Goal: Task Accomplishment & Management: Use online tool/utility

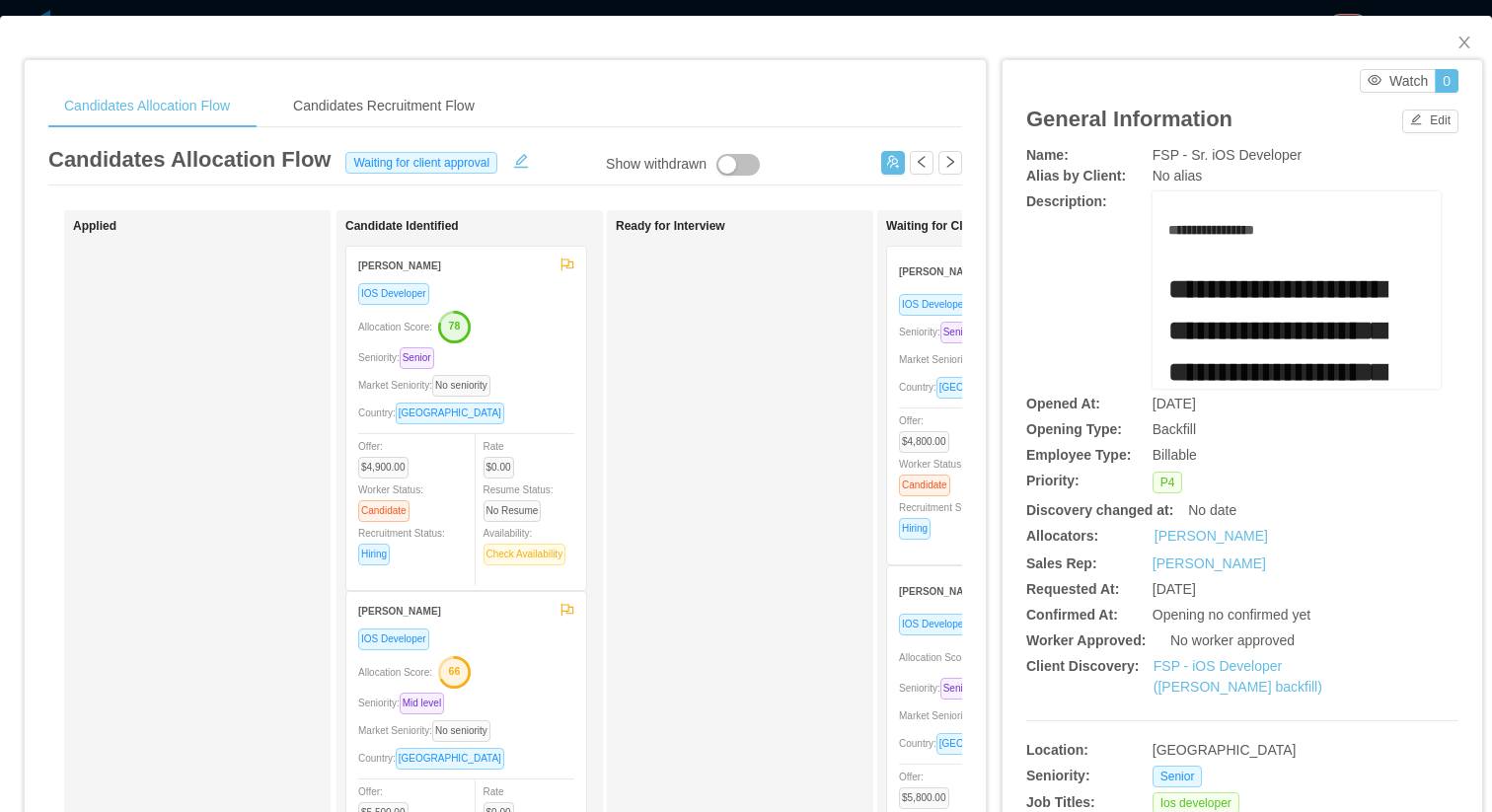
scroll to position [41, 0]
click at [1358, 58] on div "**********" at bounding box center [1226, 744] width 481 height 1409
click at [1453, 34] on span "Close" at bounding box center [1464, 43] width 55 height 55
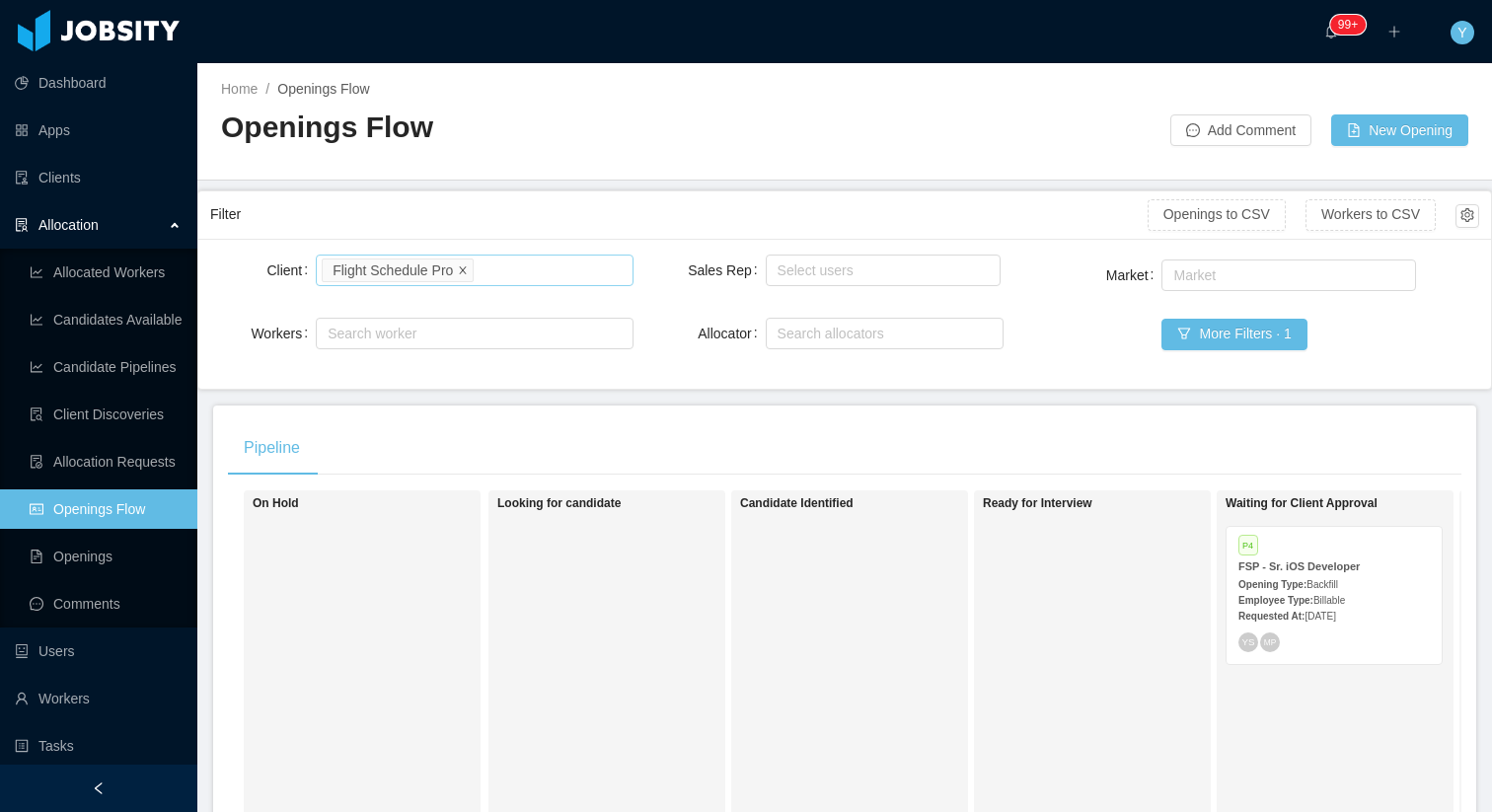
click at [459, 273] on icon "icon: close" at bounding box center [462, 270] width 10 height 10
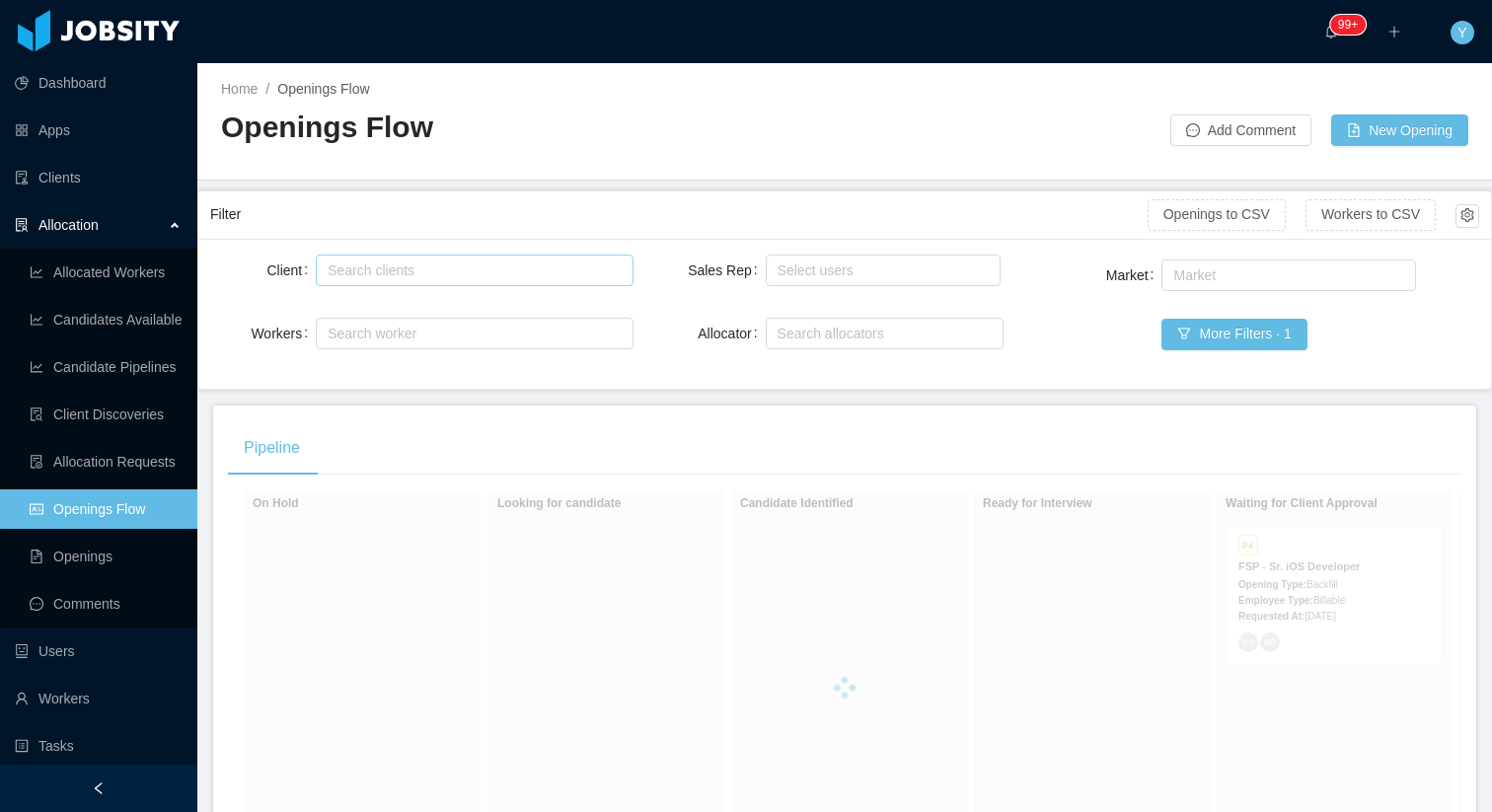
click at [481, 268] on div "Search clients Flight Schedule Pro" at bounding box center [470, 271] width 299 height 30
type input "******"
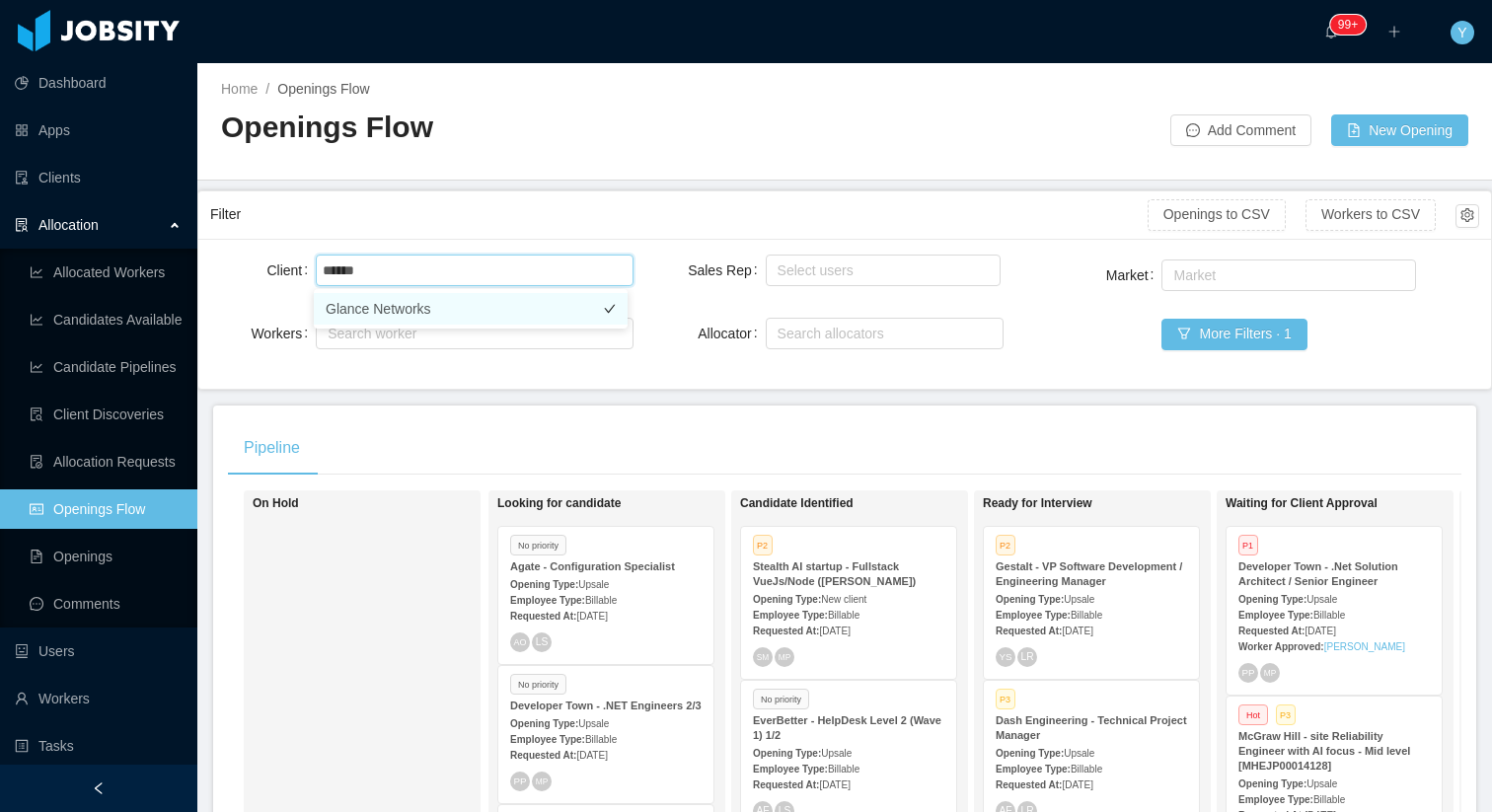
click at [464, 315] on li "Glance Networks" at bounding box center [471, 309] width 314 height 32
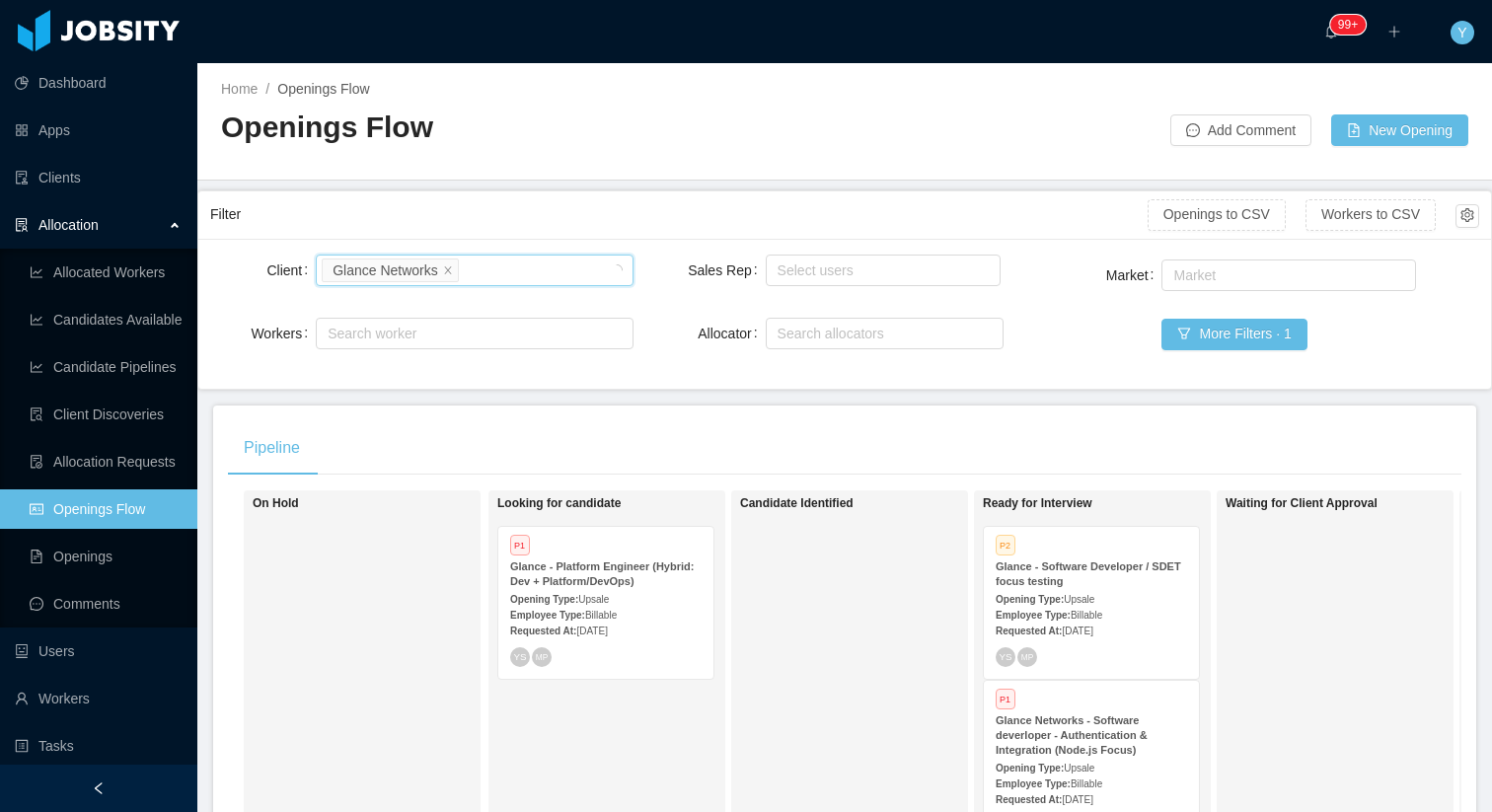
click at [1107, 583] on div "Glance - Software Developer / SDET focus testing" at bounding box center [1091, 574] width 192 height 30
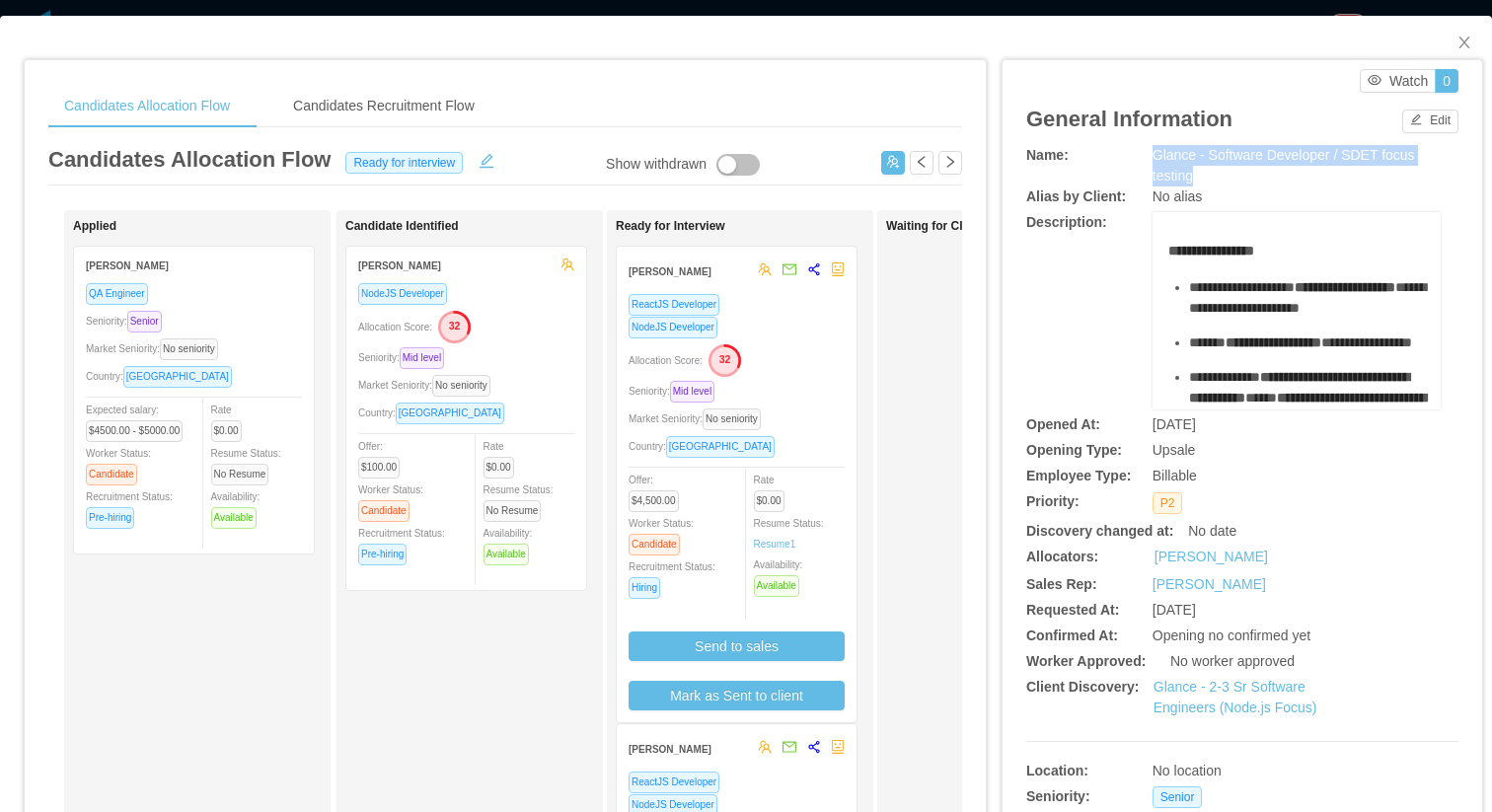
drag, startPoint x: 1201, startPoint y: 177, endPoint x: 1119, endPoint y: 159, distance: 84.0
click at [1119, 159] on div "Name: Glance - Software Developer / SDET focus testing" at bounding box center [1241, 166] width 432 height 41
copy div "Glance - Software Developer / SDET focus testing"
click at [1212, 142] on div "General Information" at bounding box center [1128, 123] width 207 height 42
drag, startPoint x: 1201, startPoint y: 152, endPoint x: 1210, endPoint y: 168, distance: 18.4
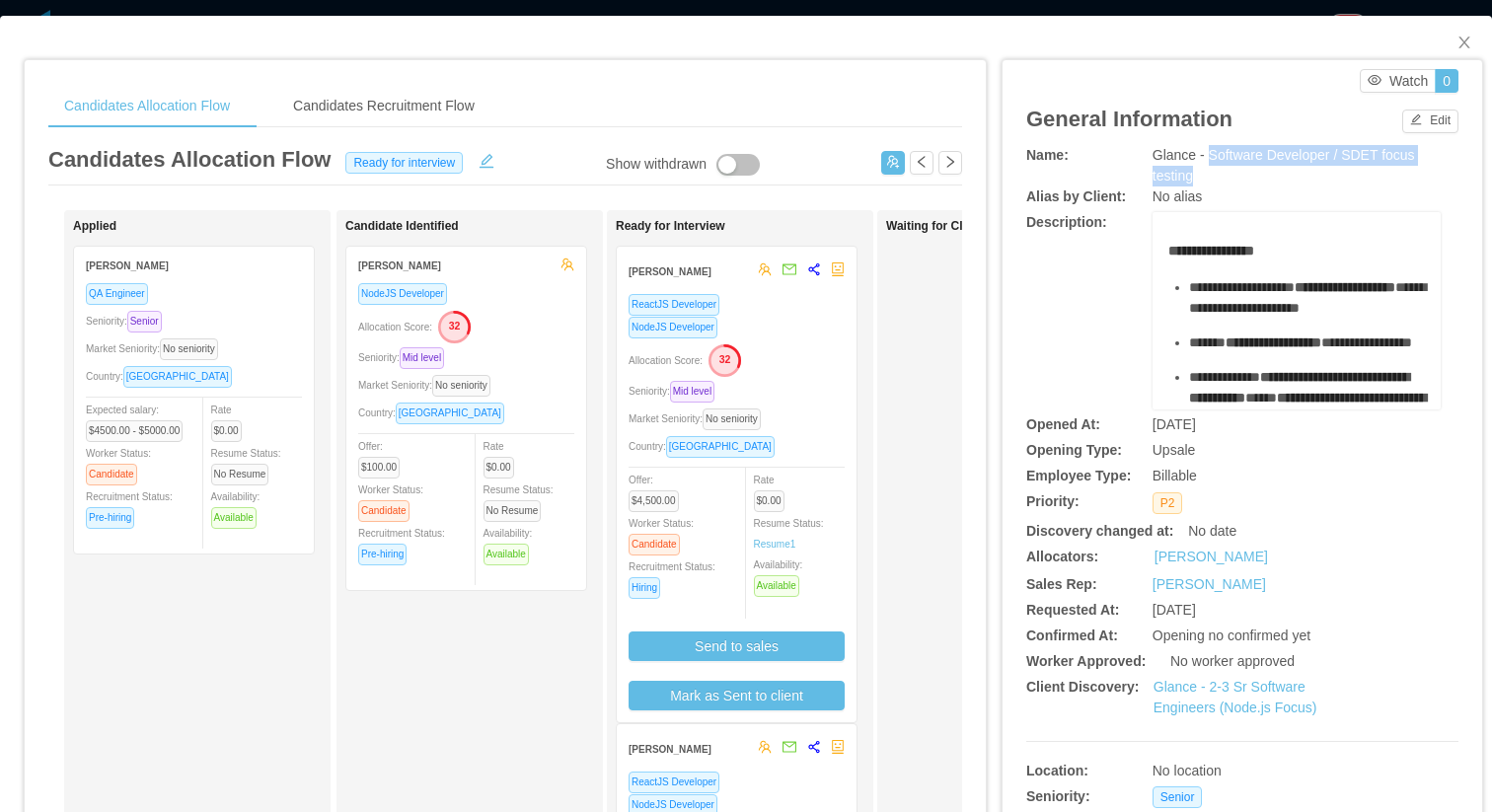
click at [1210, 168] on div "Glance - Software Developer / SDET focus testing" at bounding box center [1296, 166] width 289 height 41
copy span "Software Developer / SDET focus testing"
click at [796, 422] on div "Market Seniority: No seniority" at bounding box center [736, 418] width 216 height 23
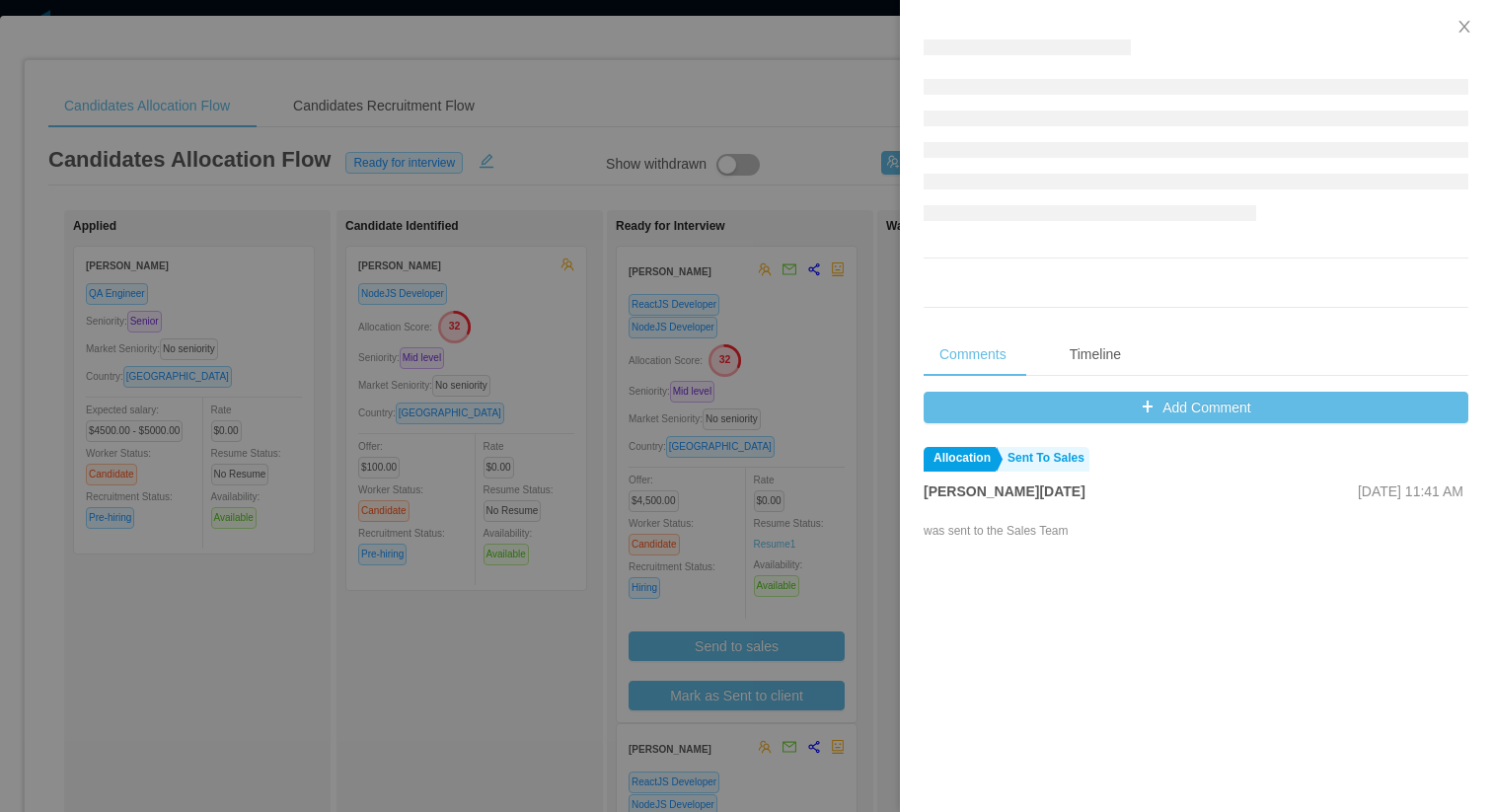
click at [850, 392] on div at bounding box center [746, 406] width 1492 height 812
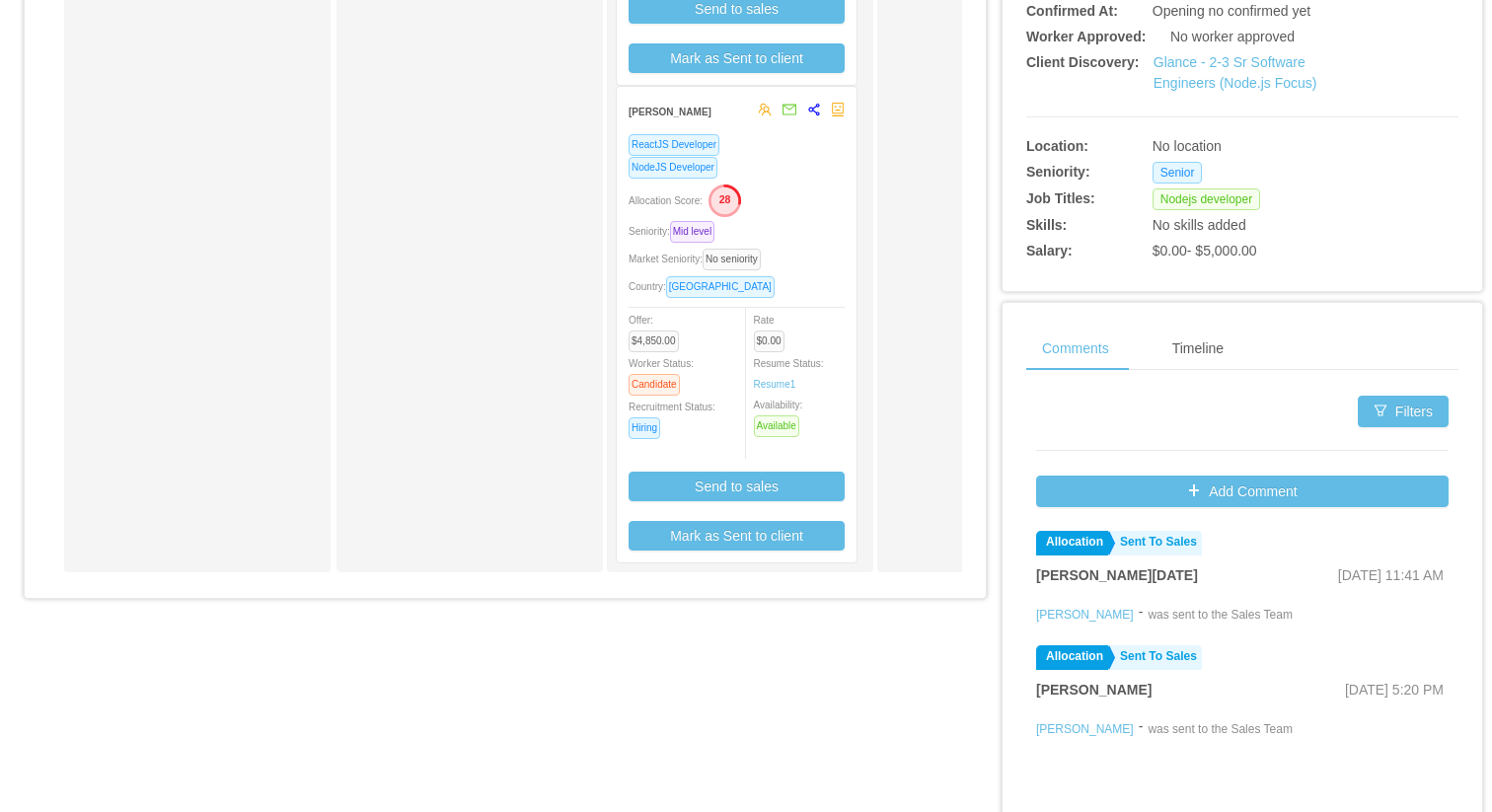
scroll to position [631, 0]
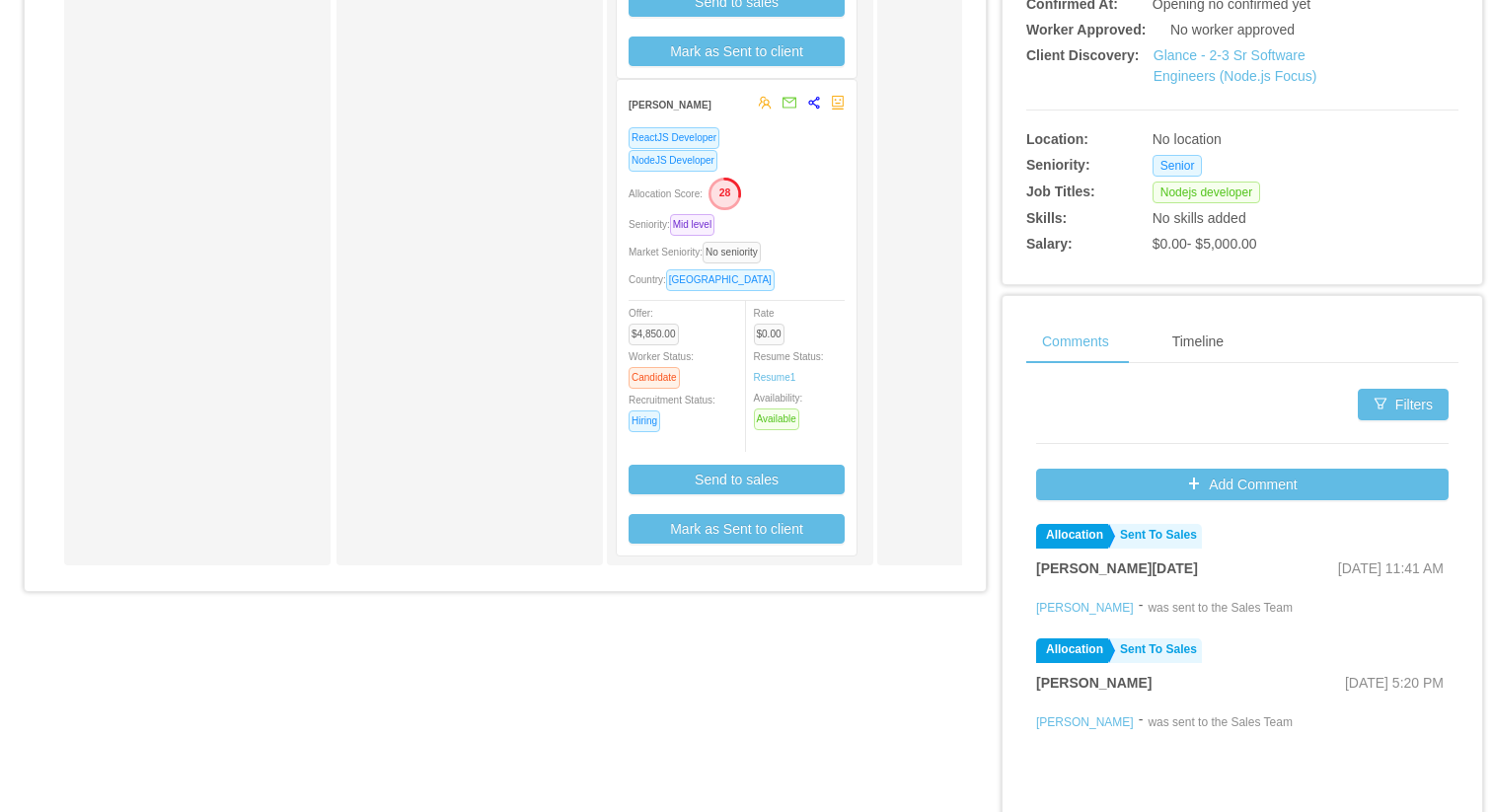
click at [843, 326] on div "Rate $0.00 Resume Status: Resume 1 Availability: Available" at bounding box center [808, 366] width 109 height 128
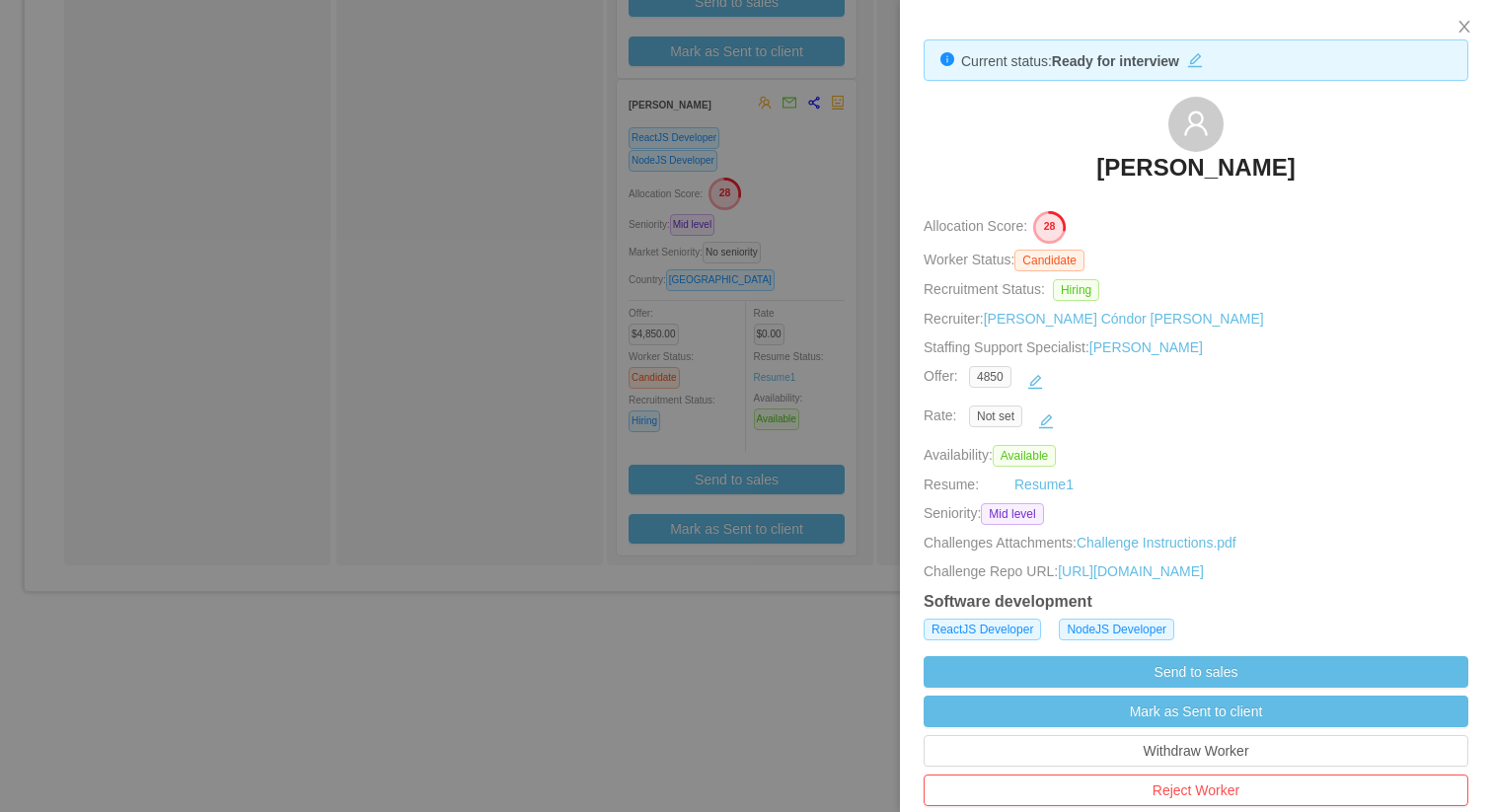
click at [400, 198] on div at bounding box center [746, 406] width 1492 height 812
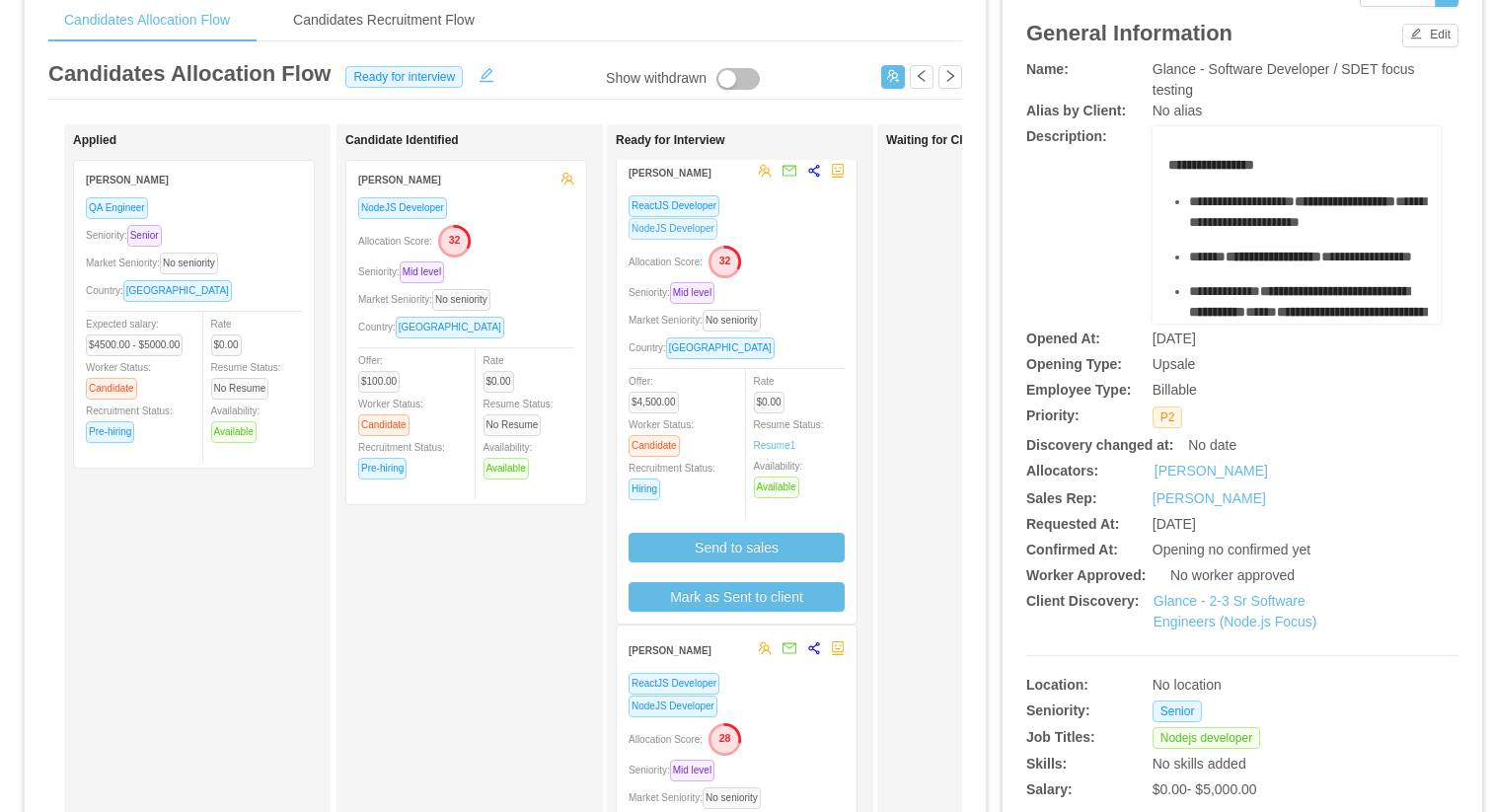
scroll to position [0, 0]
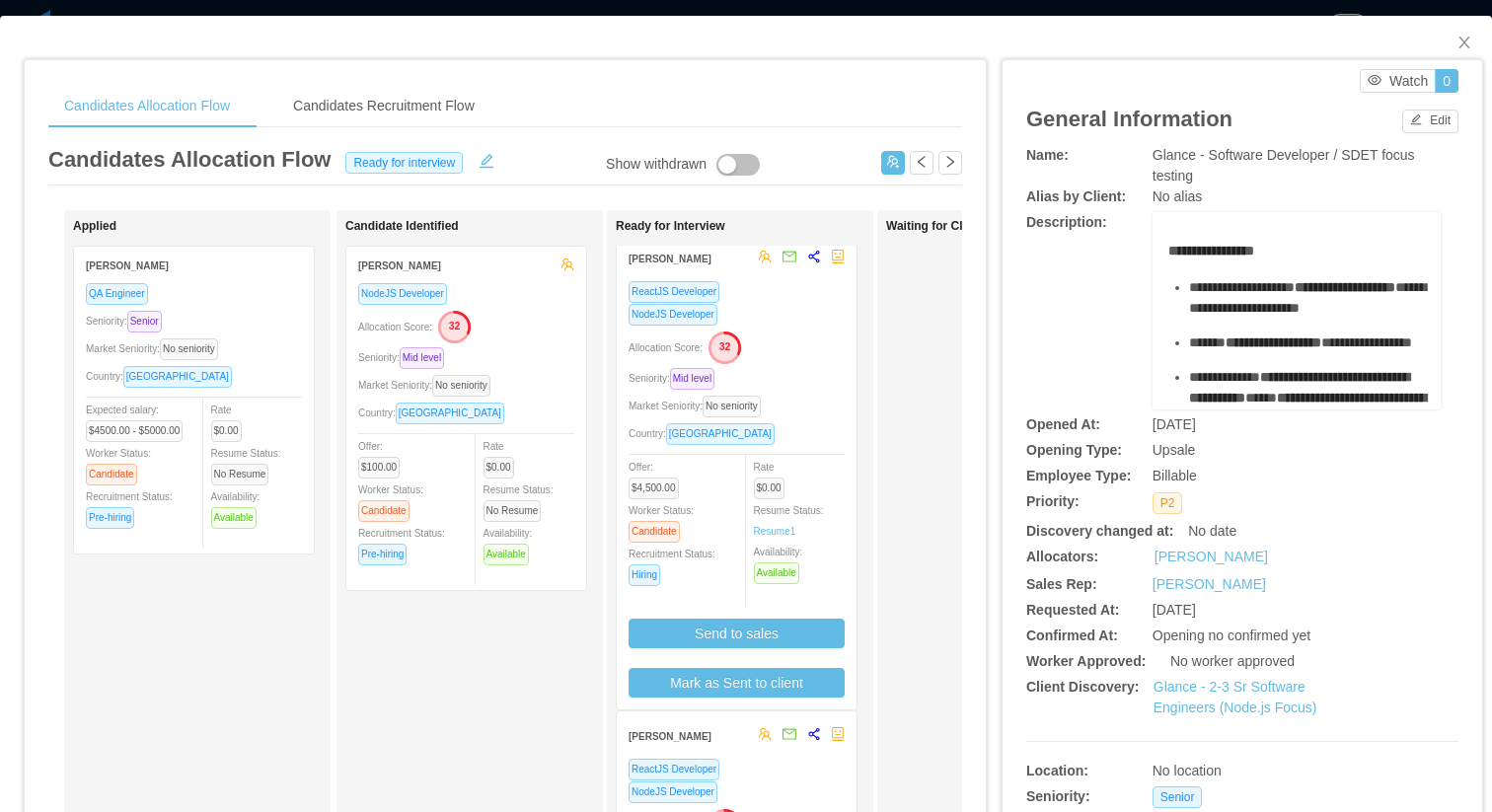
click at [822, 336] on div "Allocation Score: 32" at bounding box center [736, 346] width 216 height 32
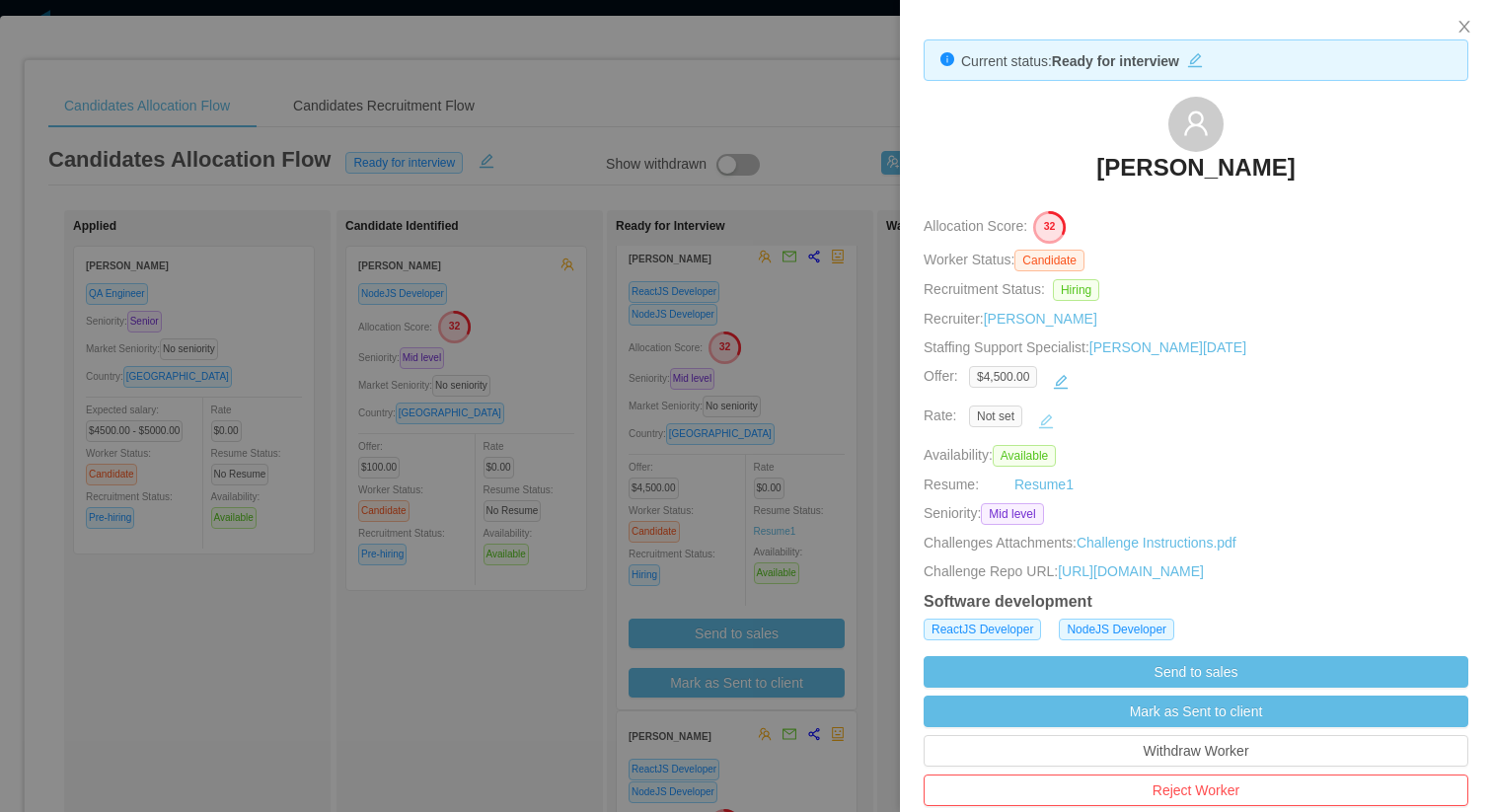
click at [1044, 421] on button "button" at bounding box center [1045, 421] width 32 height 32
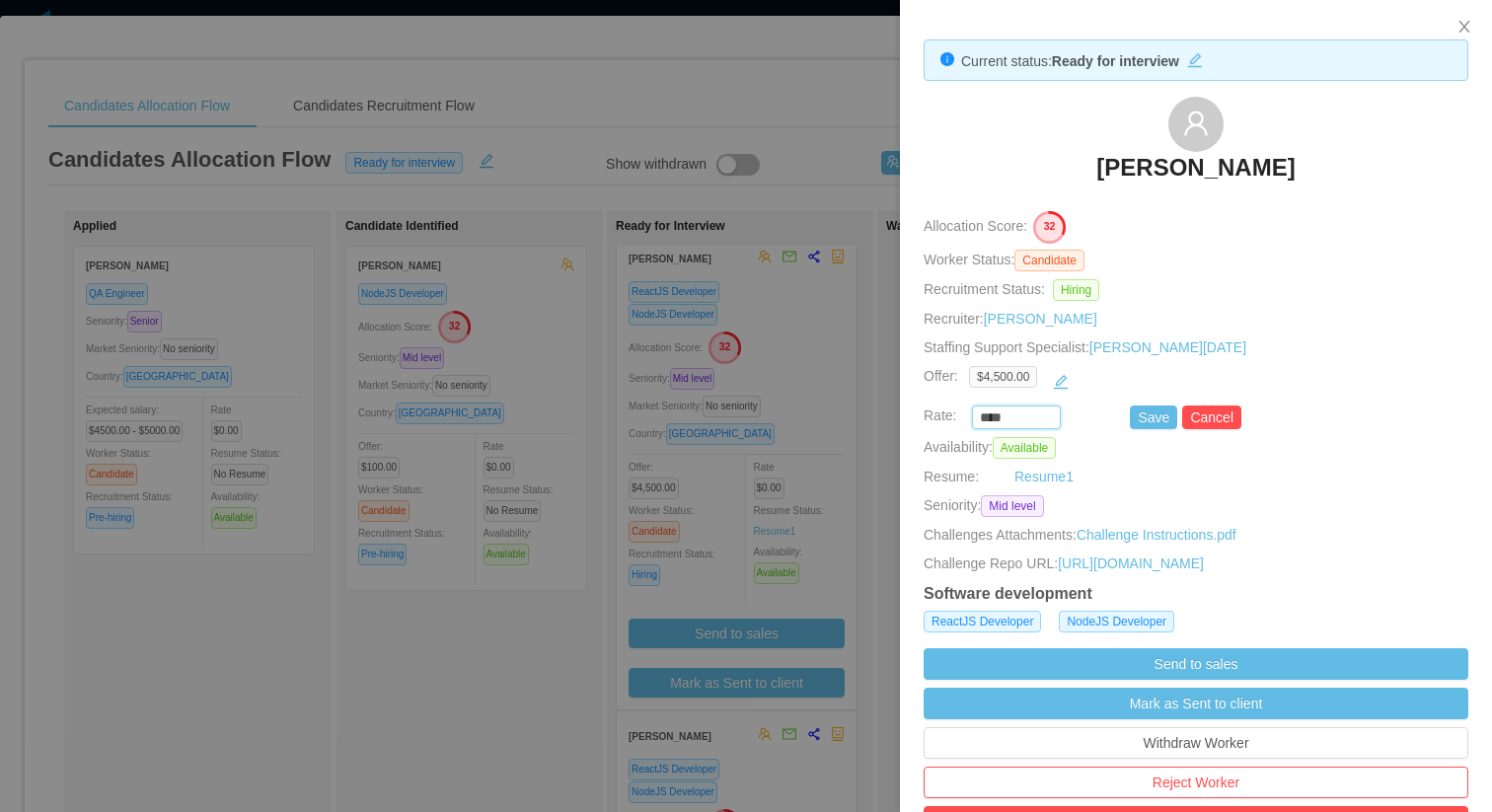
drag, startPoint x: 1012, startPoint y: 418, endPoint x: 953, endPoint y: 417, distance: 59.0
click at [953, 417] on div "**** Save Cancel" at bounding box center [1173, 417] width 544 height 24
type input "*******"
click at [1161, 422] on button "Save" at bounding box center [1153, 417] width 47 height 24
click at [858, 404] on div at bounding box center [746, 406] width 1492 height 812
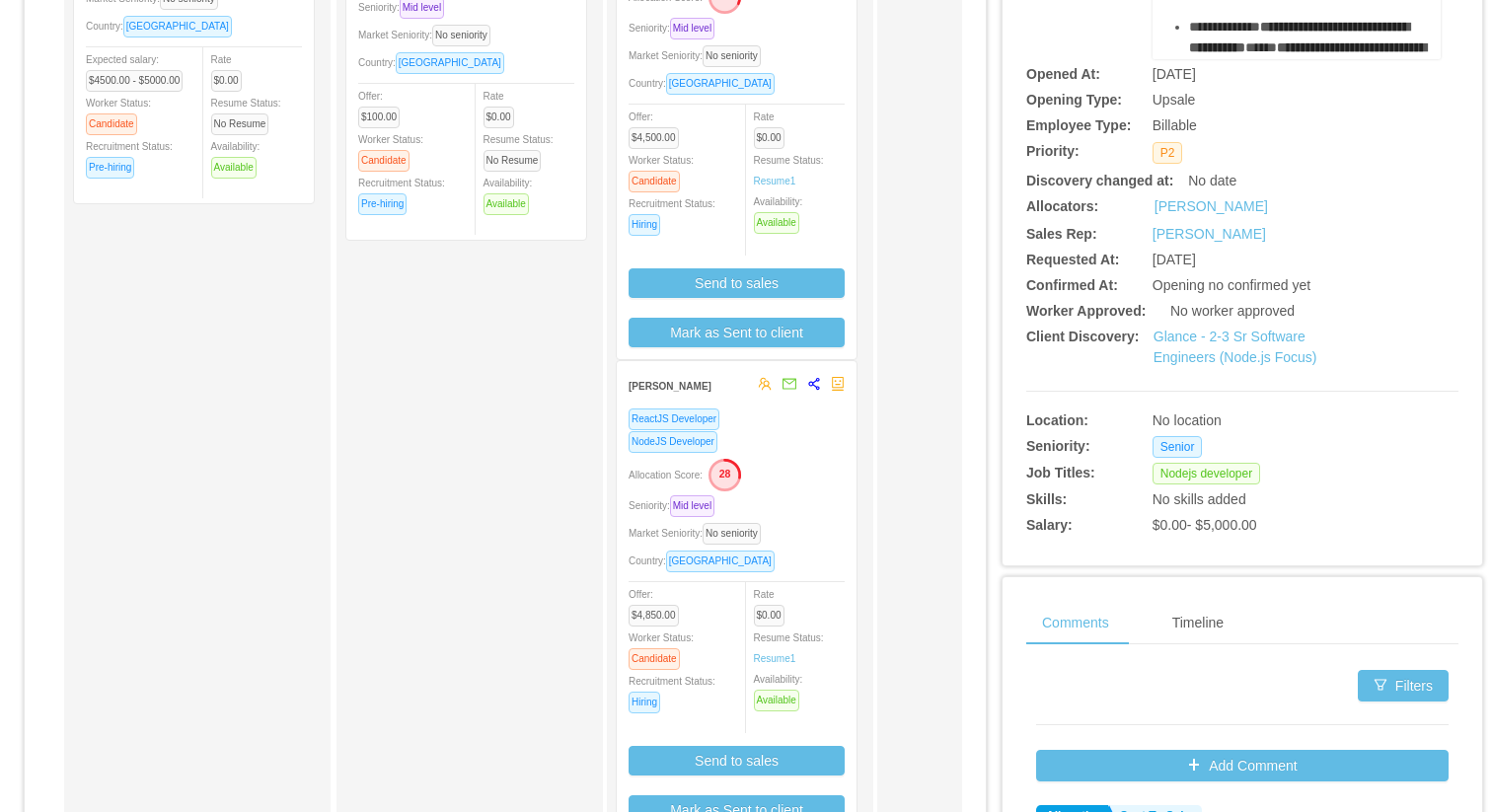
scroll to position [355, 0]
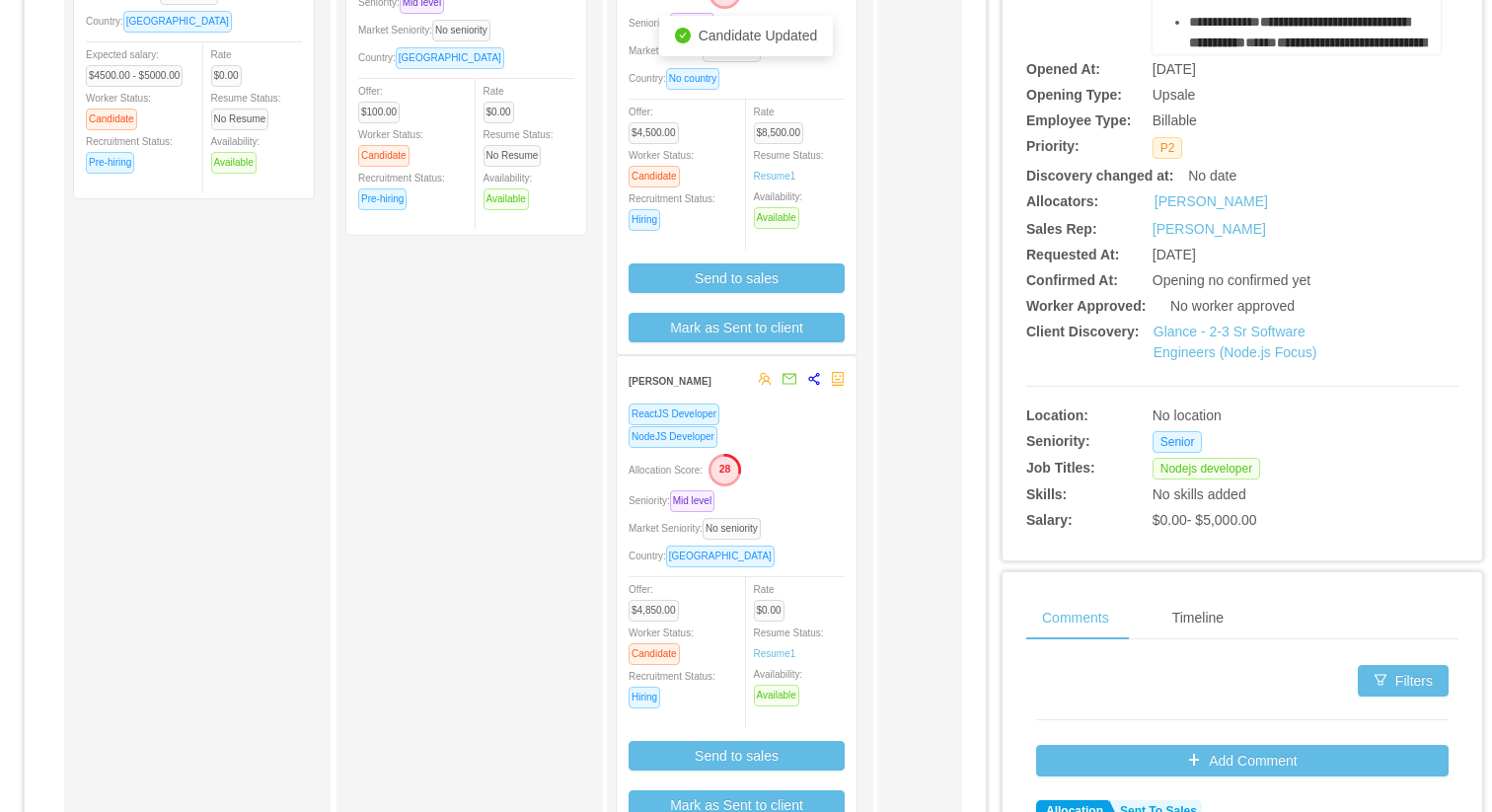
click at [820, 605] on div "Rate $0.00 Resume Status: Resume 1 Availability: Available" at bounding box center [808, 642] width 109 height 128
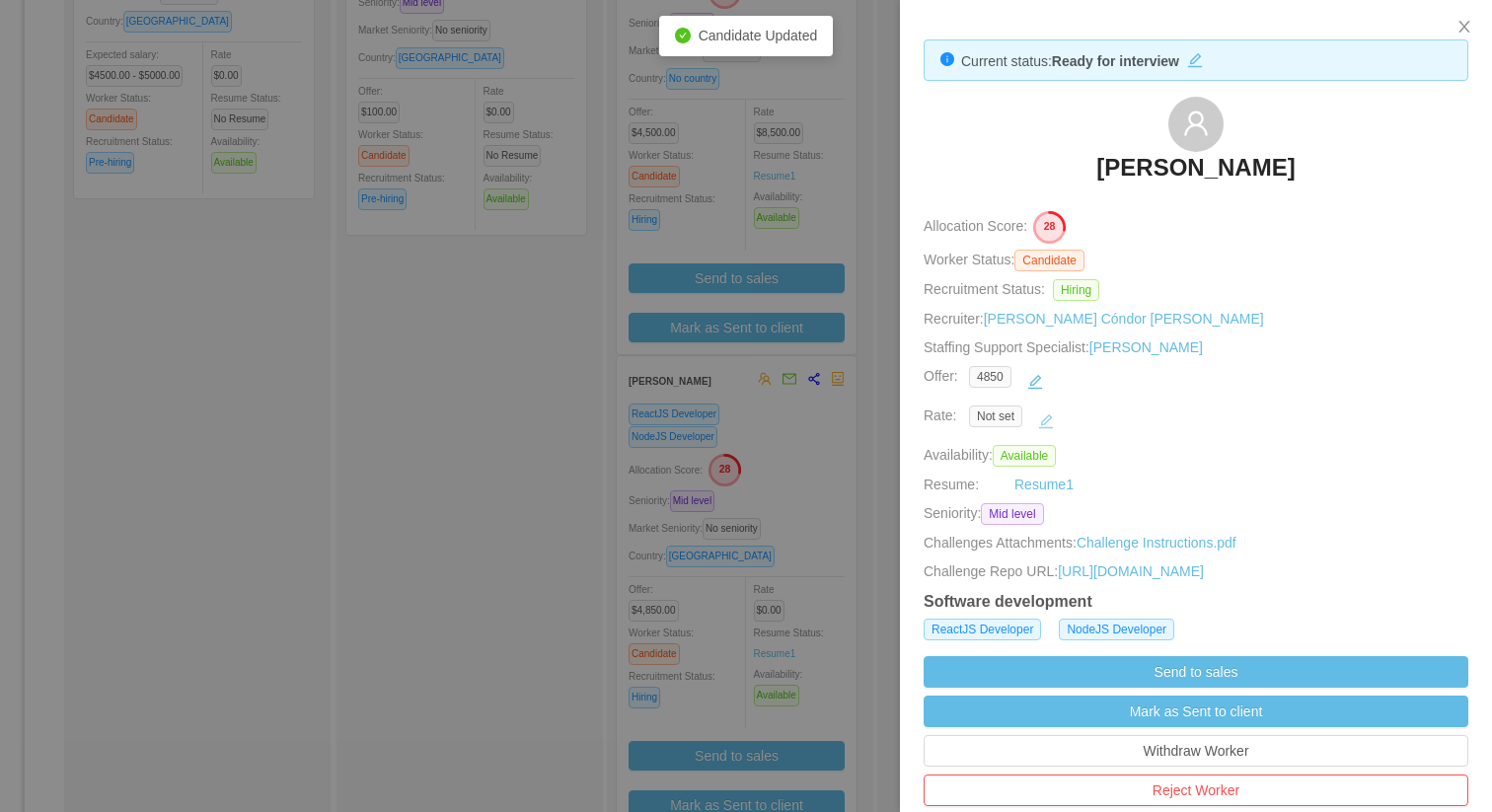
click at [1044, 423] on button "button" at bounding box center [1045, 421] width 32 height 32
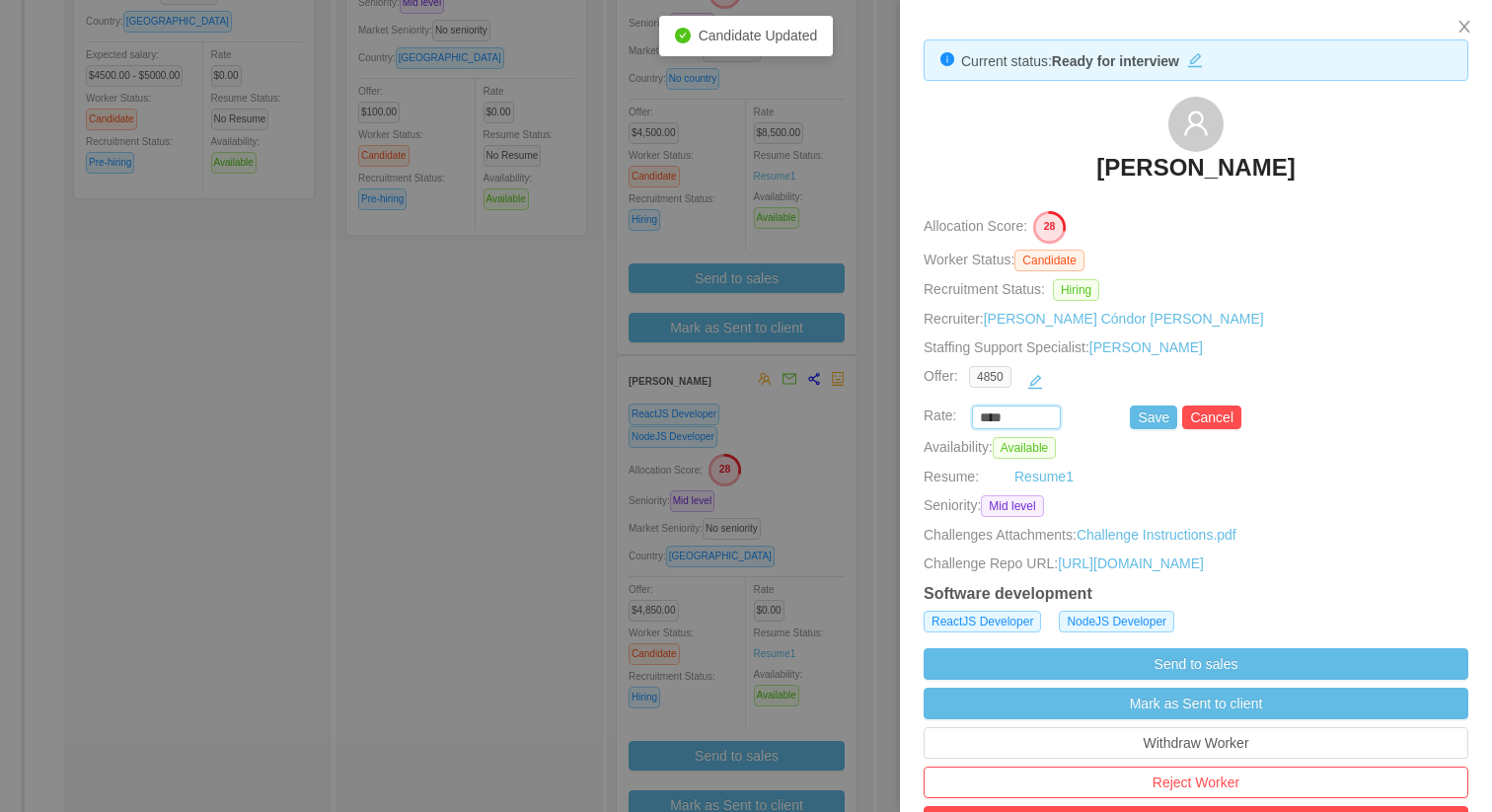
drag, startPoint x: 1007, startPoint y: 423, endPoint x: 942, endPoint y: 421, distance: 65.0
click at [942, 421] on div "**** Save Cancel" at bounding box center [1173, 417] width 544 height 24
type input "*******"
click at [1147, 413] on button "Save" at bounding box center [1153, 417] width 47 height 24
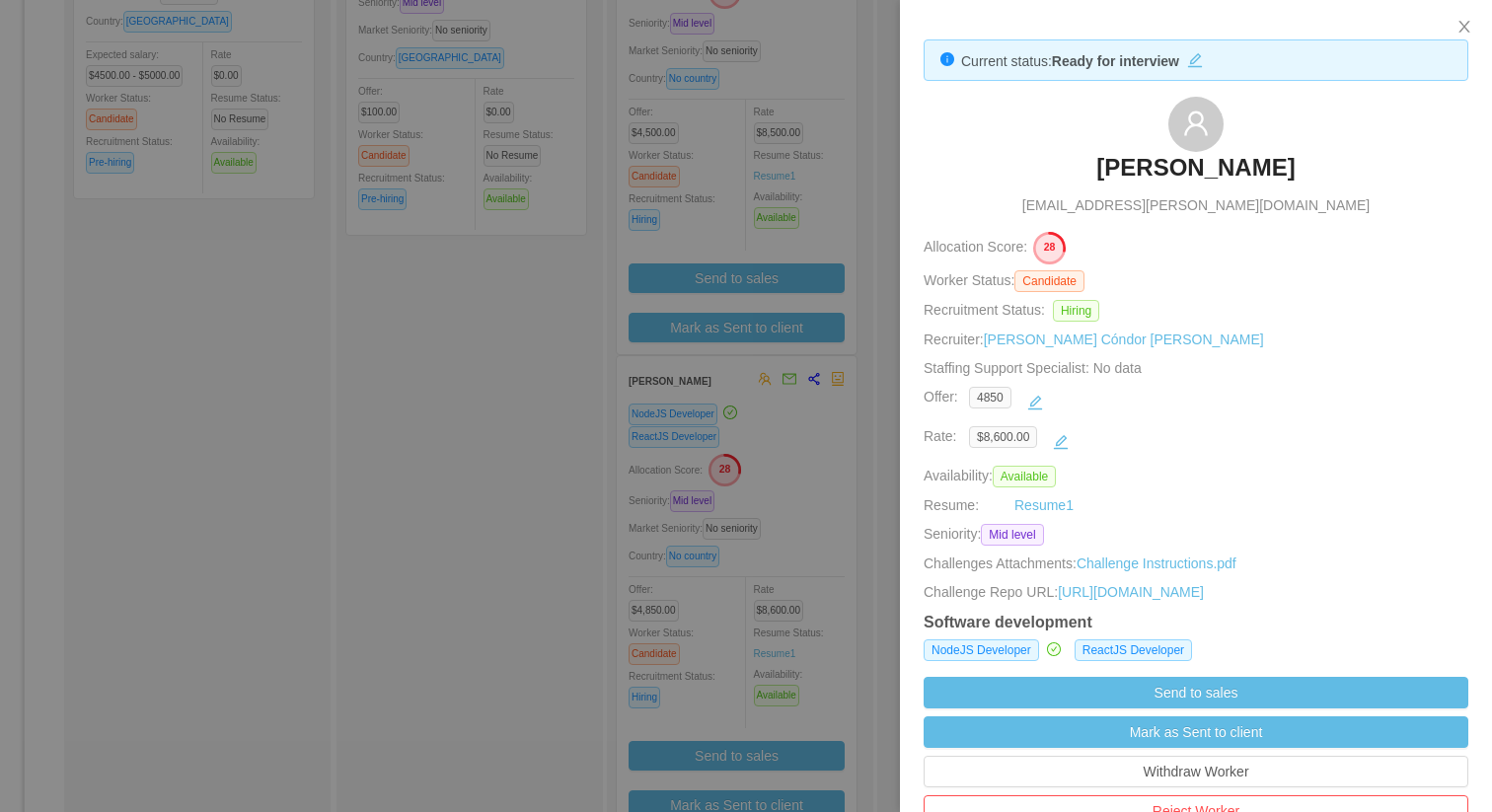
click at [627, 359] on div at bounding box center [746, 406] width 1492 height 812
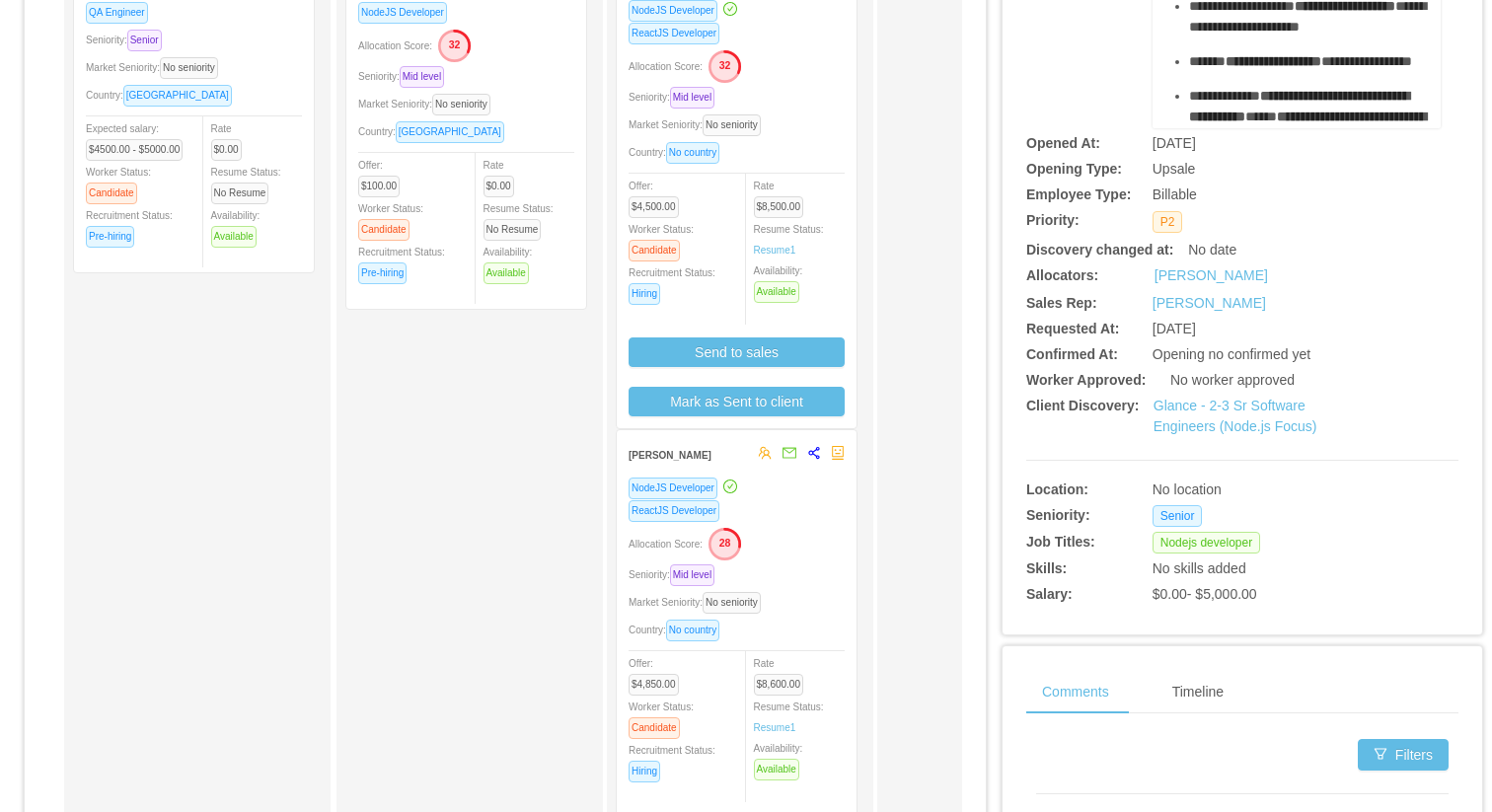
scroll to position [0, 0]
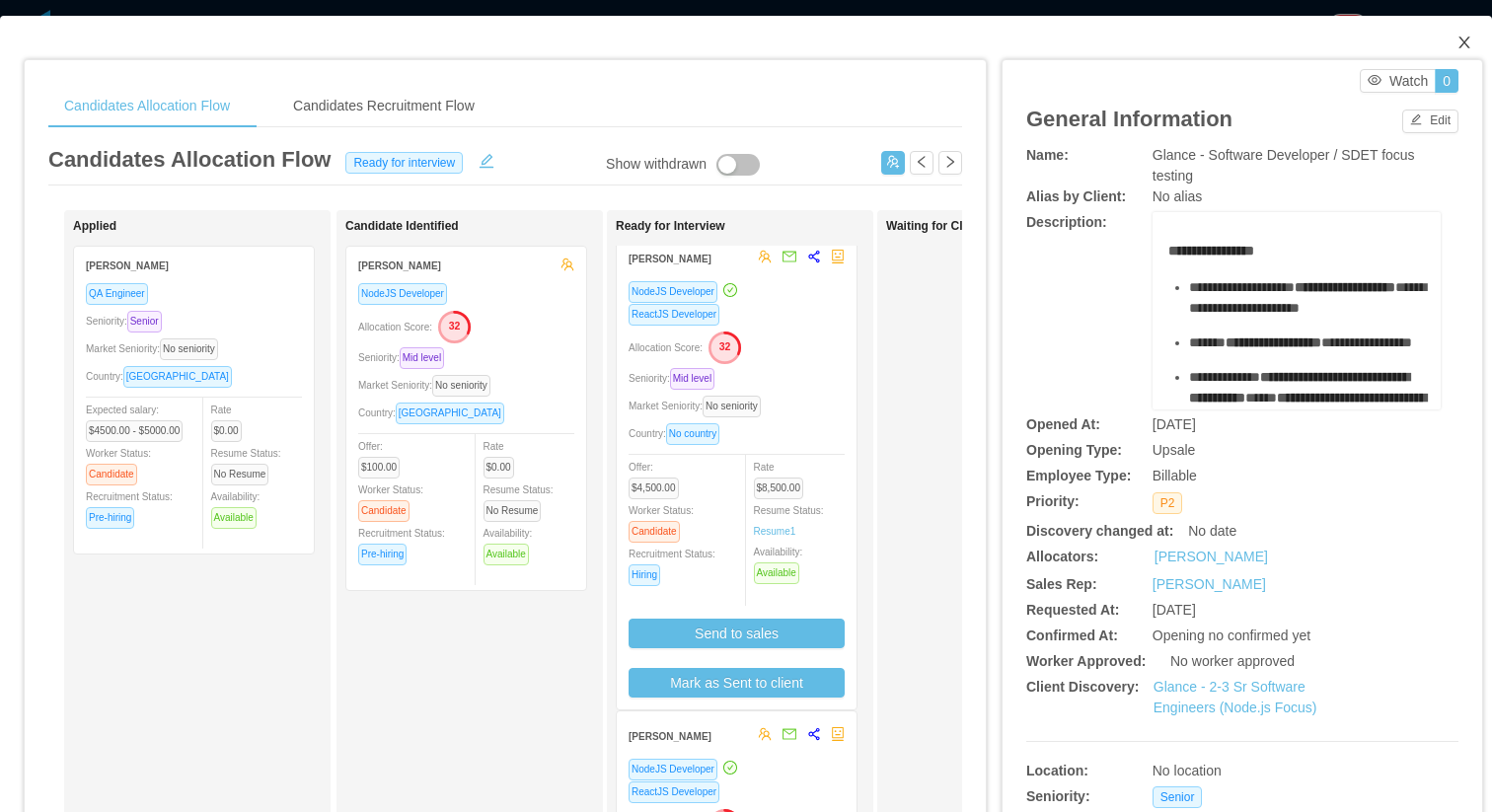
click at [1456, 44] on icon "icon: close" at bounding box center [1464, 42] width 16 height 16
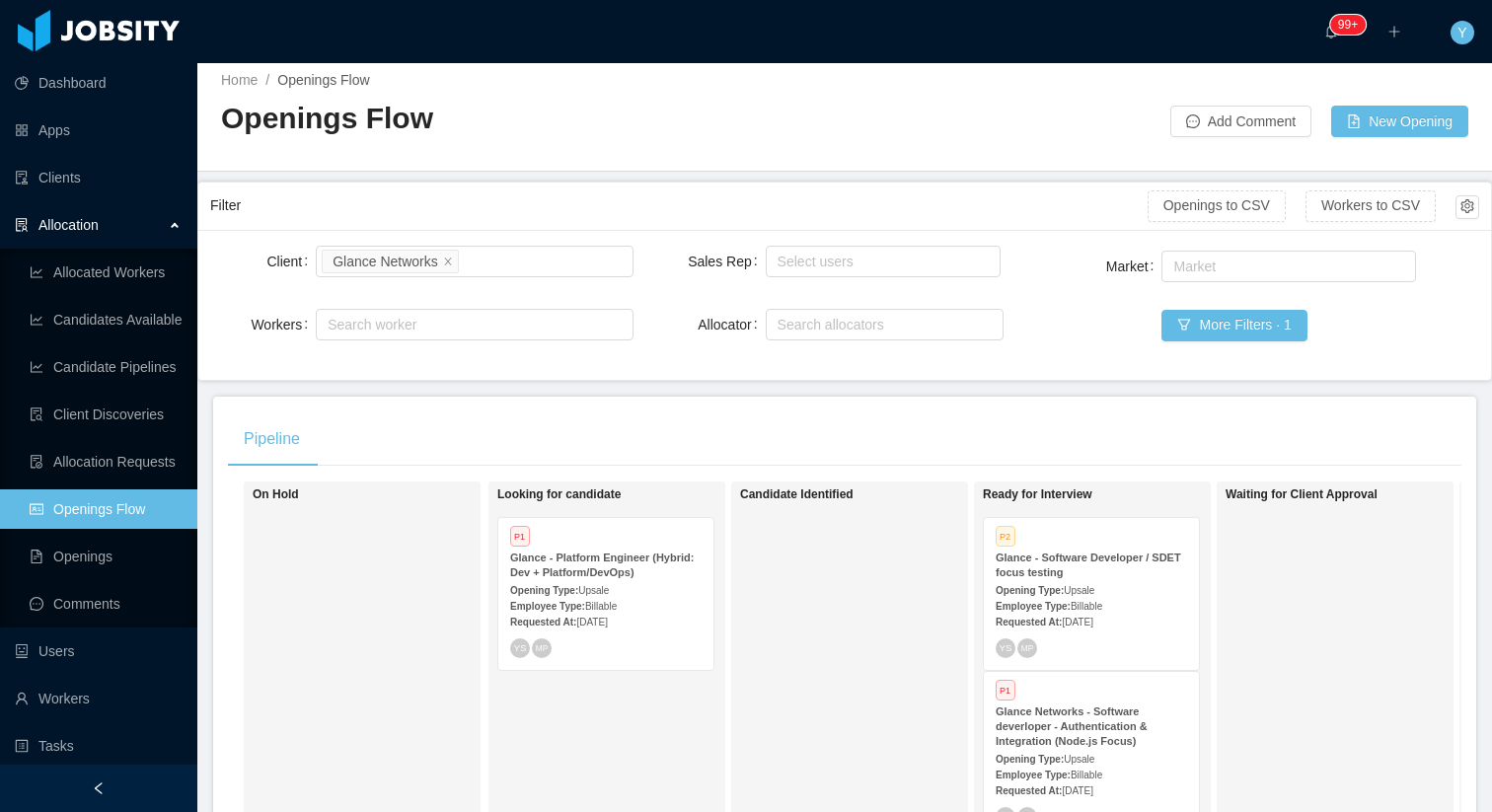
scroll to position [120, 0]
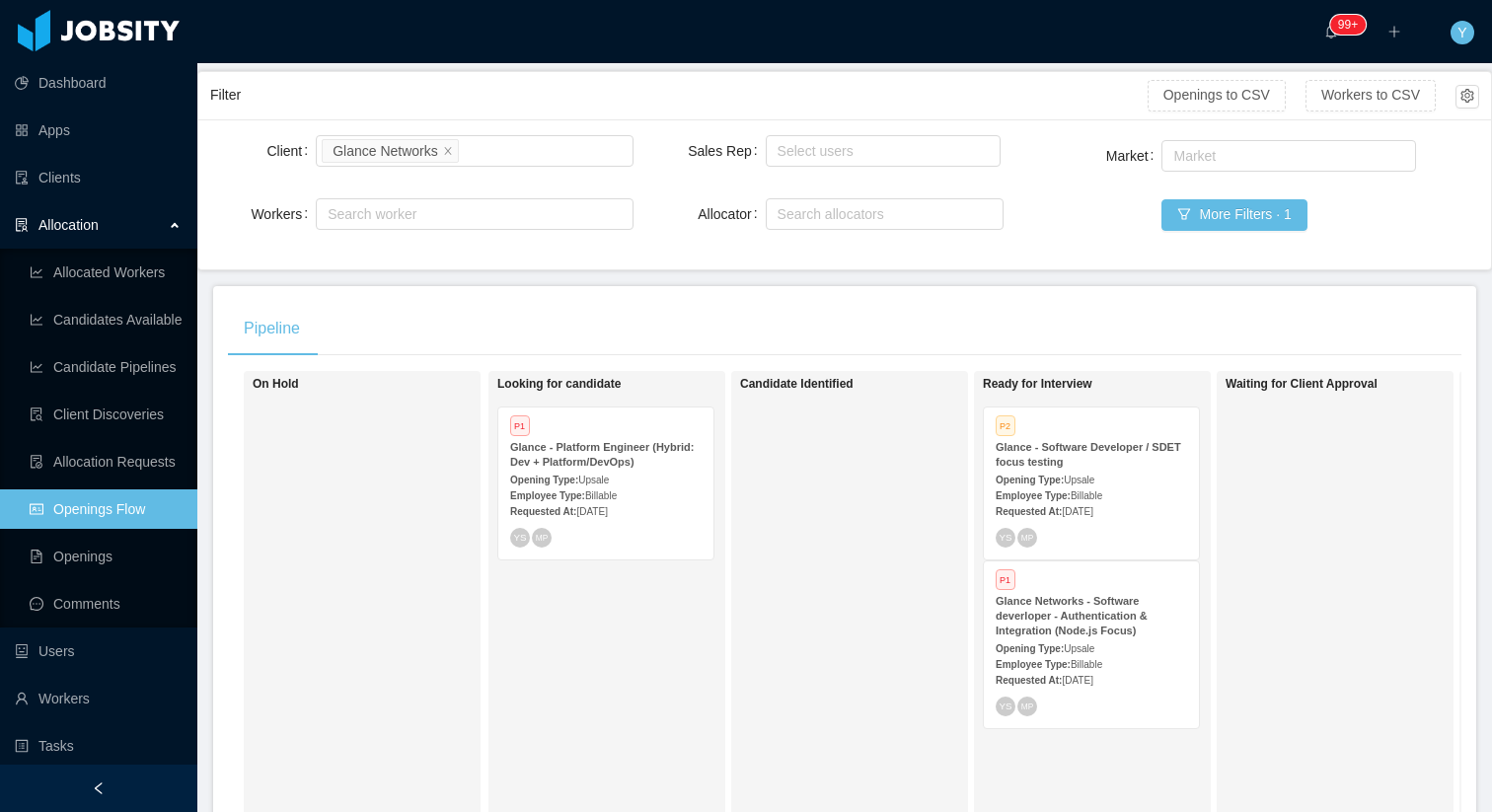
click at [1133, 442] on strong "Glance - Software Developer / SDET focus testing" at bounding box center [1088, 453] width 186 height 27
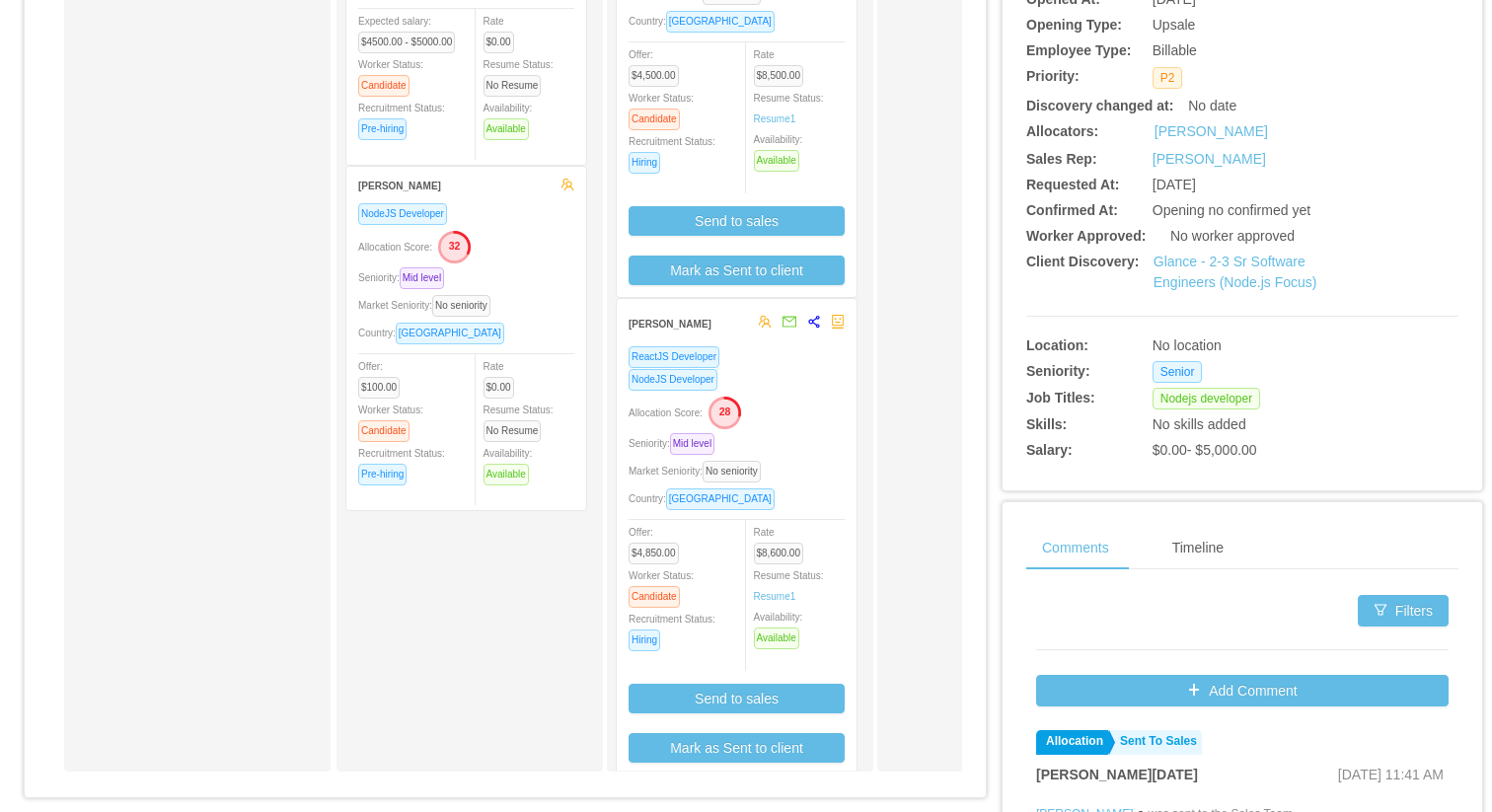
scroll to position [578, 0]
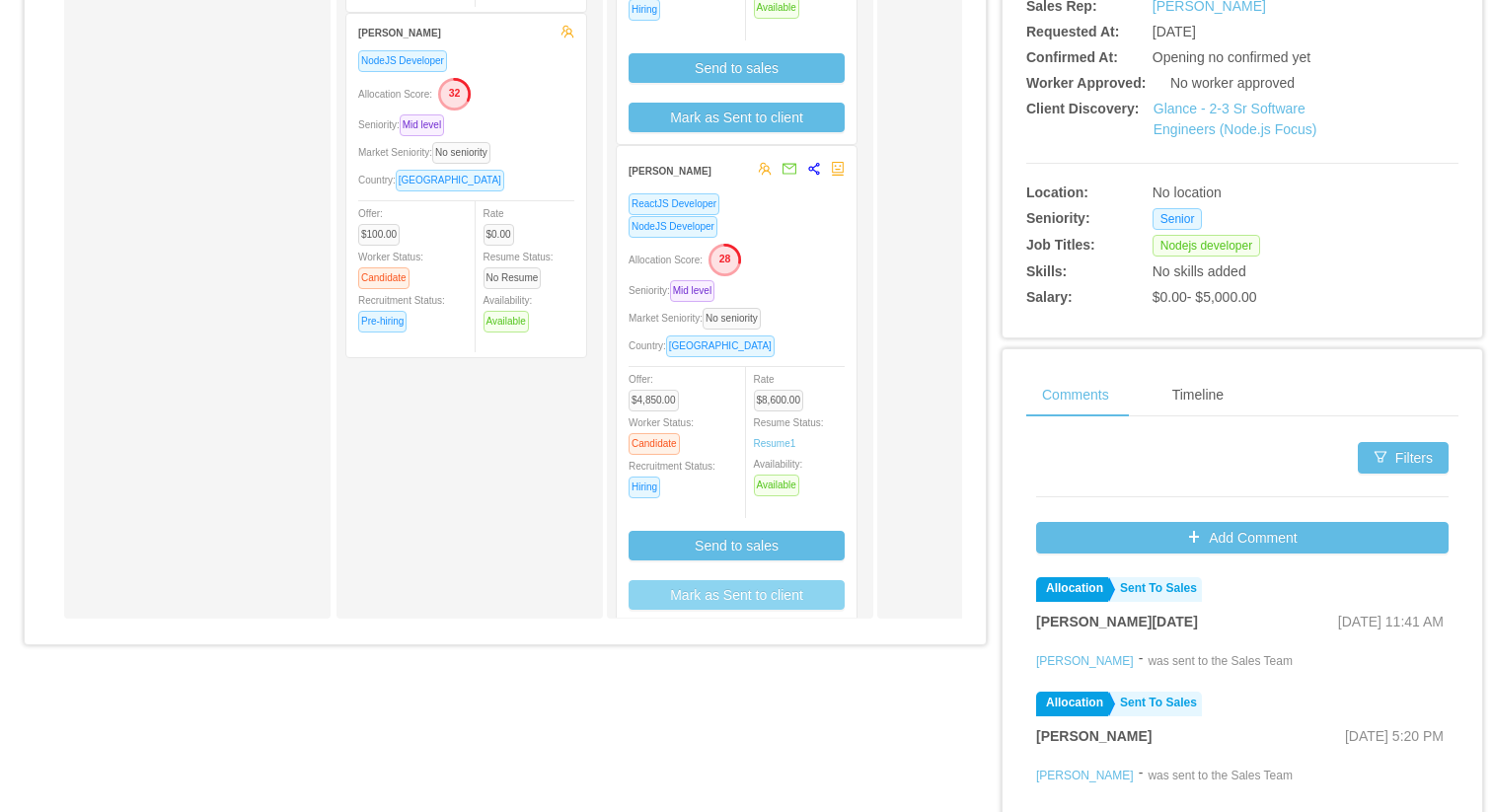
click at [733, 596] on button "Mark as Sent to client" at bounding box center [736, 595] width 216 height 30
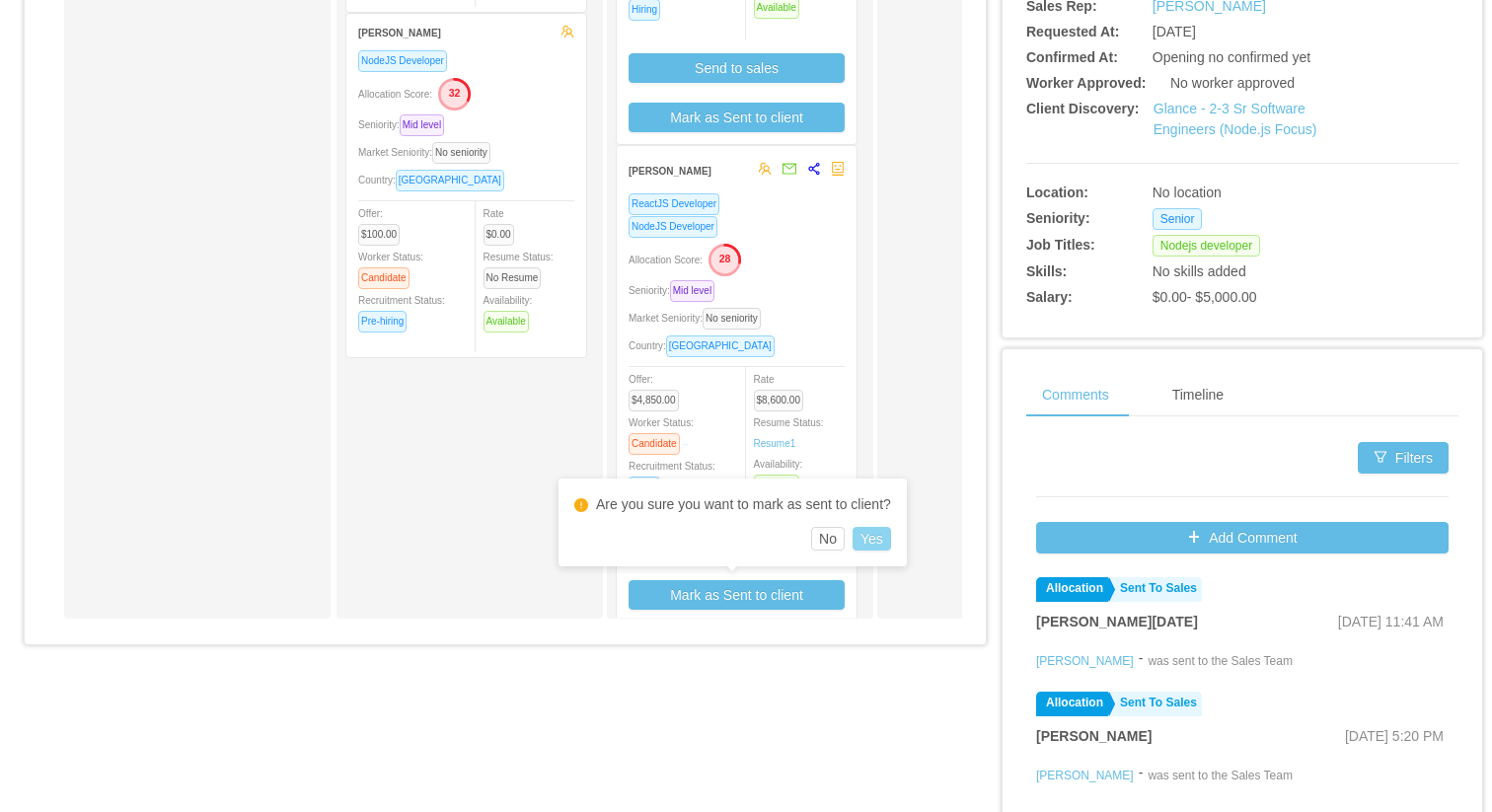
click at [888, 542] on button "Yes" at bounding box center [871, 538] width 39 height 24
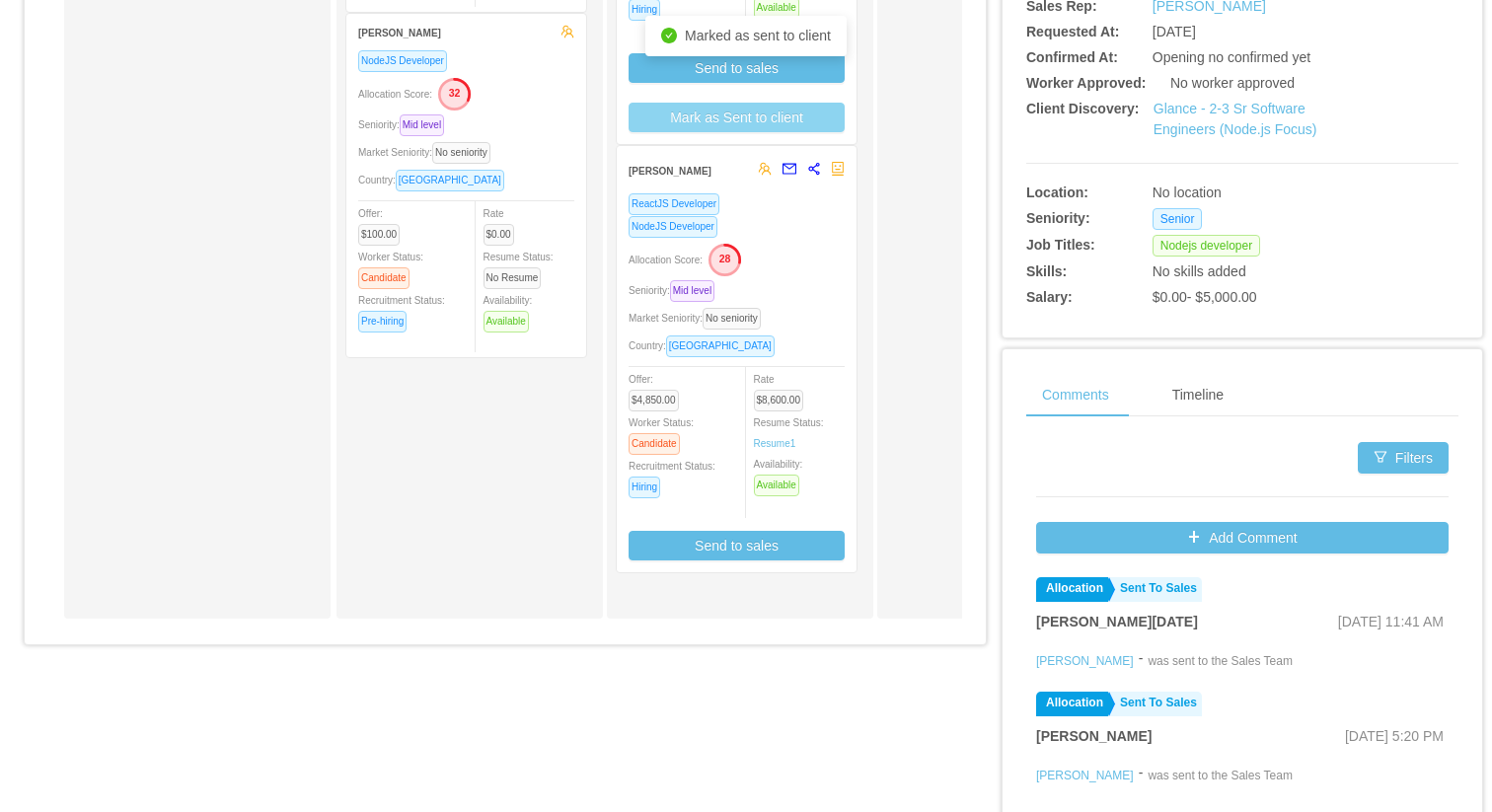
click at [798, 125] on button "Mark as Sent to client" at bounding box center [736, 118] width 216 height 30
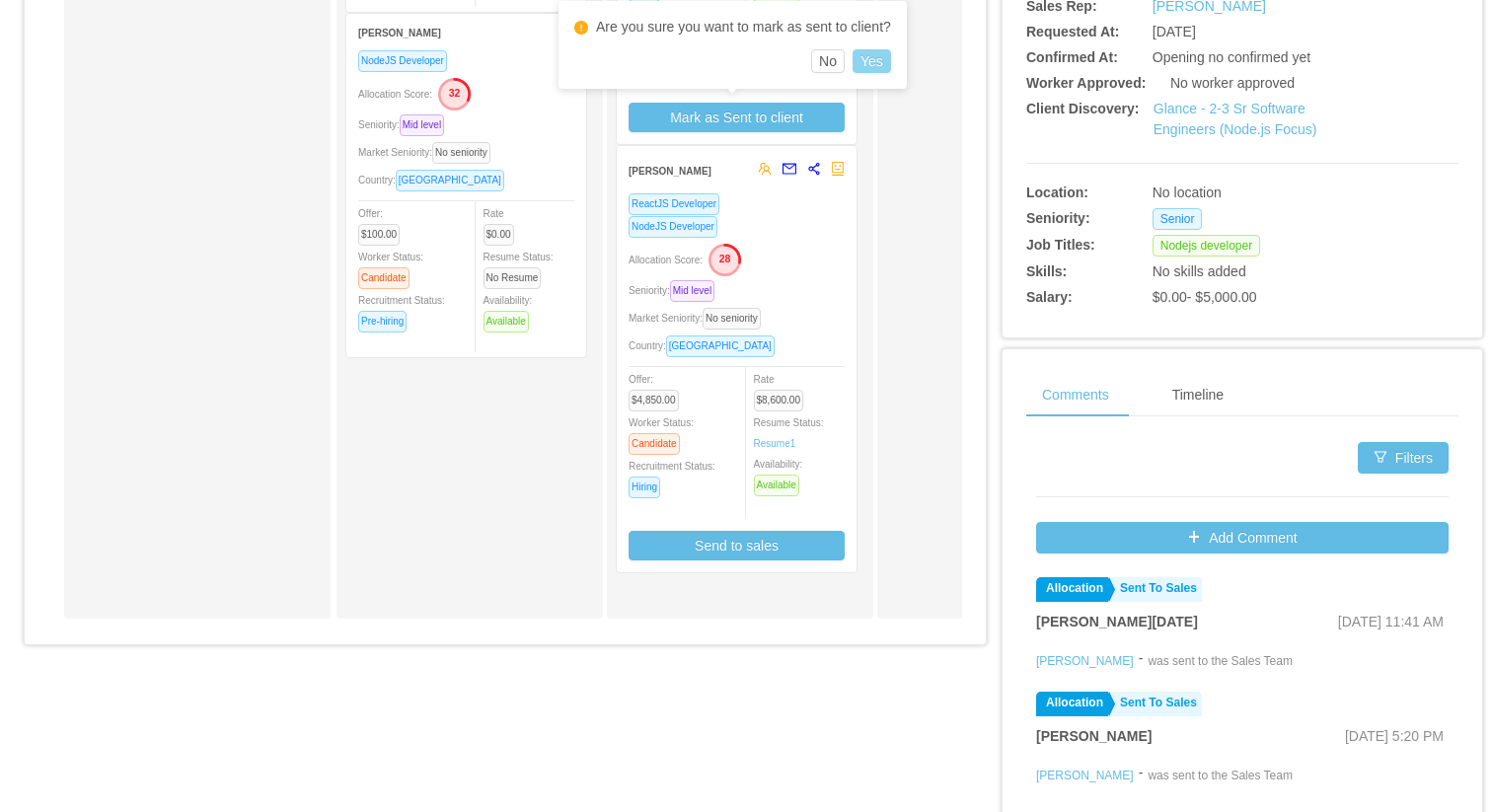
click at [883, 67] on button "Yes" at bounding box center [871, 61] width 39 height 24
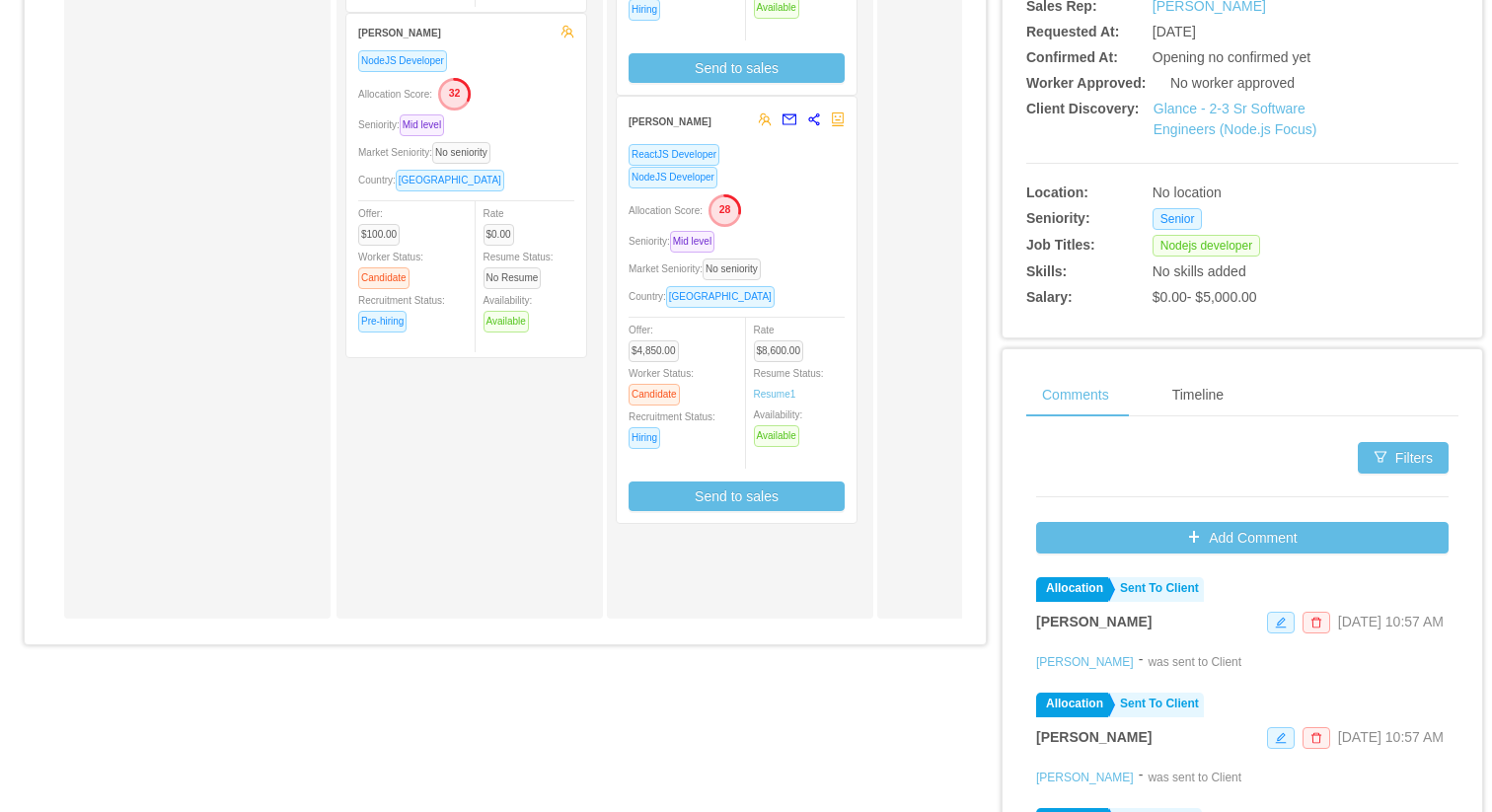
scroll to position [0, 0]
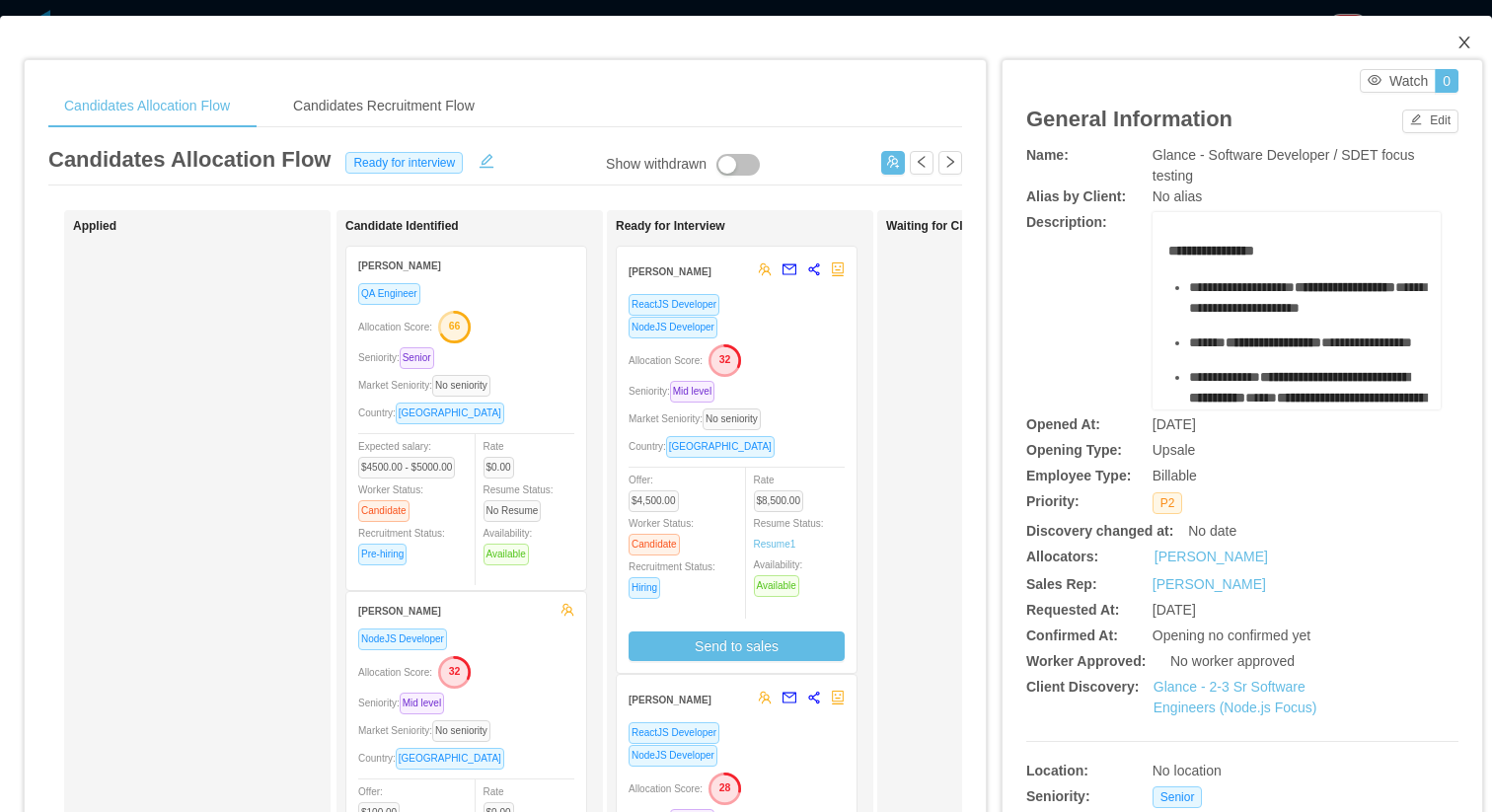
click at [1437, 43] on span "Close" at bounding box center [1464, 43] width 55 height 55
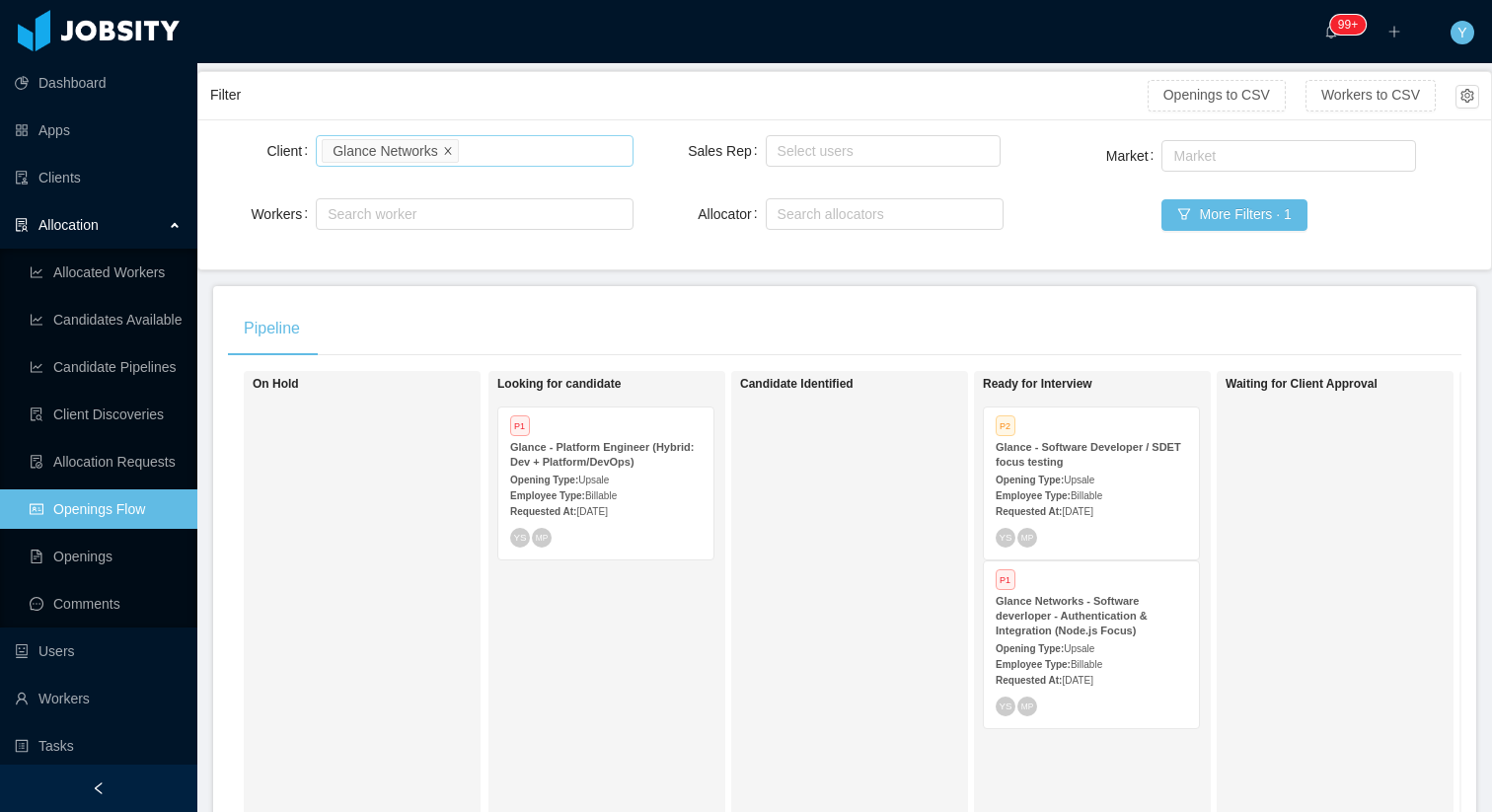
click at [449, 151] on icon "icon: close" at bounding box center [447, 149] width 7 height 7
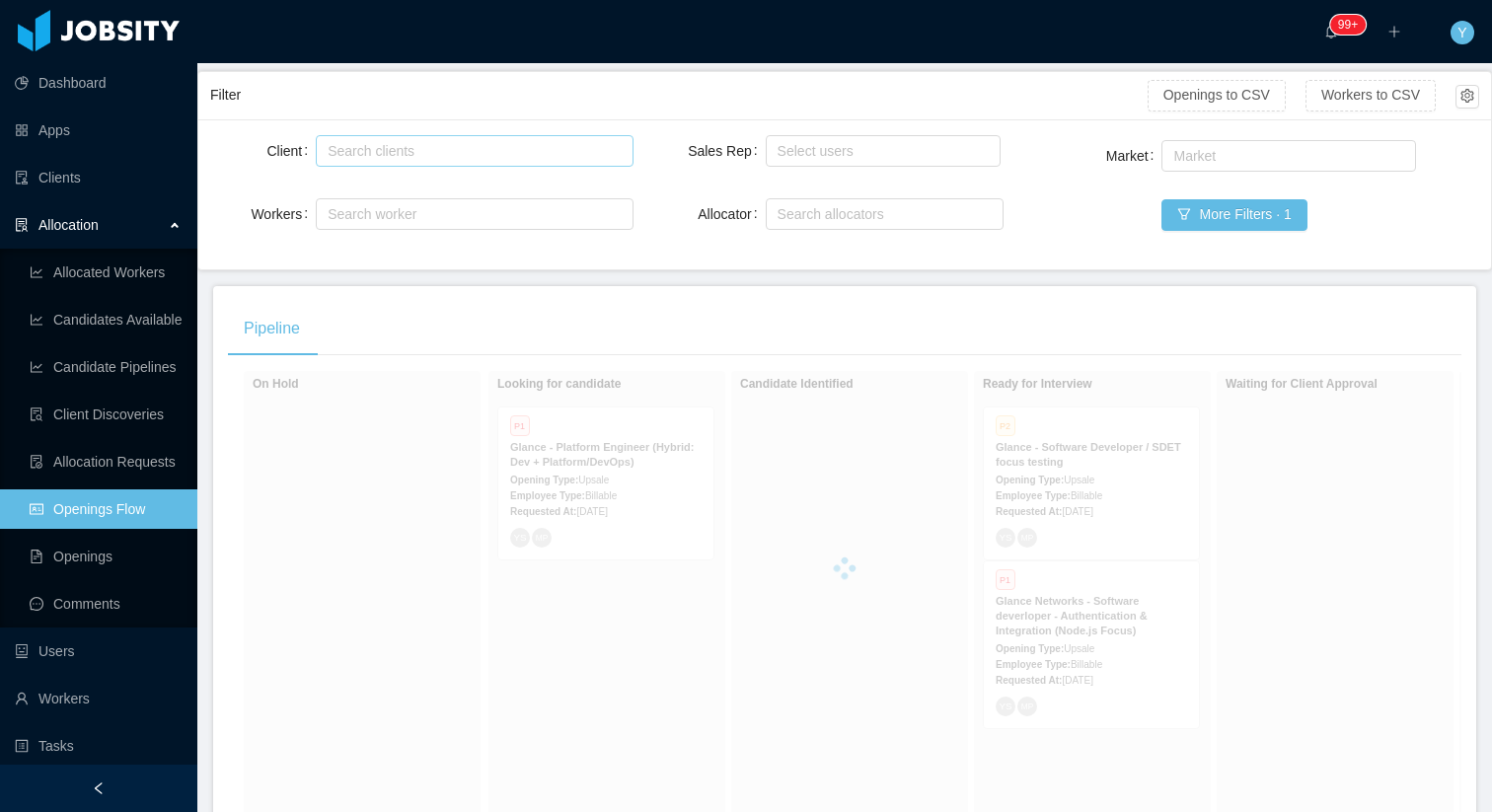
click at [561, 151] on div "Search clients" at bounding box center [469, 151] width 285 height 20
type input "******"
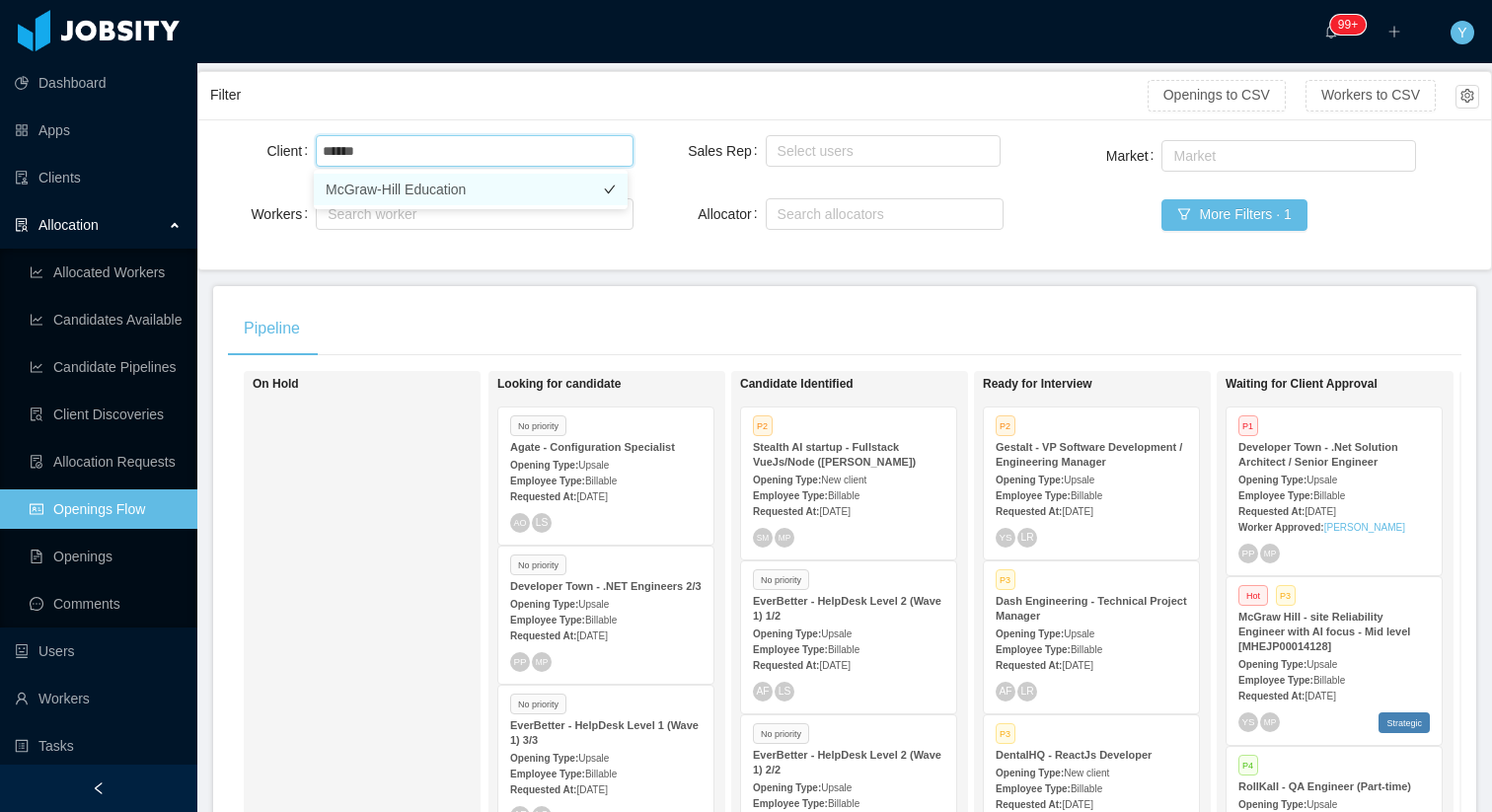
click at [493, 182] on li "McGraw-Hill Education" at bounding box center [471, 190] width 314 height 32
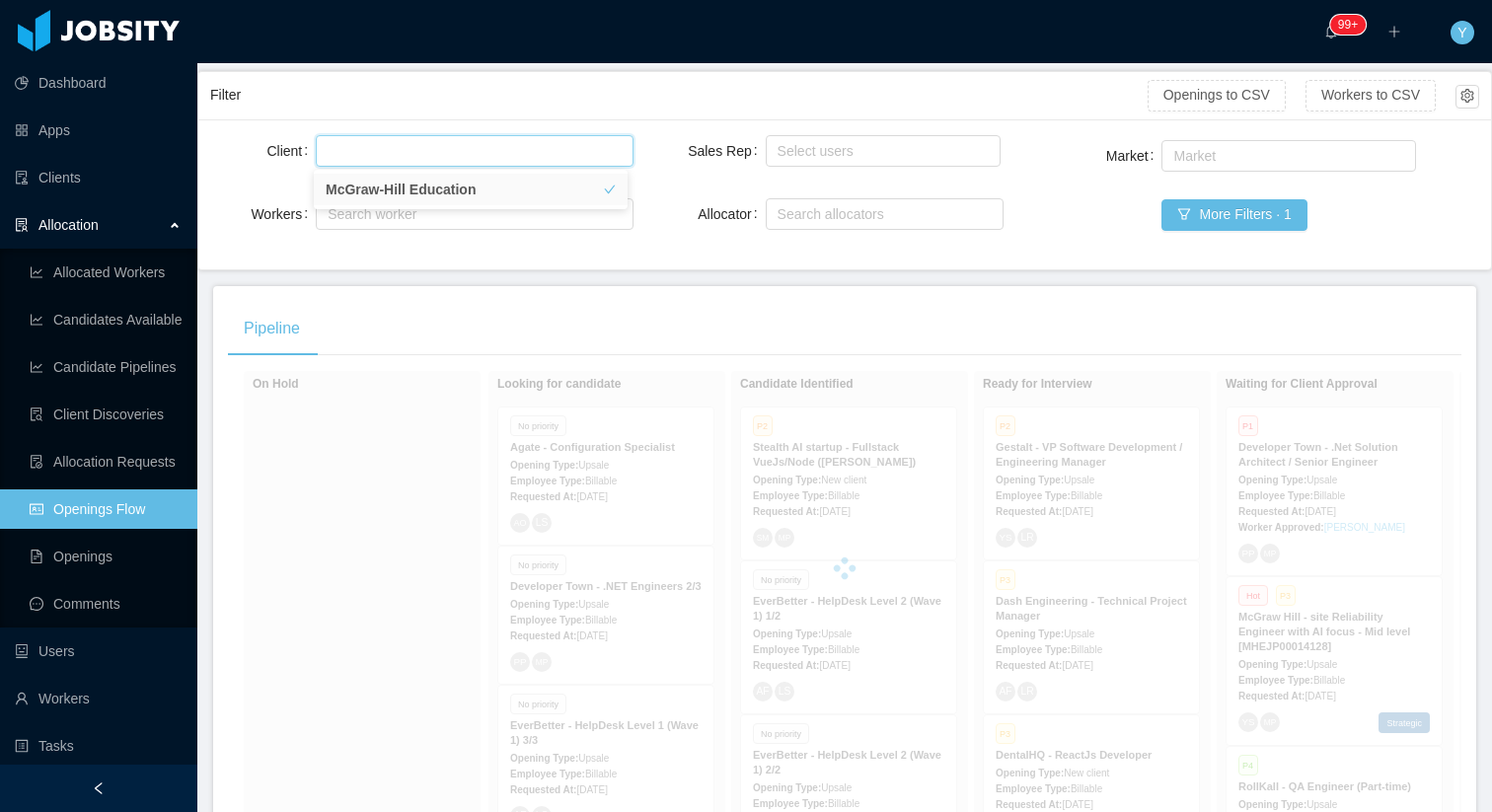
click at [408, 78] on div "Filter" at bounding box center [679, 95] width 938 height 37
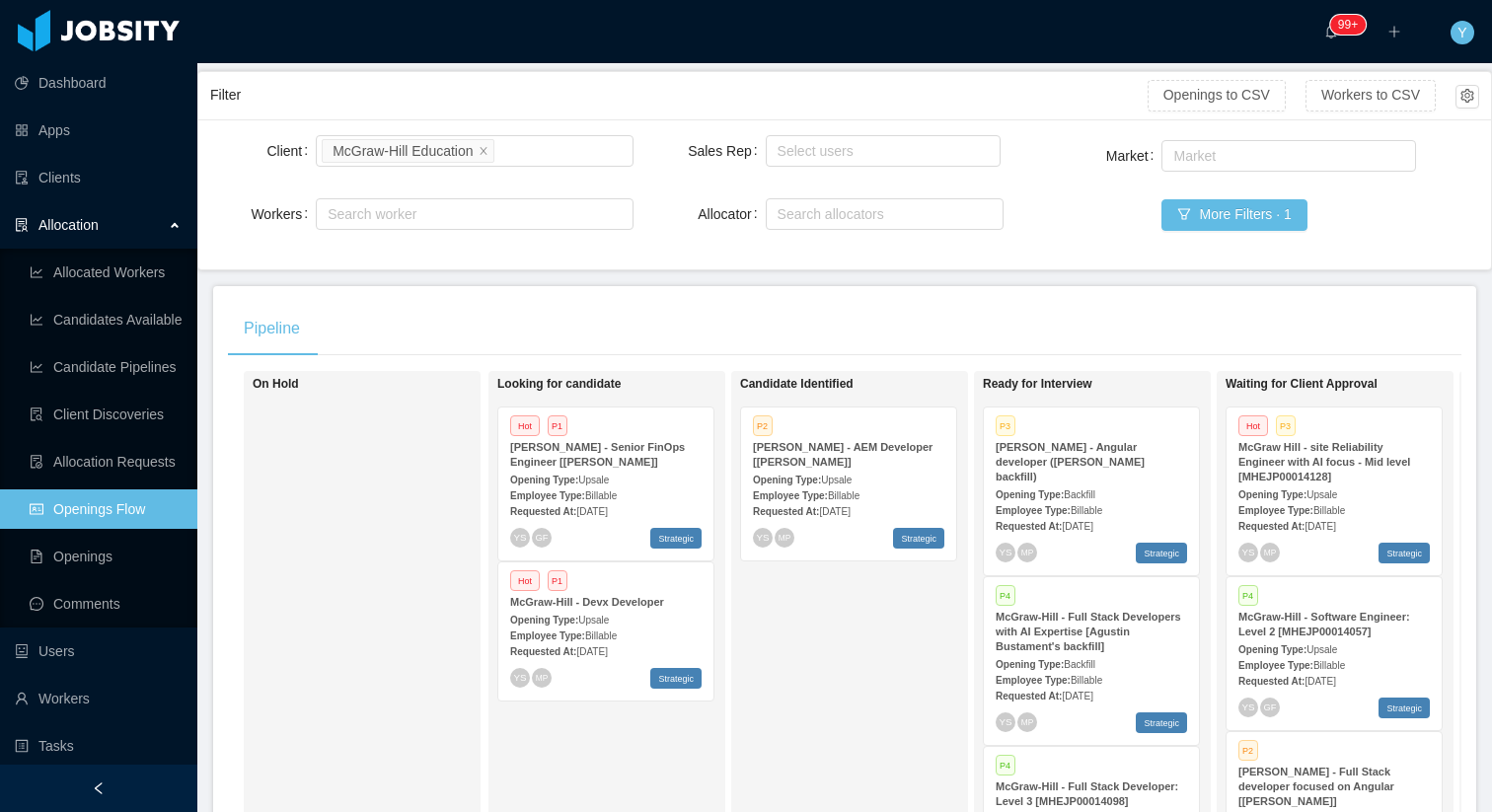
click at [1132, 455] on div "McGraw-Hill - Angular developer (Delcio Polanco backfill)" at bounding box center [1091, 461] width 192 height 44
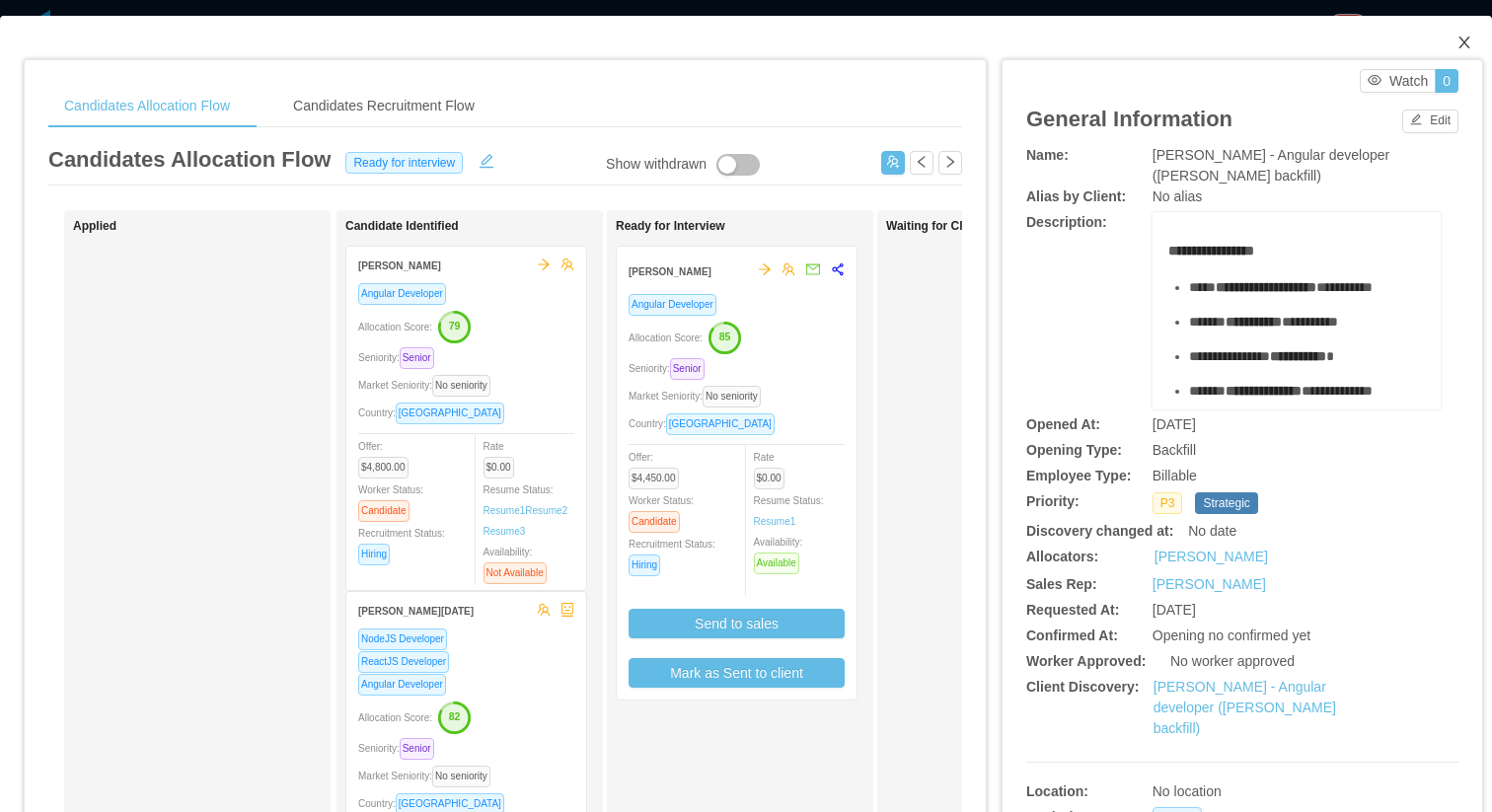
click at [1456, 49] on icon "icon: close" at bounding box center [1464, 42] width 16 height 16
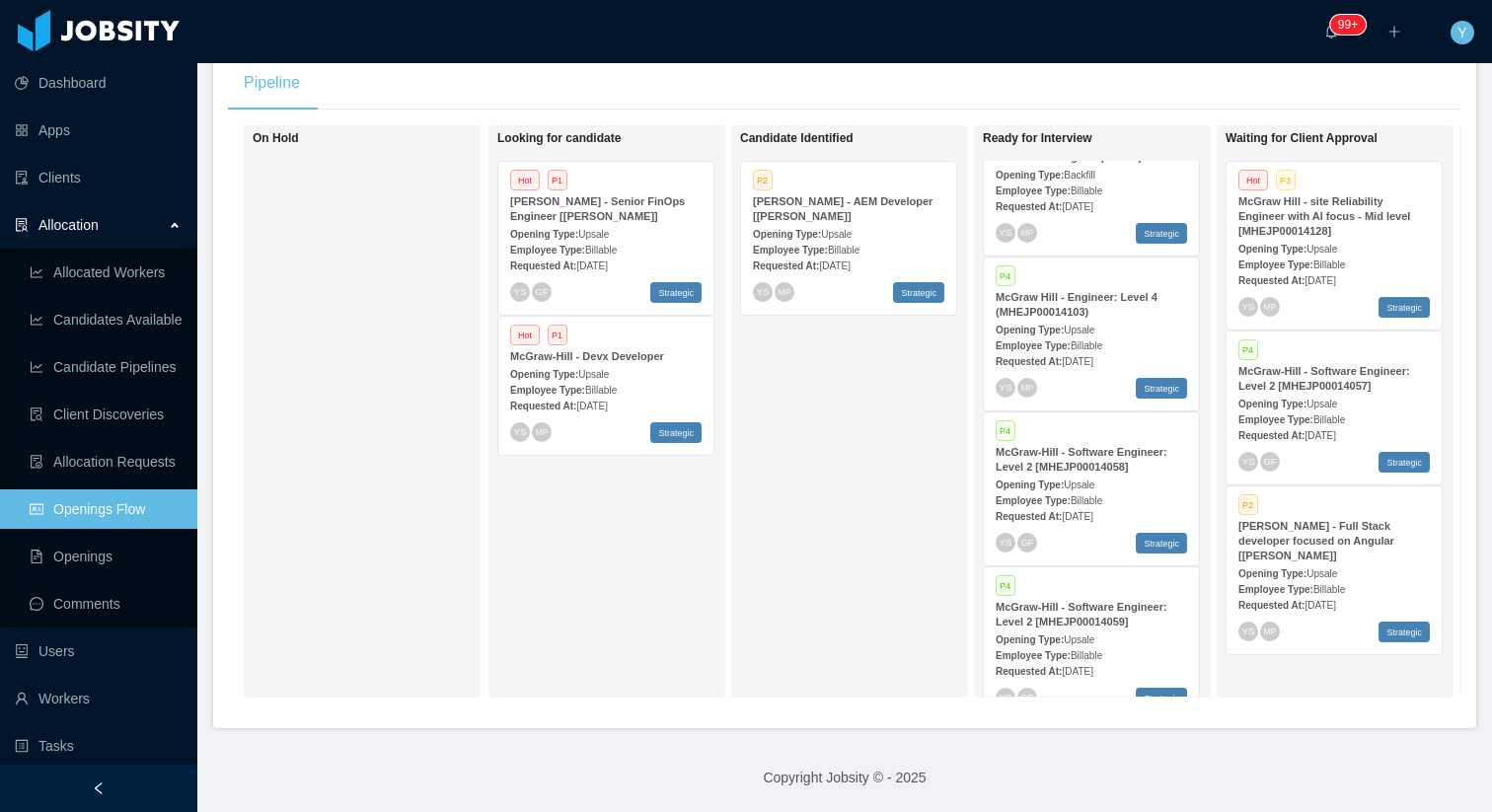
scroll to position [744, 0]
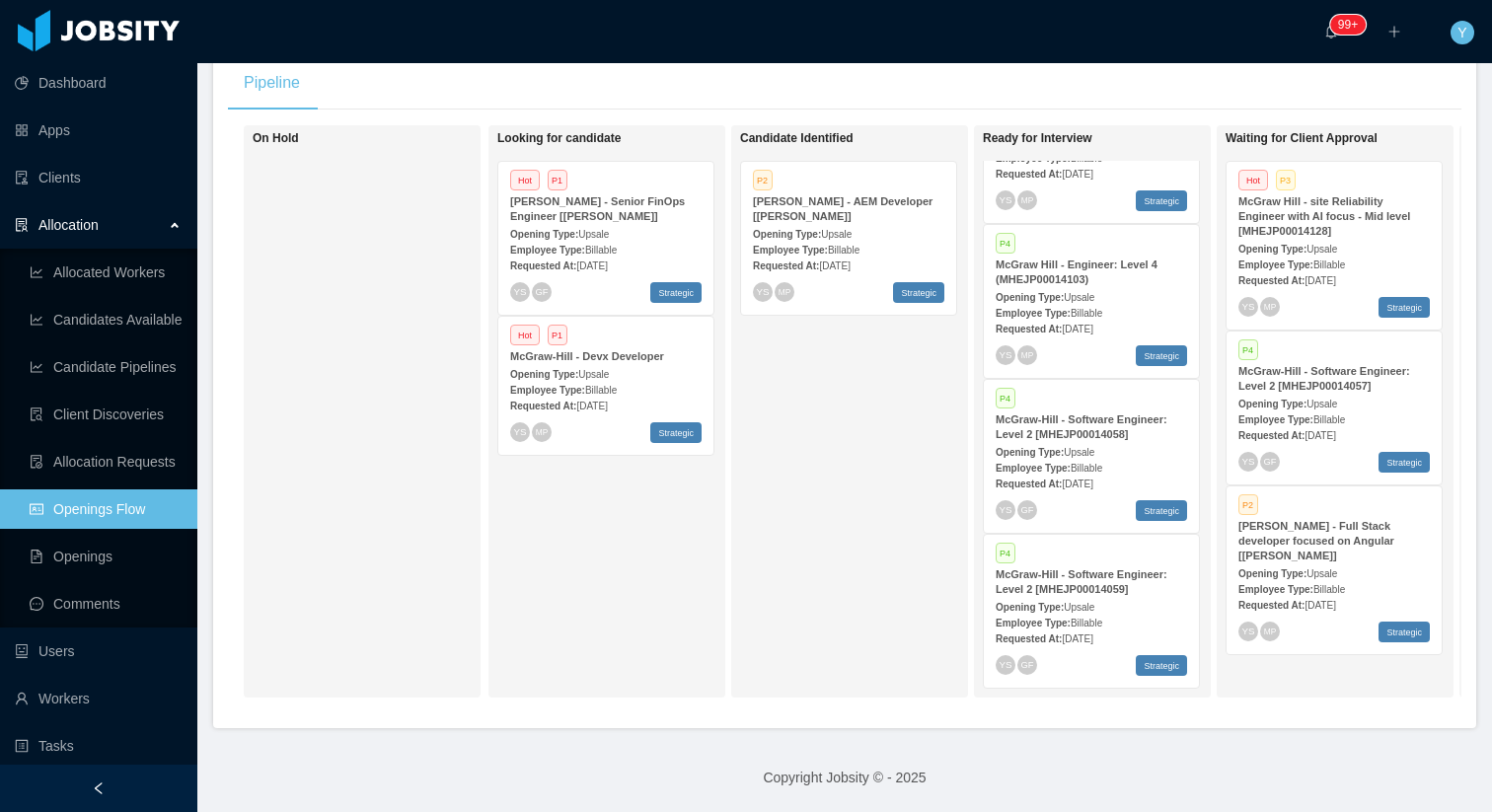
click at [1341, 584] on span "Billable" at bounding box center [1329, 589] width 32 height 11
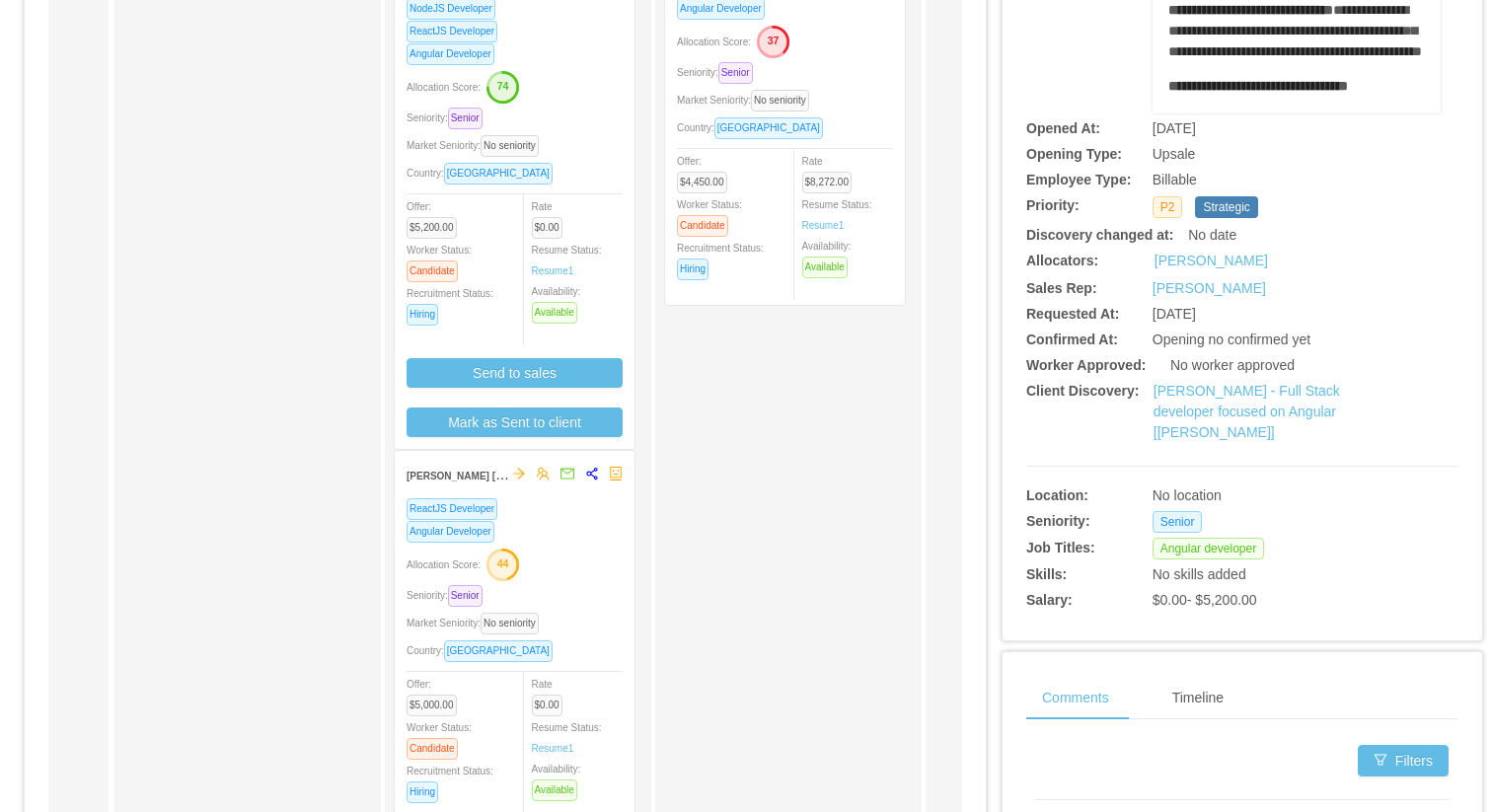
scroll to position [7, 0]
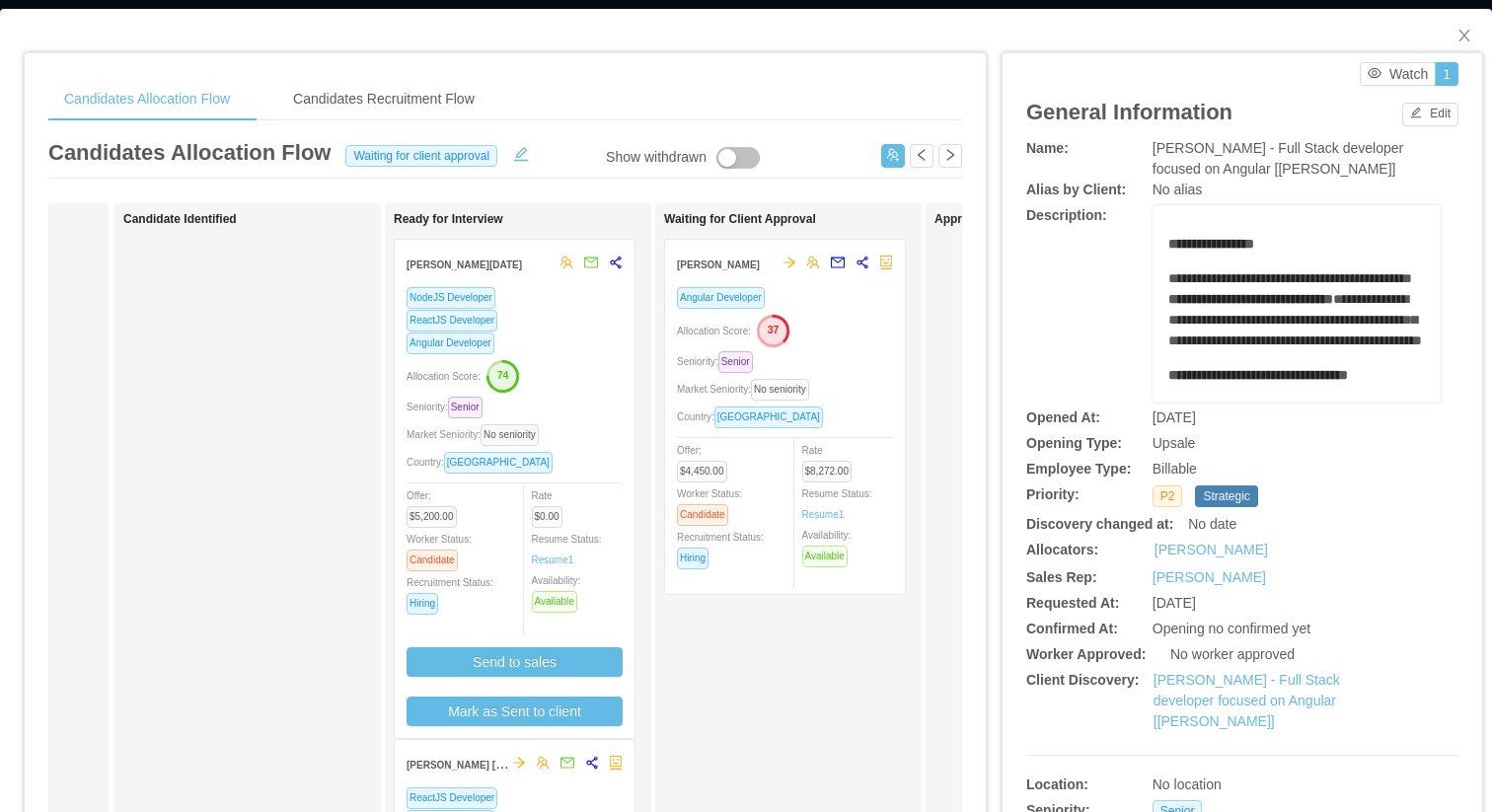
click at [832, 62] on div "Candidates Allocation Flow Candidates Recruitment Flow Candidates Allocation Fl…" at bounding box center [505, 641] width 960 height 1176
click at [1454, 27] on span "Close" at bounding box center [1464, 37] width 55 height 55
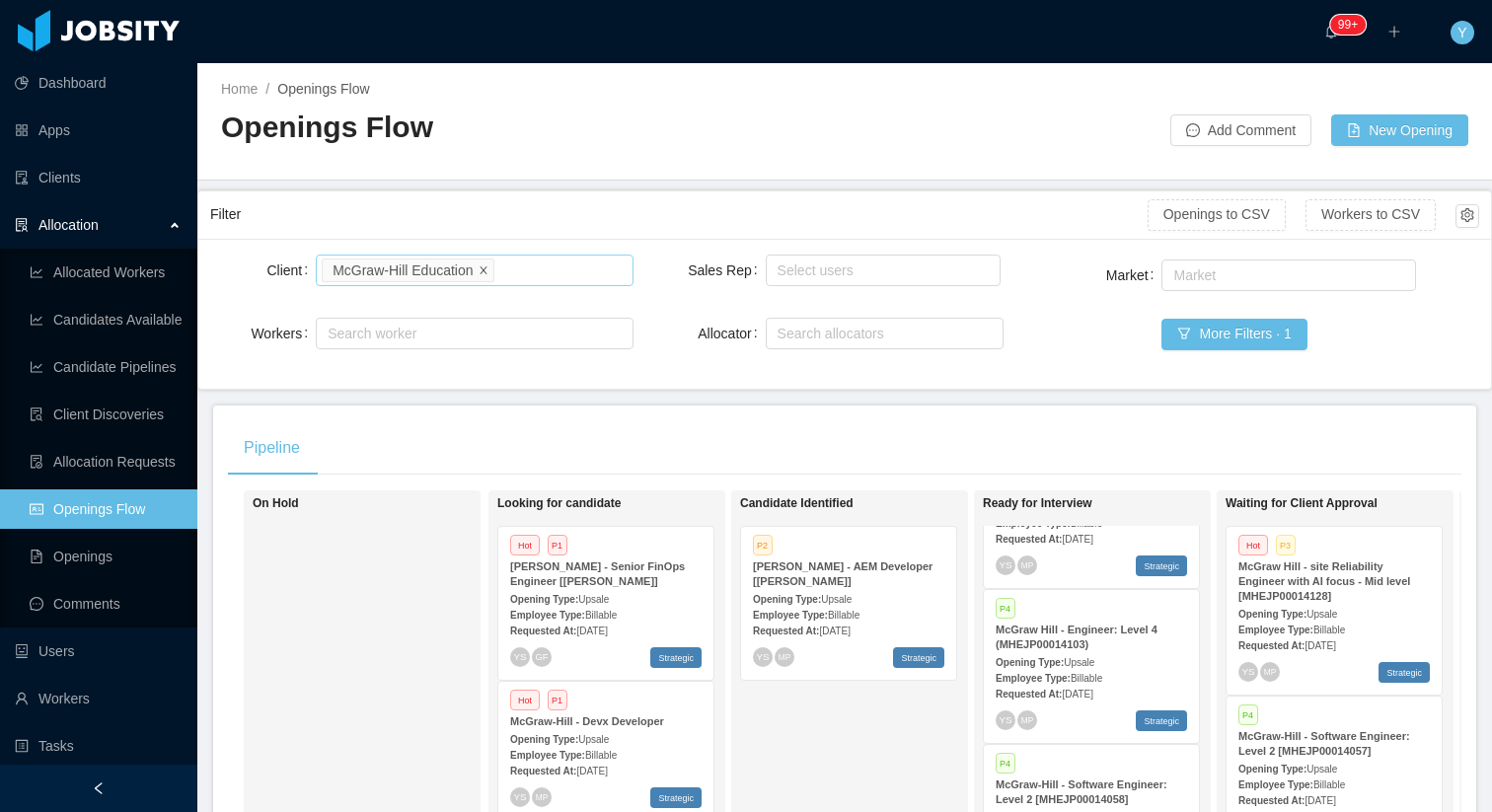
click at [488, 261] on span at bounding box center [483, 270] width 10 height 18
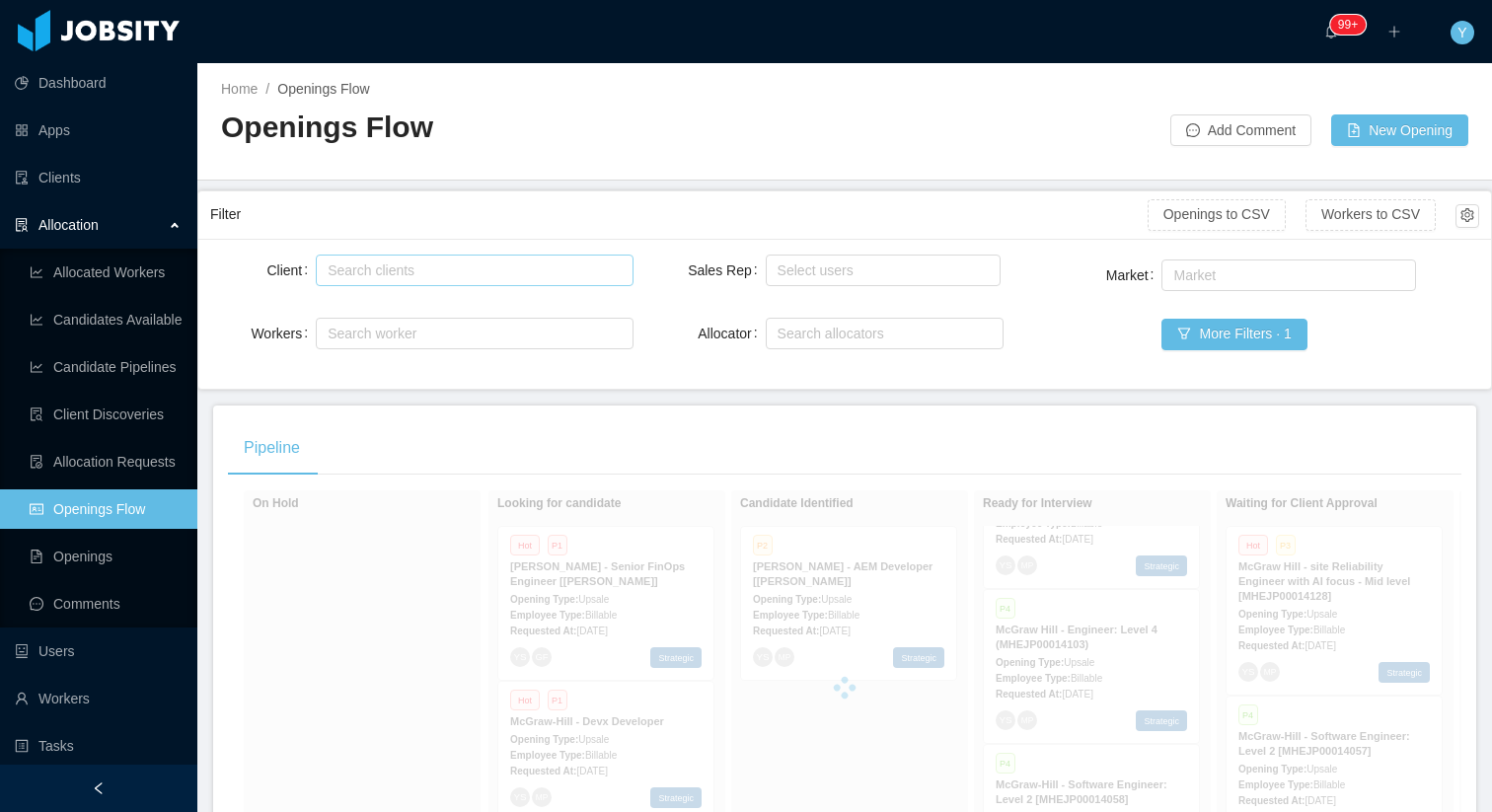
click at [520, 267] on div "Search clients" at bounding box center [469, 271] width 285 height 20
type input "******"
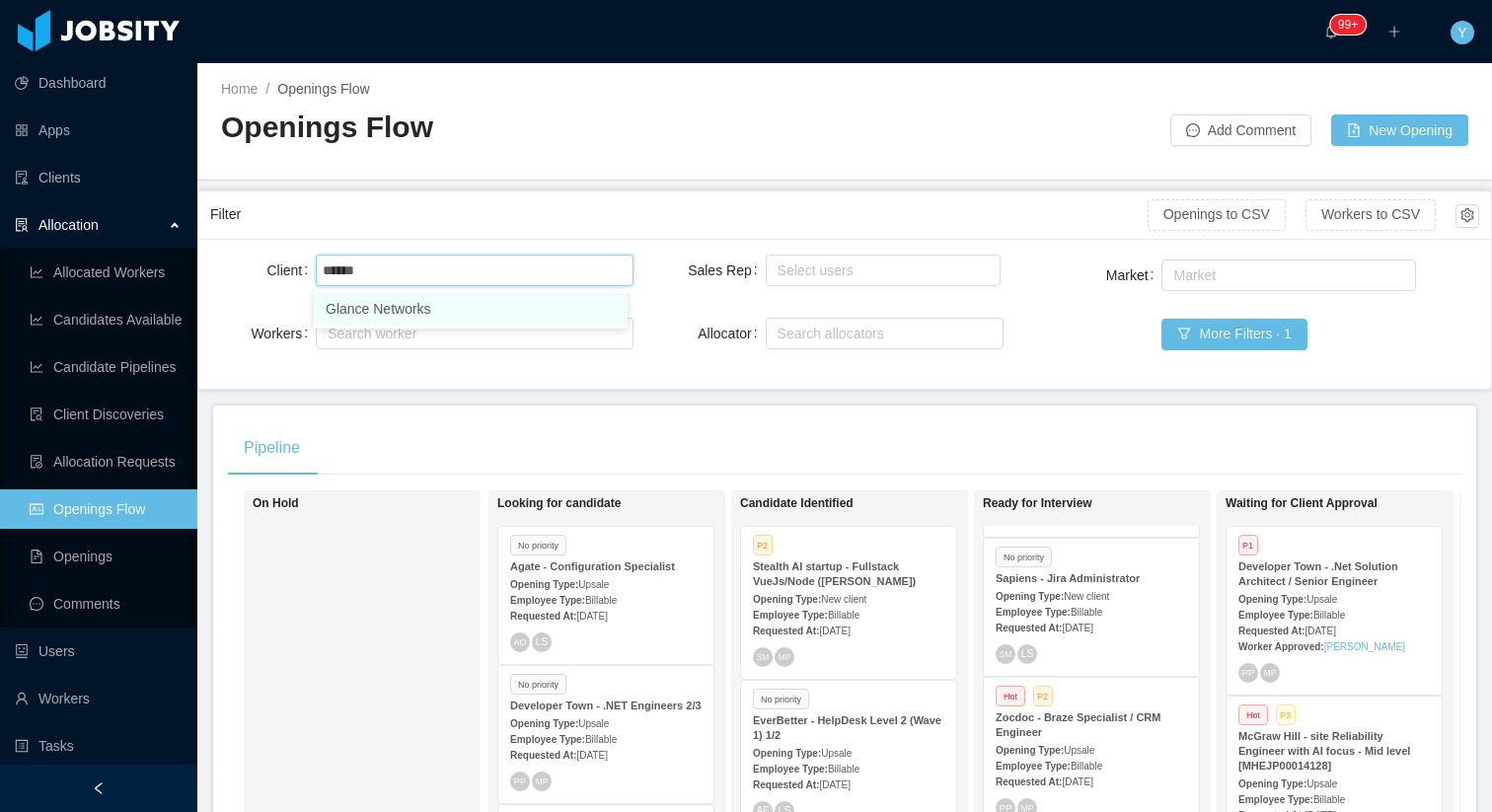
click at [373, 309] on li "Glance Networks" at bounding box center [471, 309] width 314 height 32
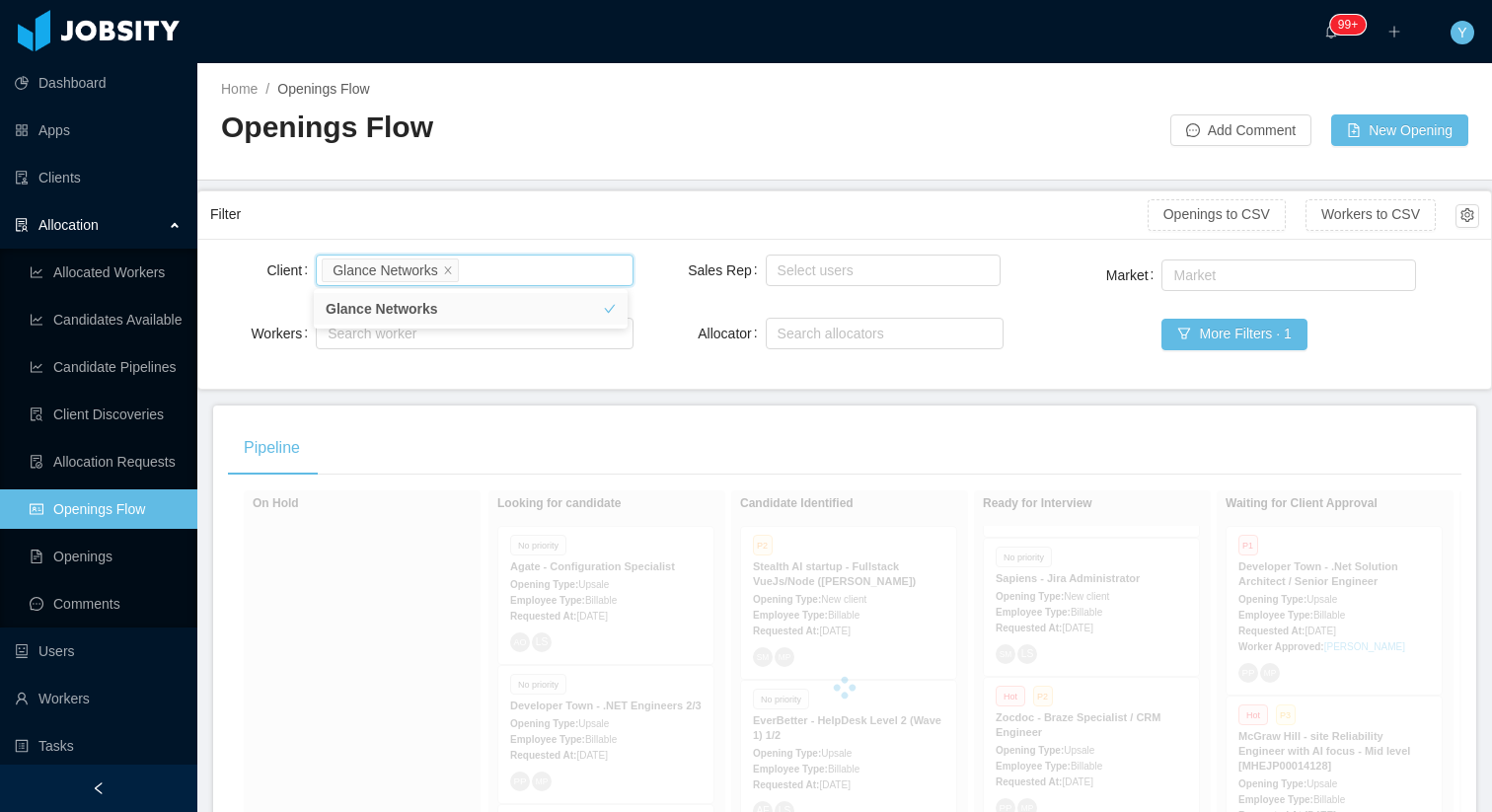
click at [622, 213] on div "Filter" at bounding box center [679, 214] width 938 height 37
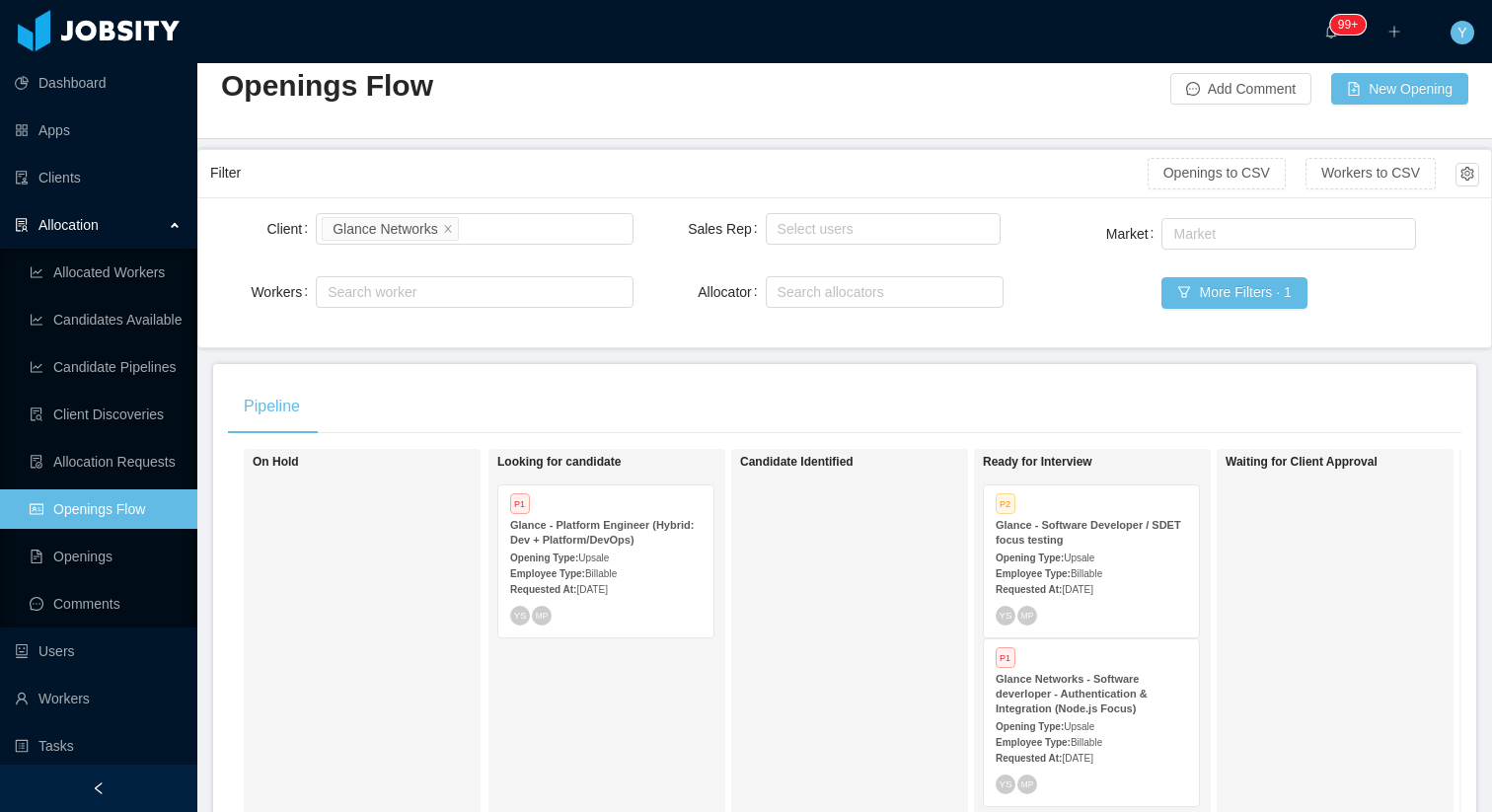
scroll to position [378, 0]
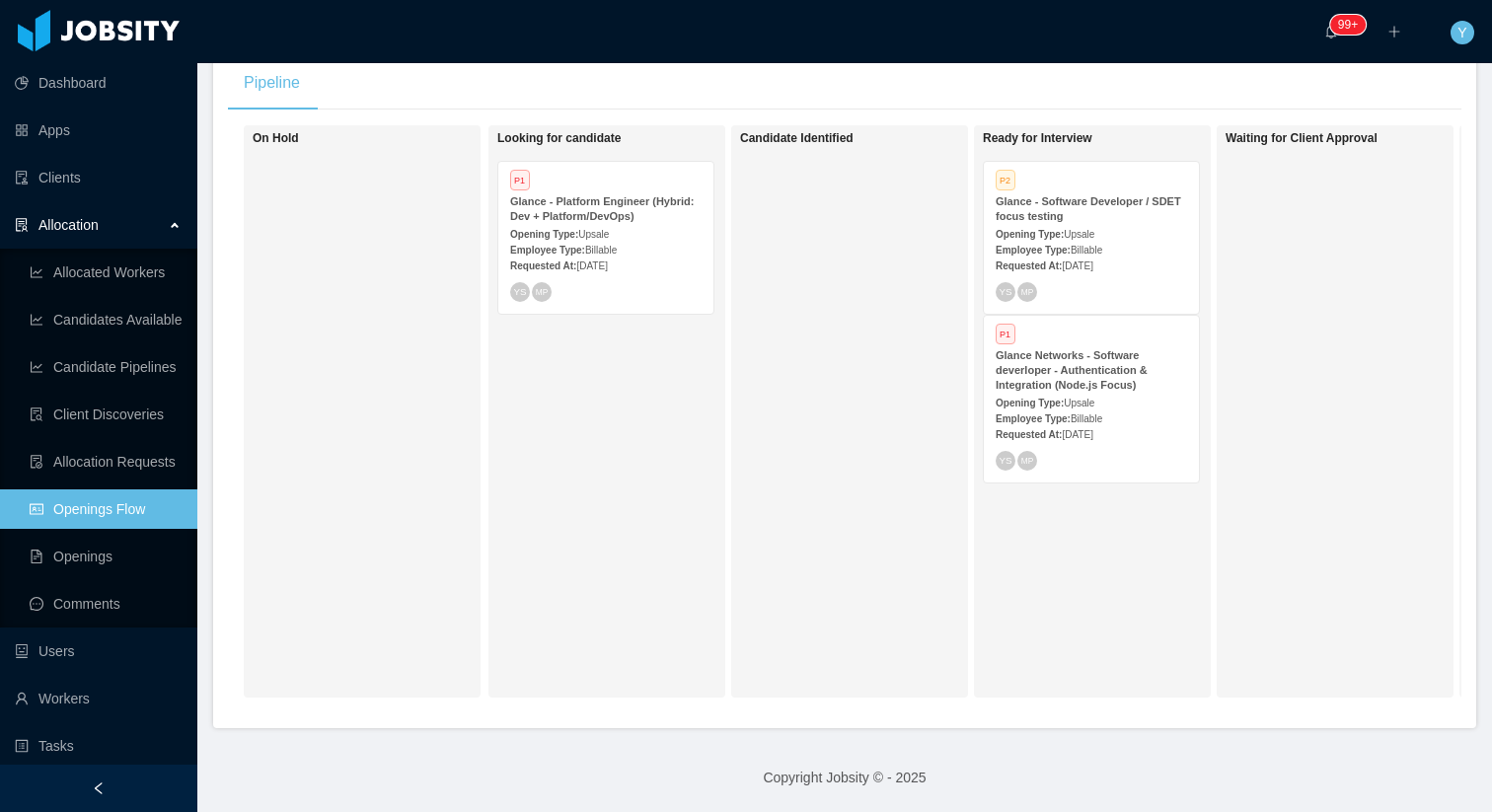
click at [1043, 229] on strong "Opening Type:" at bounding box center [1029, 234] width 68 height 11
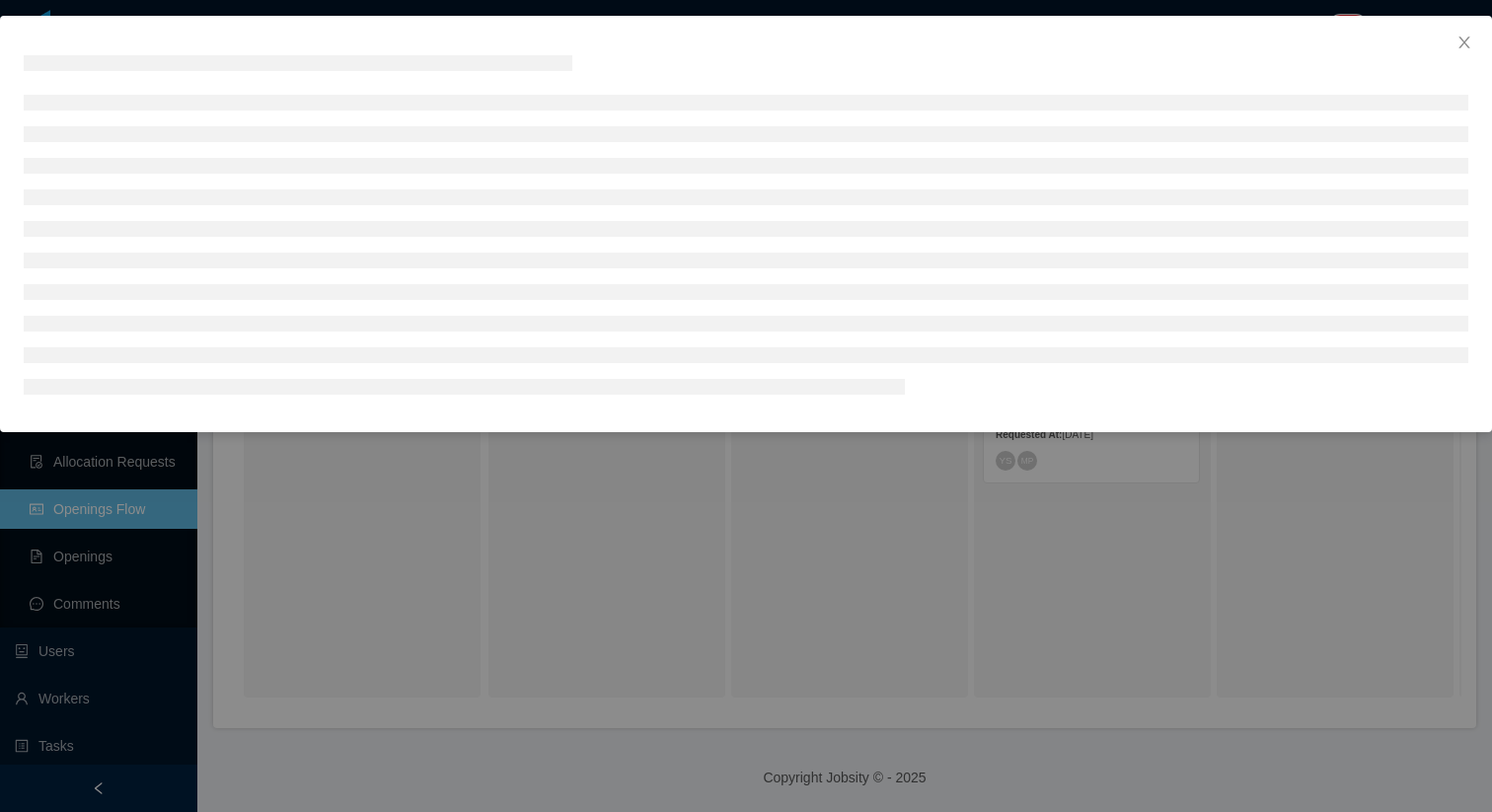
click at [1010, 499] on div at bounding box center [746, 406] width 1492 height 812
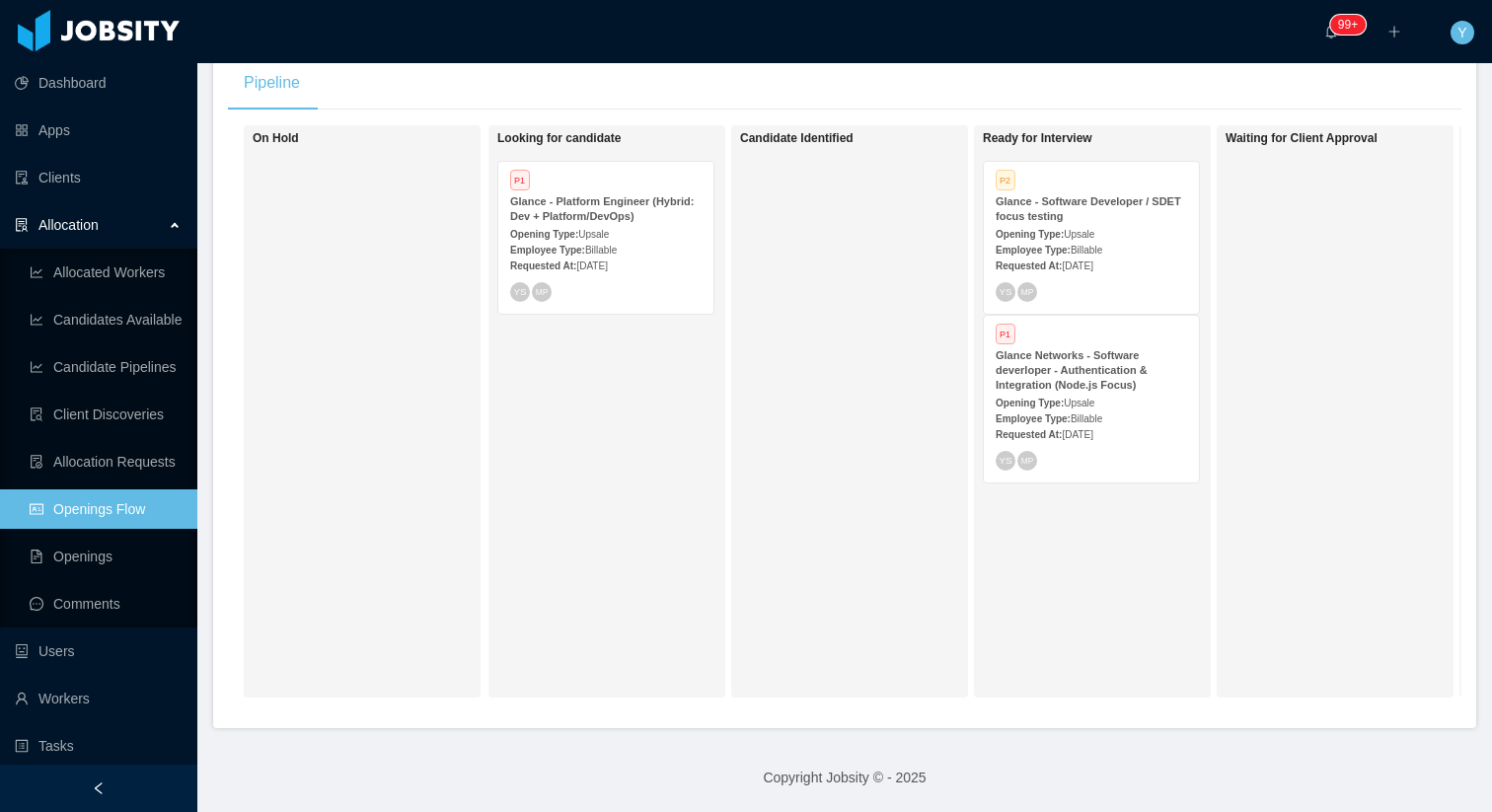
click at [1165, 392] on div "Opening Type: Upsale" at bounding box center [1091, 401] width 192 height 21
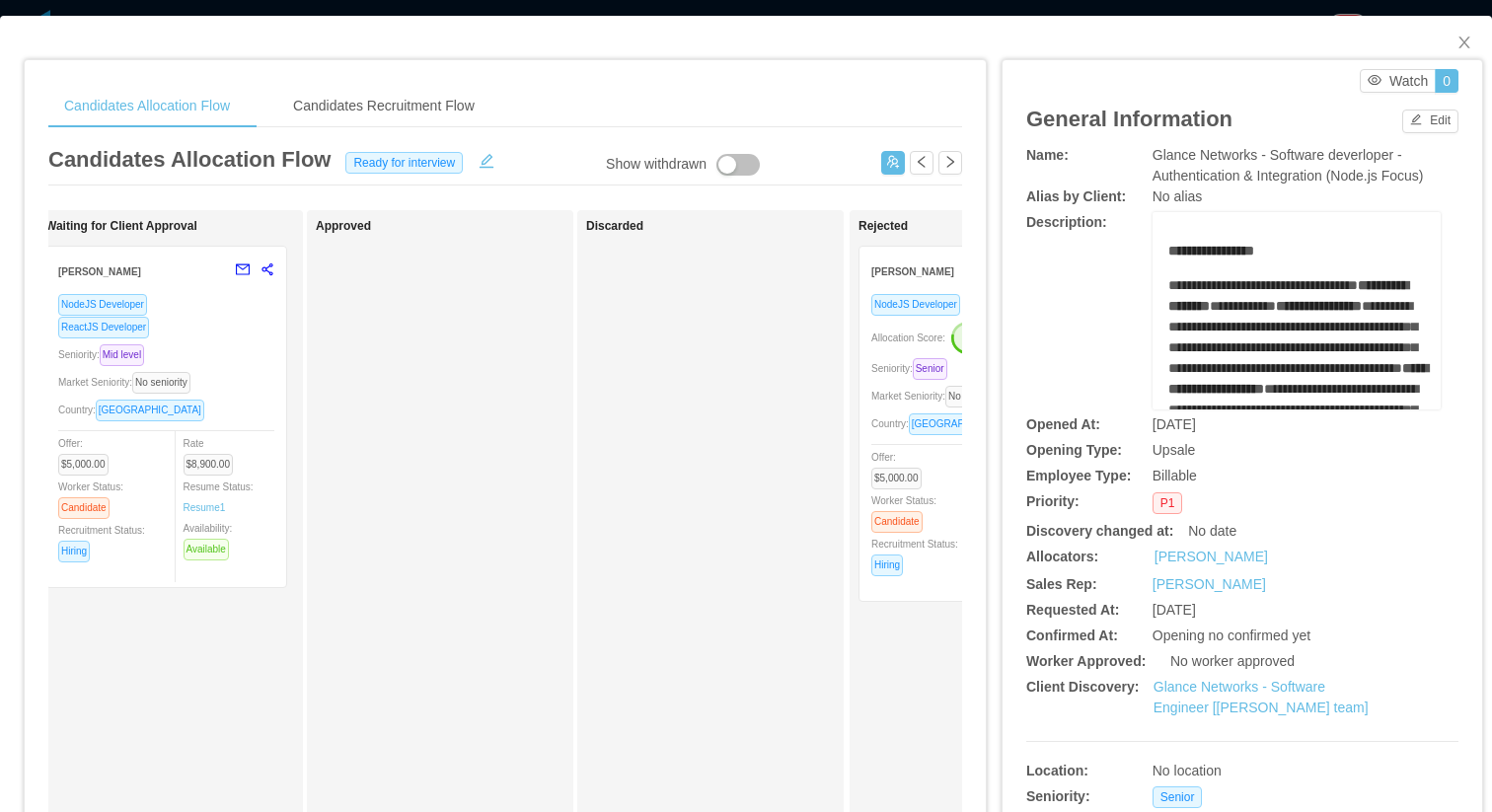
scroll to position [0, 1036]
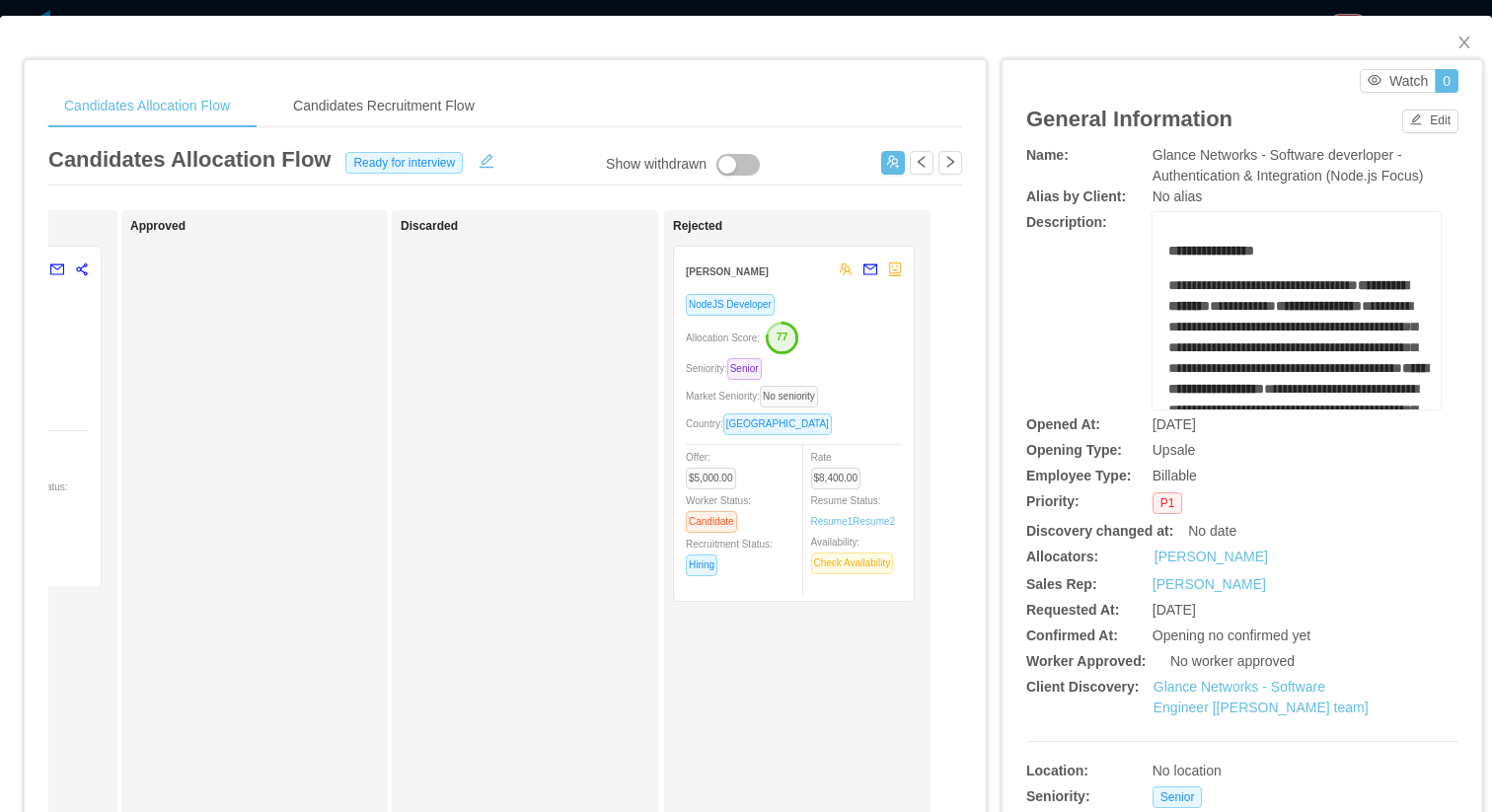
click at [730, 152] on div "Candidates Allocation Flow Ready for interview" at bounding box center [505, 164] width 914 height 42
click at [727, 158] on button "button" at bounding box center [738, 165] width 43 height 22
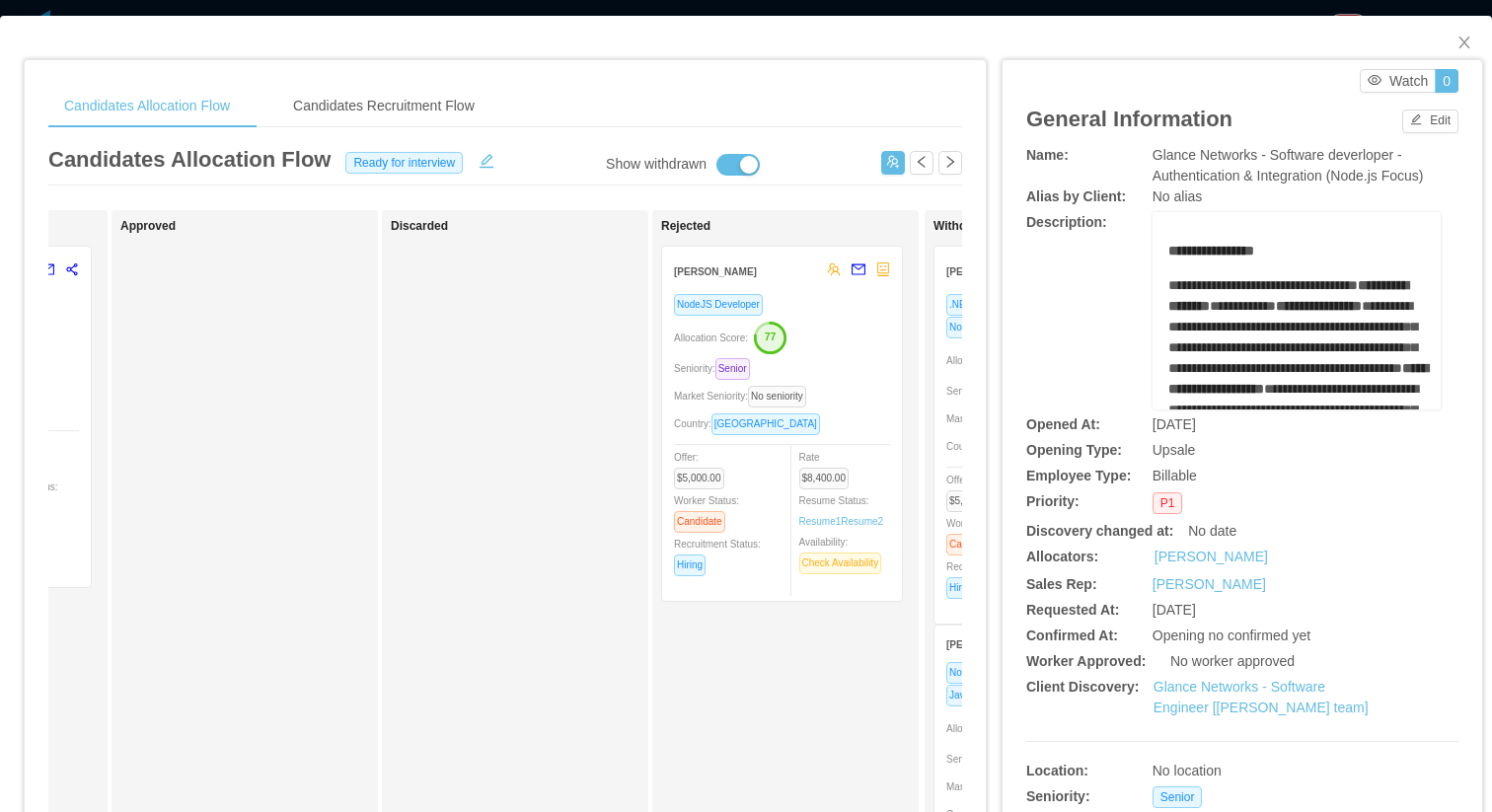
scroll to position [0, 1306]
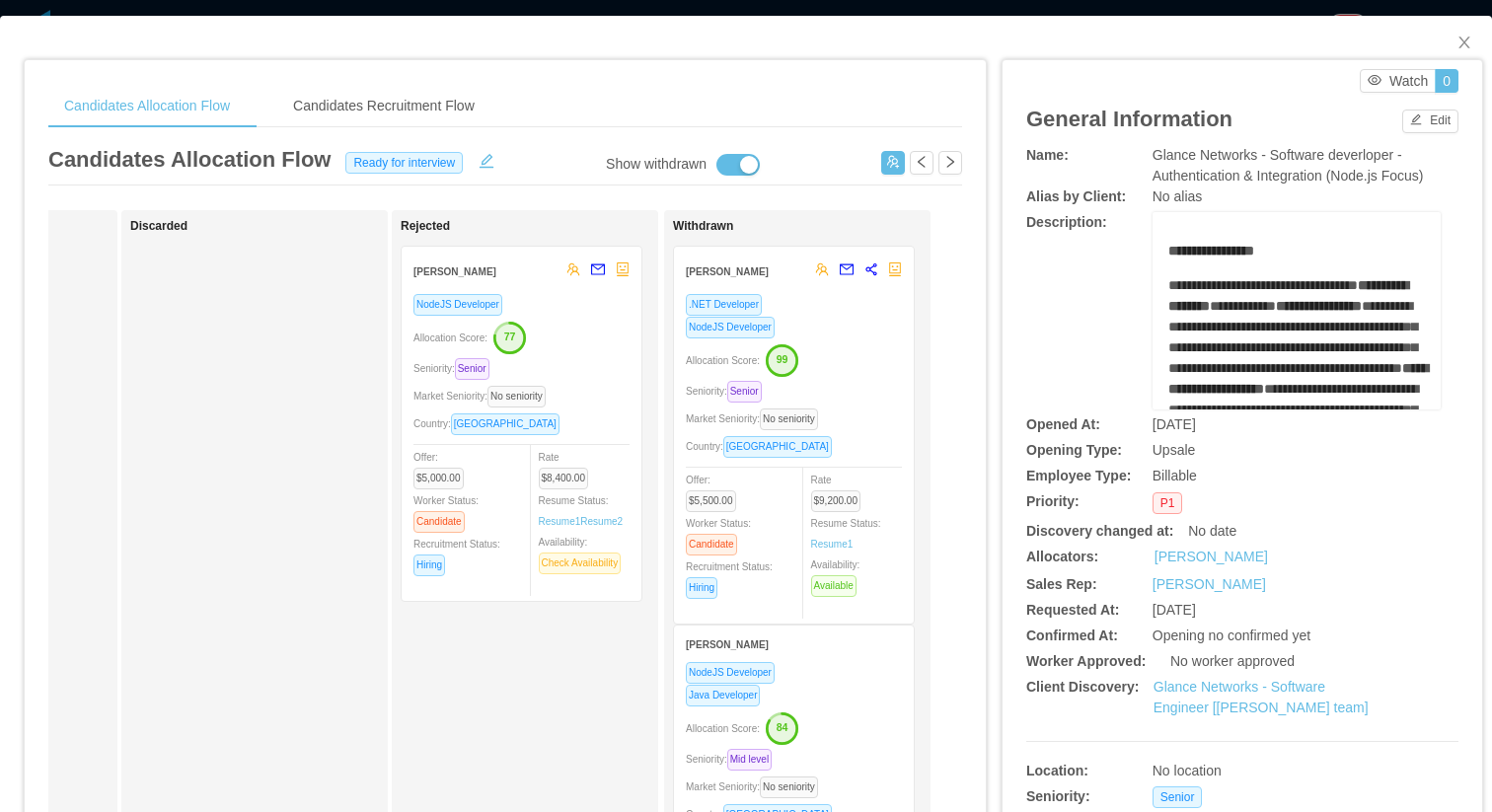
click at [820, 335] on div "NodeJS Developer" at bounding box center [793, 327] width 216 height 23
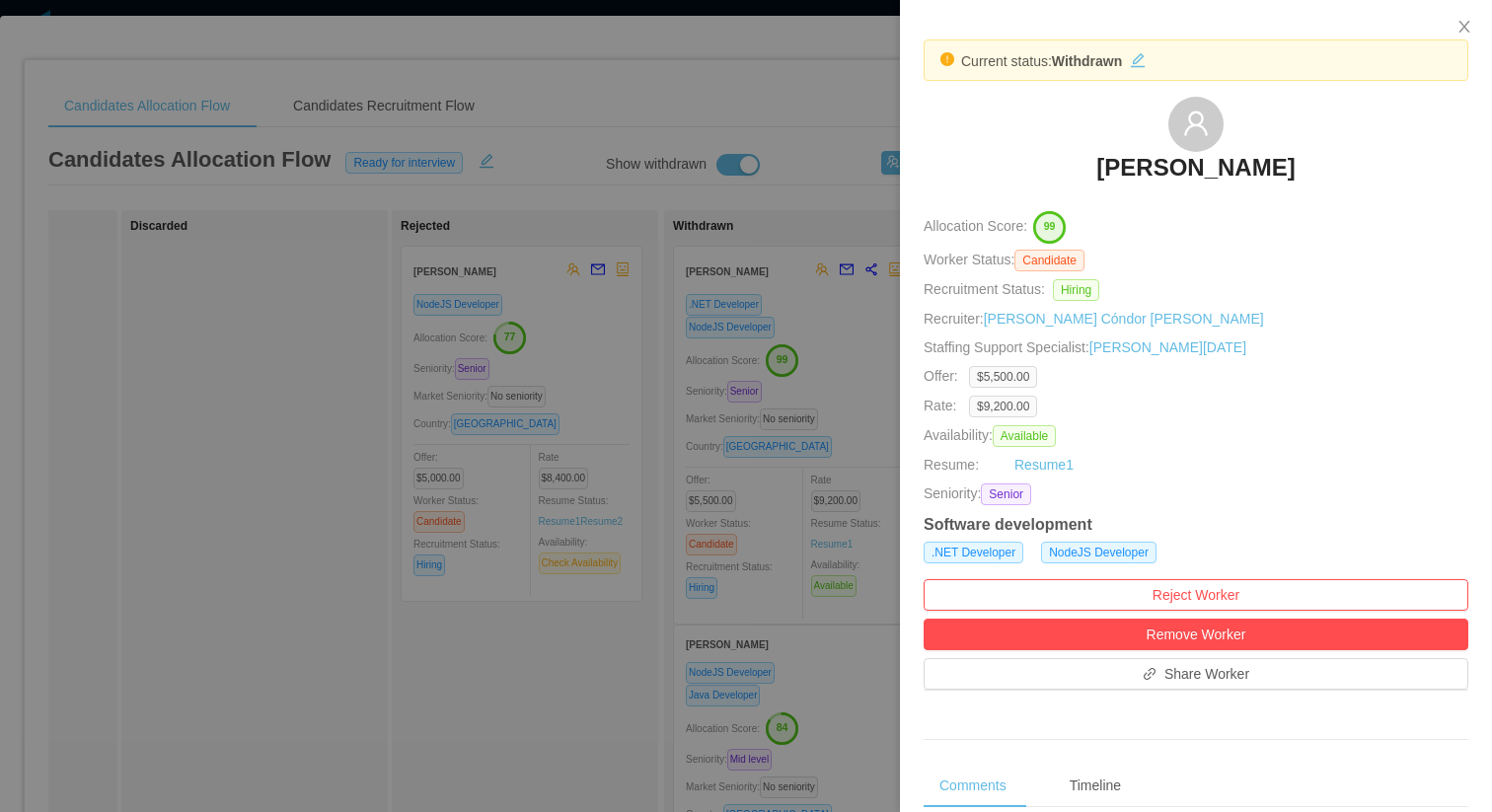
click at [550, 554] on div at bounding box center [746, 406] width 1492 height 812
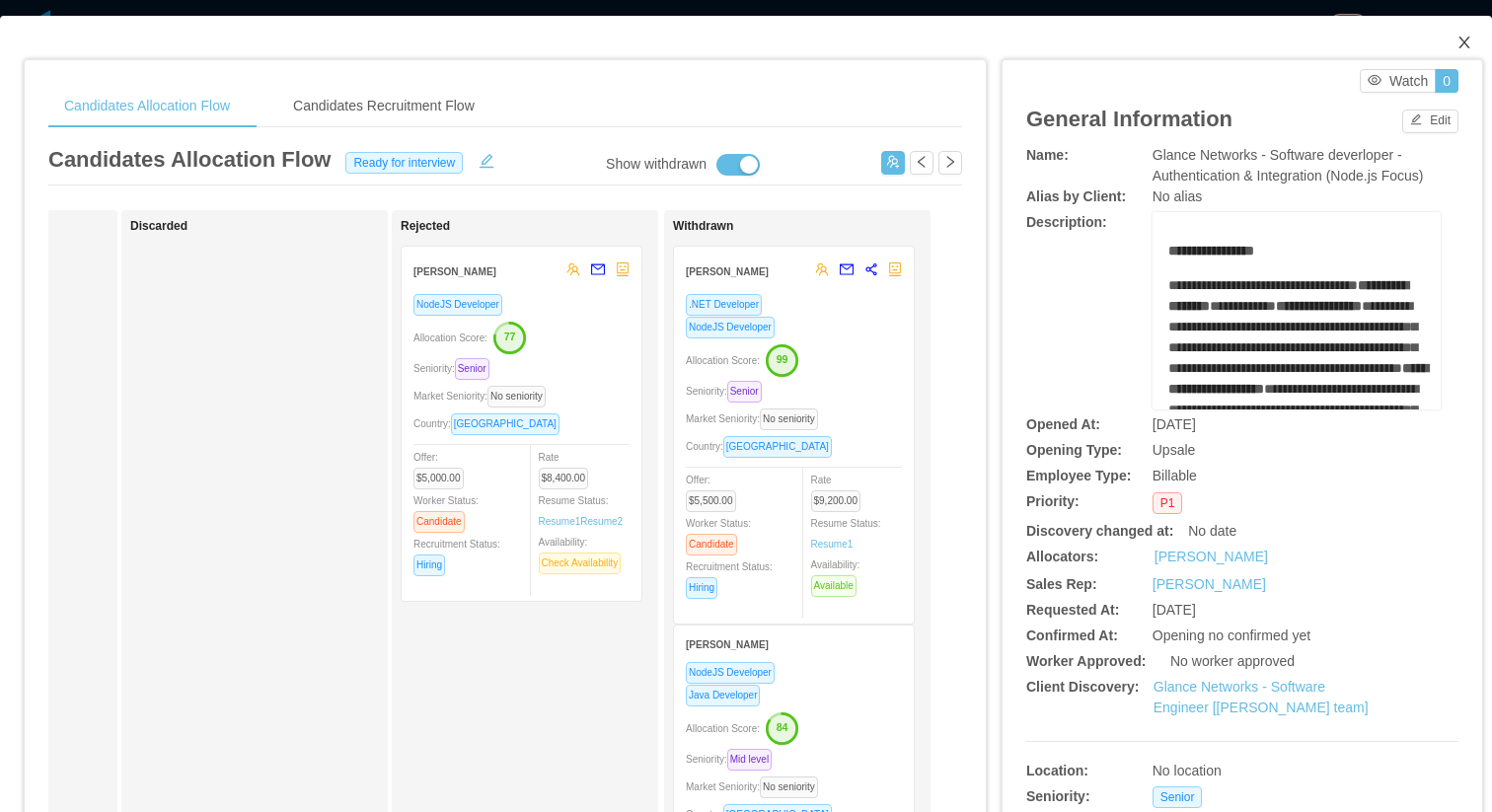
click at [1445, 24] on span "Close" at bounding box center [1464, 43] width 55 height 55
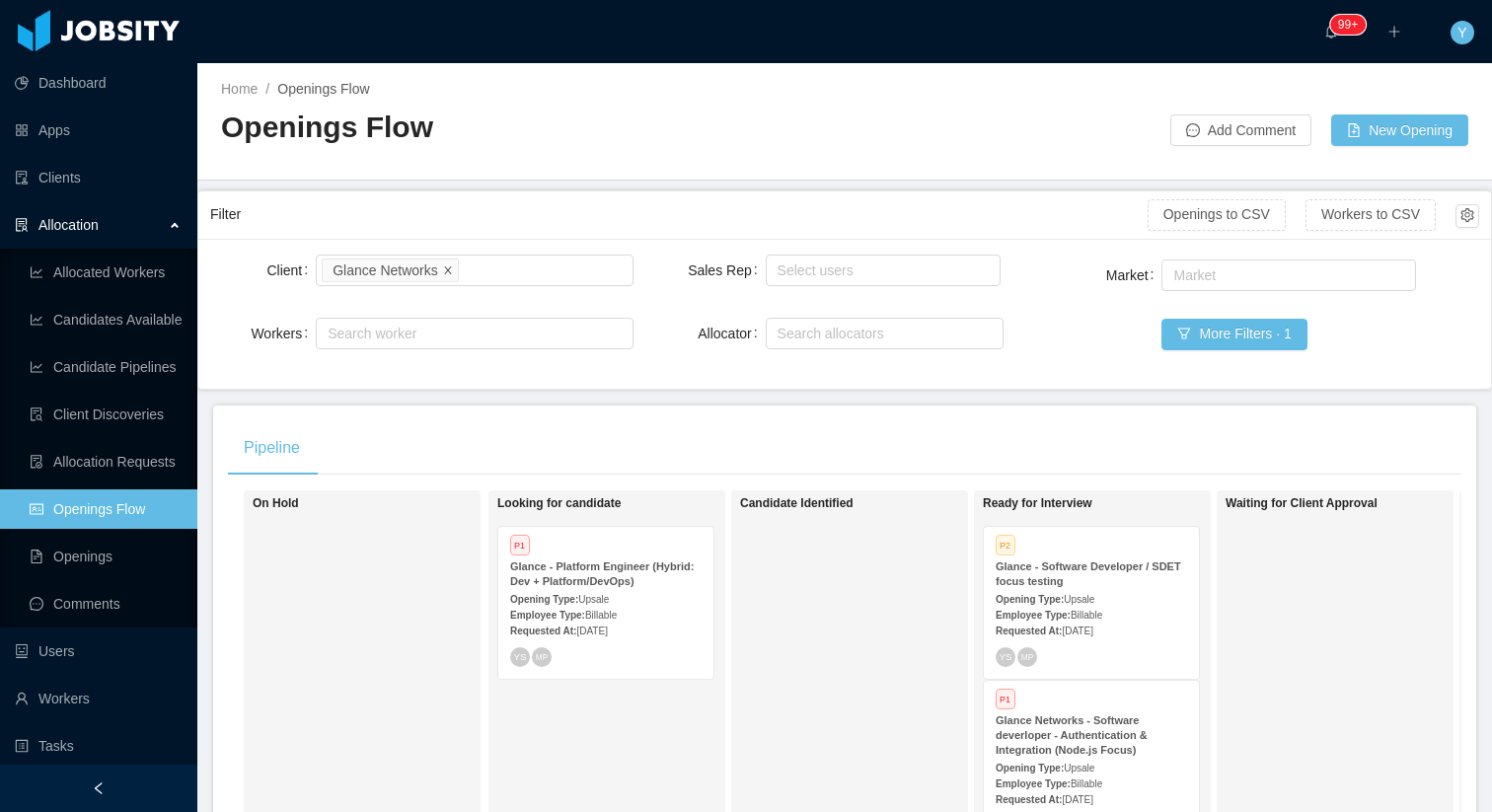
click at [453, 272] on icon "icon: close" at bounding box center [448, 270] width 10 height 10
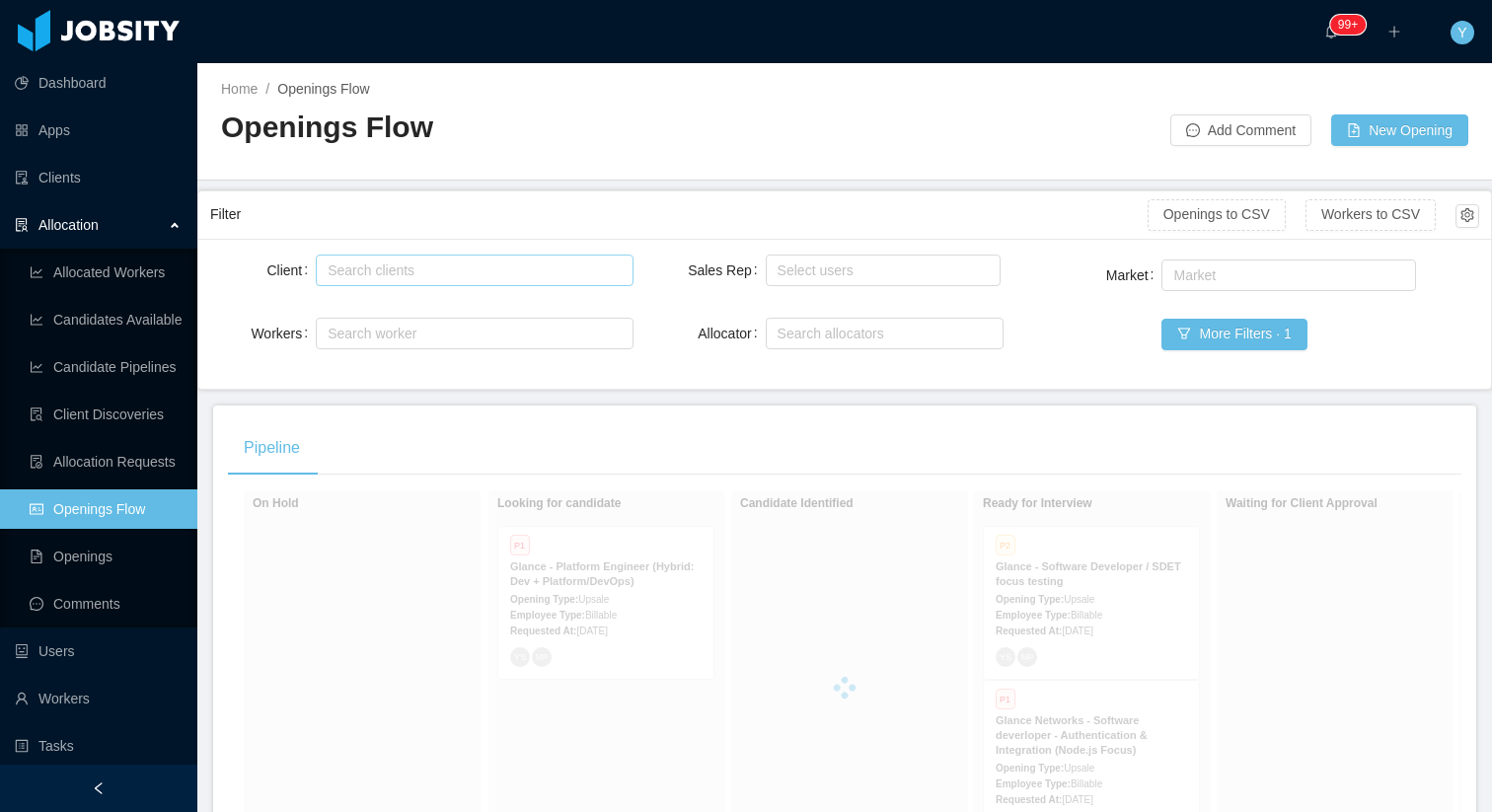
click at [449, 271] on div "Search clients" at bounding box center [469, 271] width 285 height 20
type input "******"
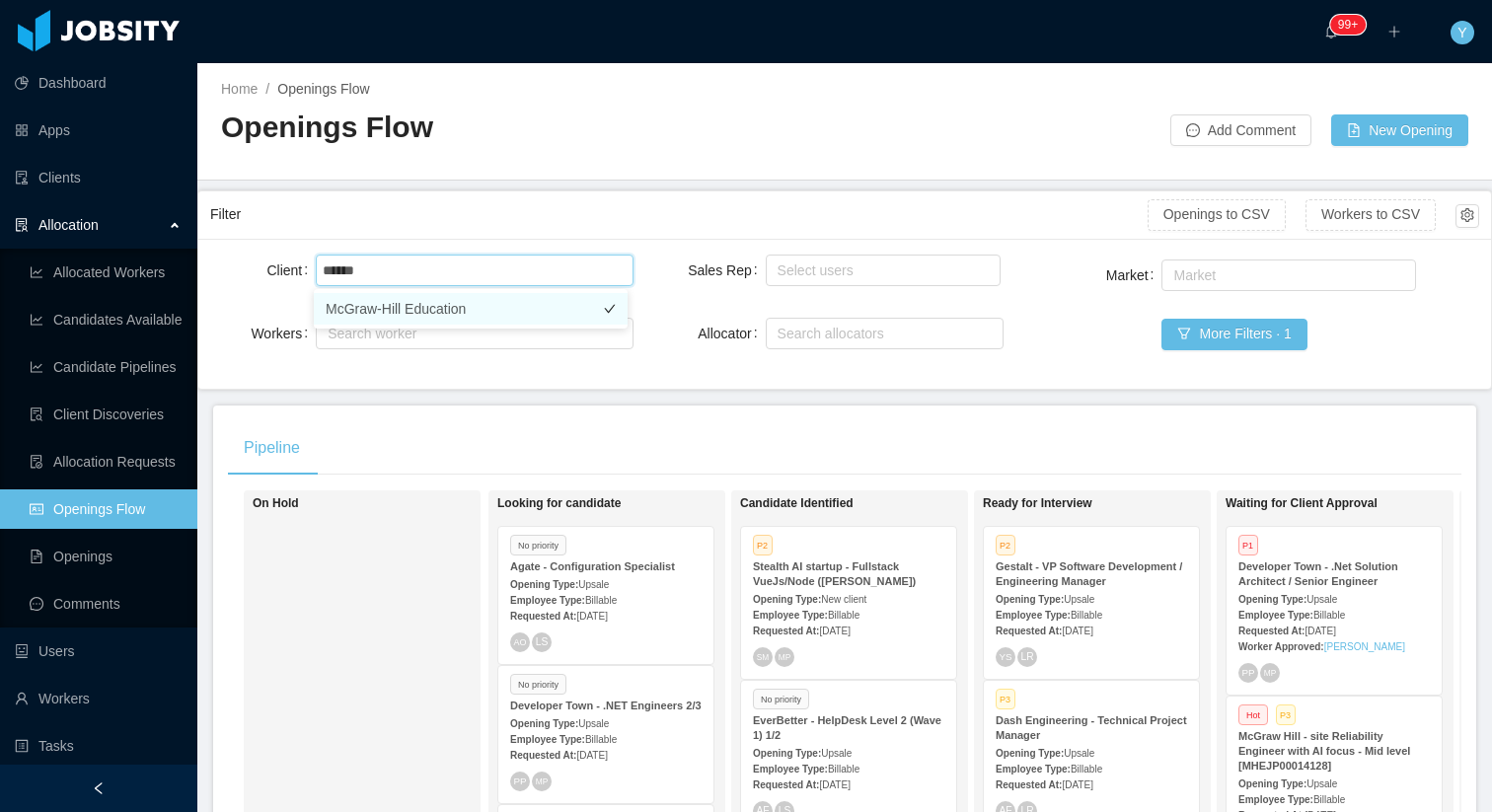
click at [445, 303] on li "McGraw-Hill Education" at bounding box center [471, 309] width 314 height 32
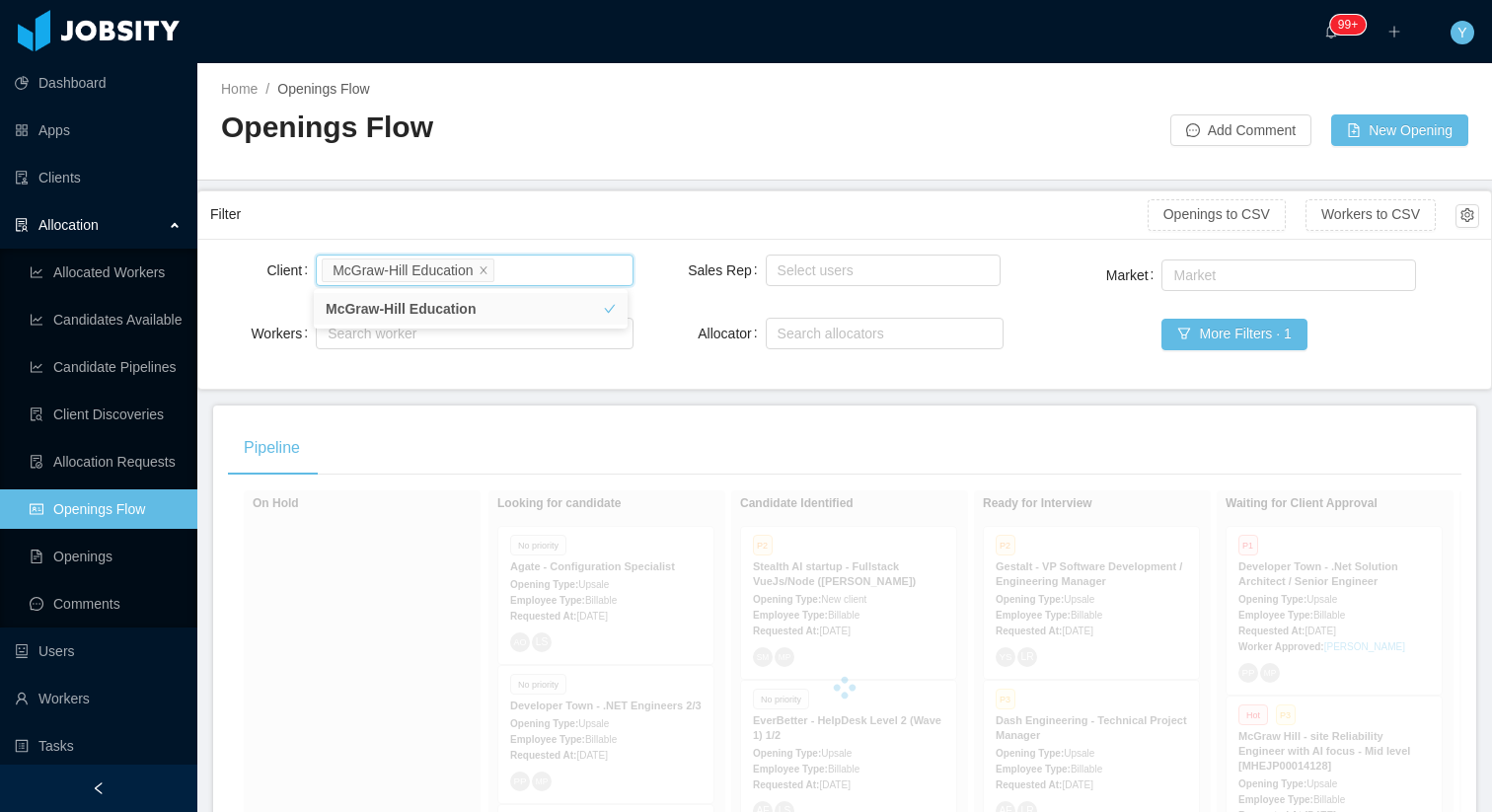
click at [461, 197] on div "Filter" at bounding box center [679, 214] width 938 height 37
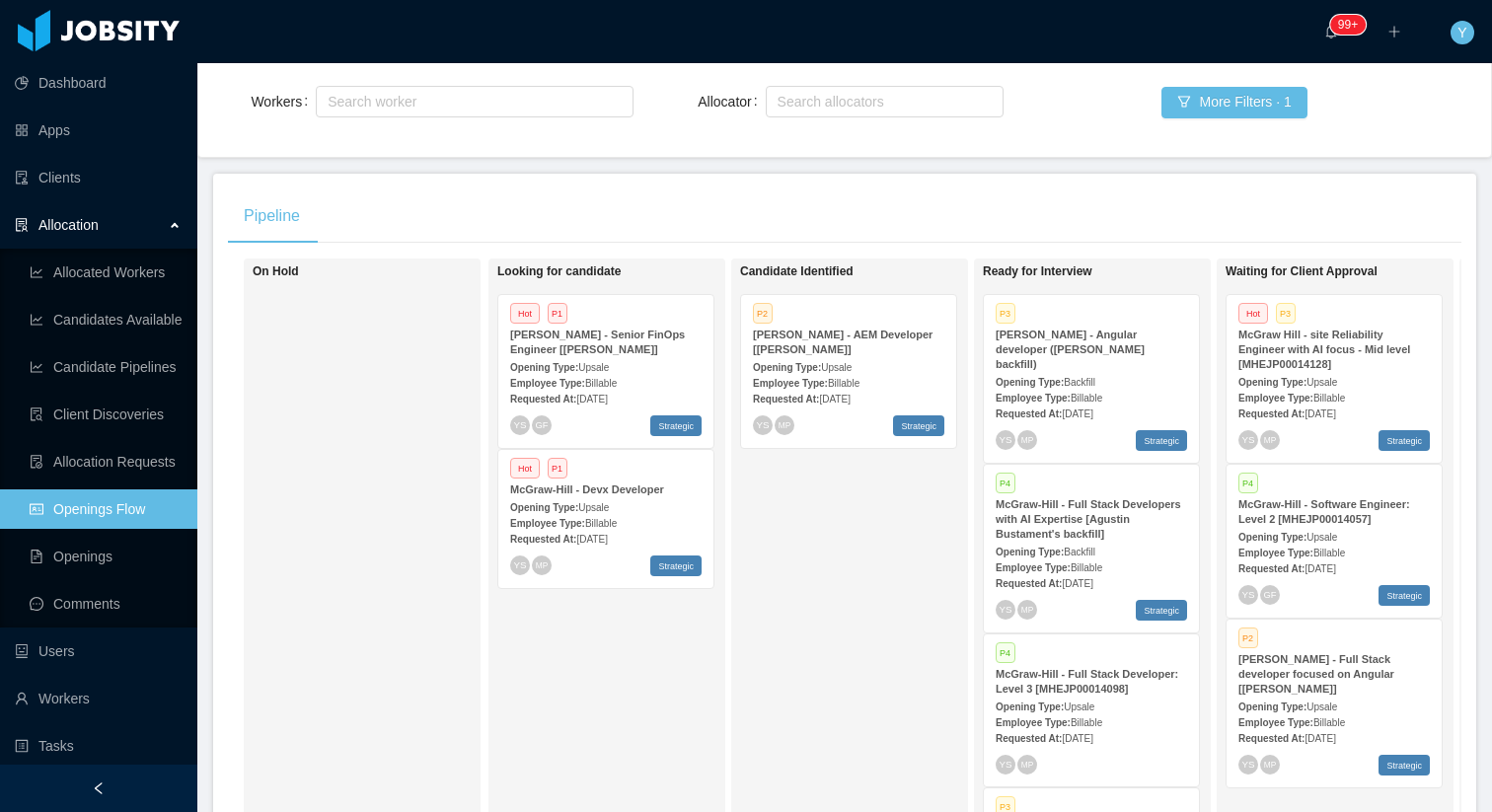
scroll to position [288, 0]
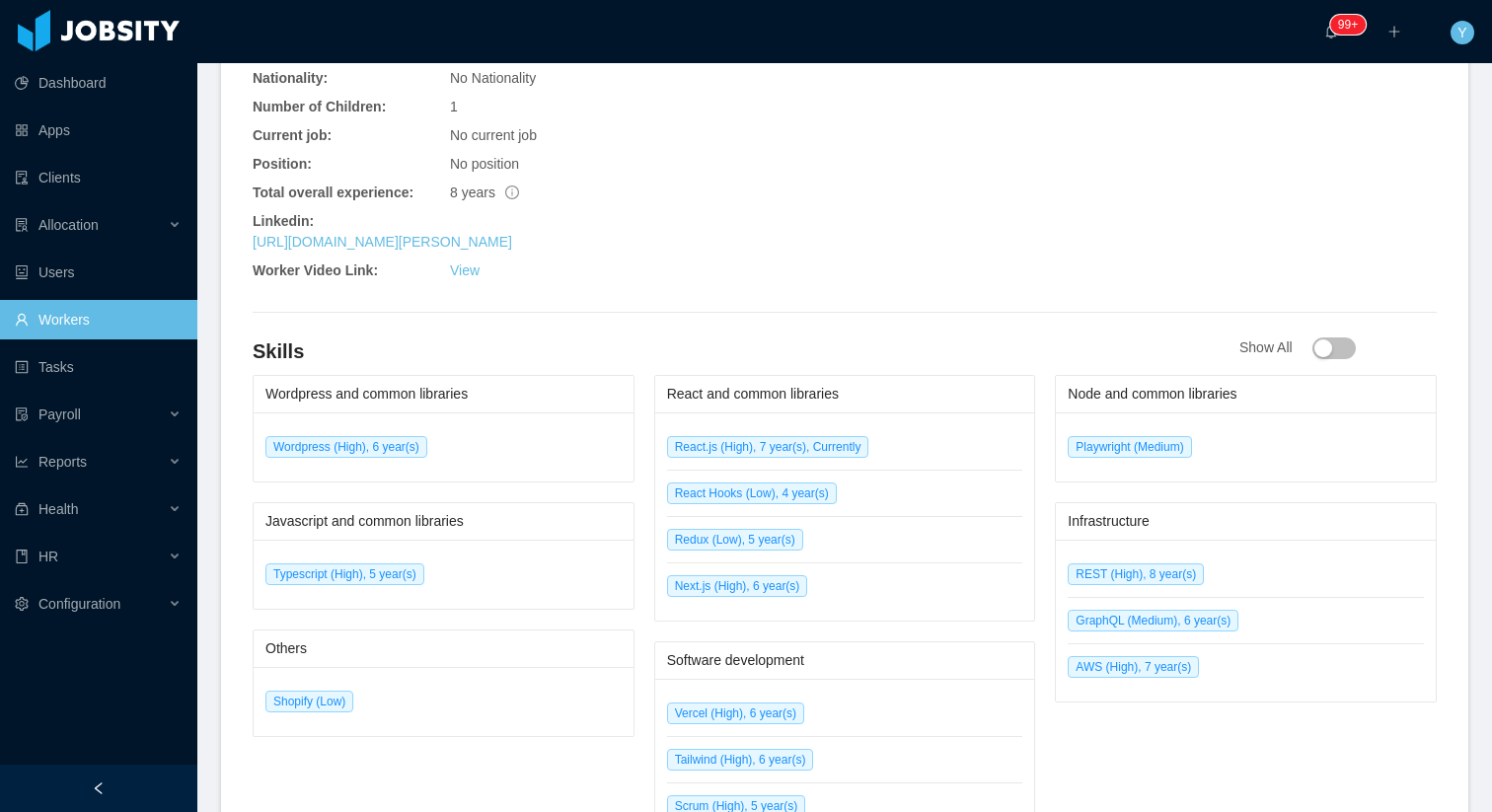
scroll to position [1050, 0]
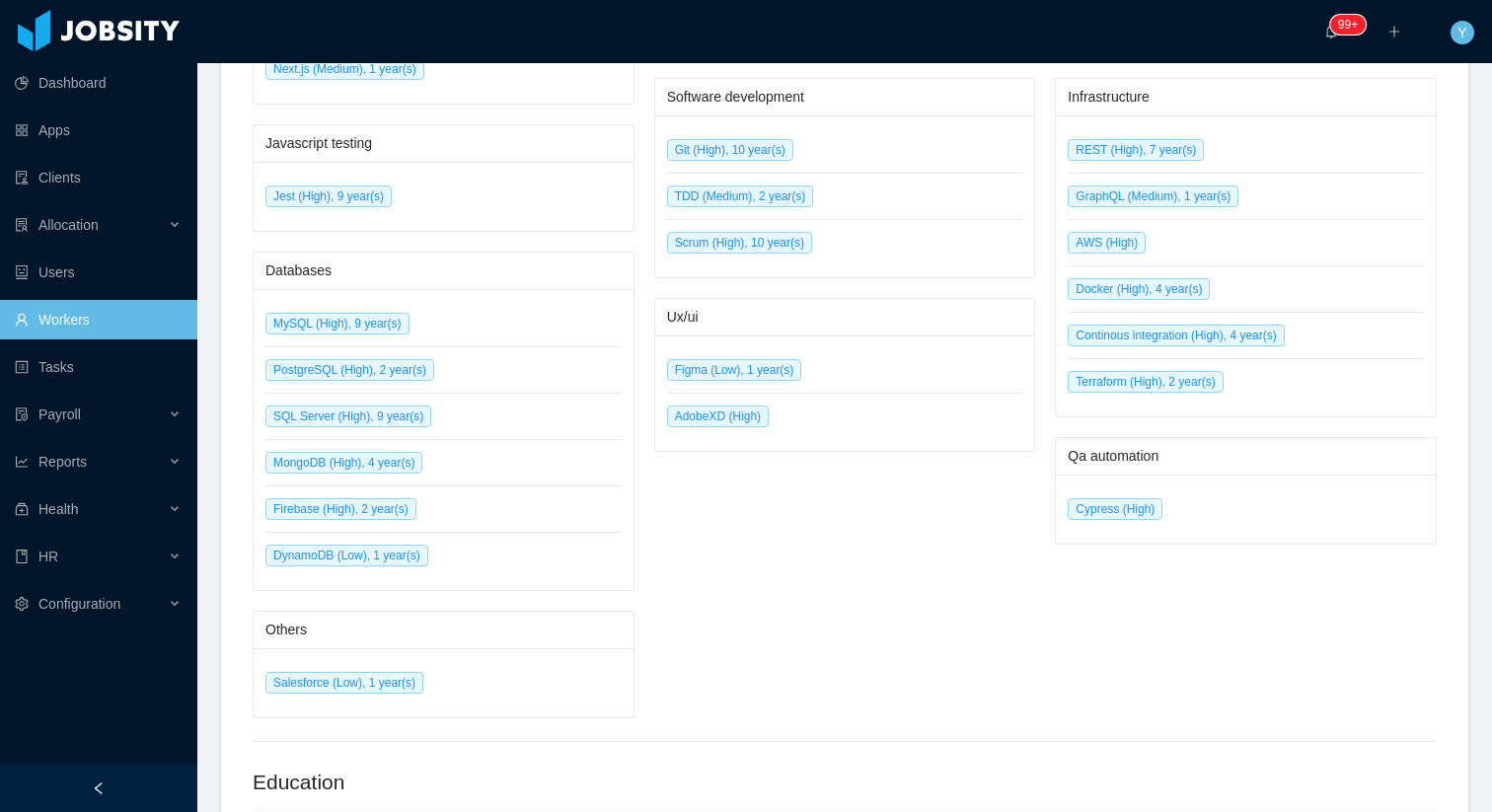
scroll to position [1659, 0]
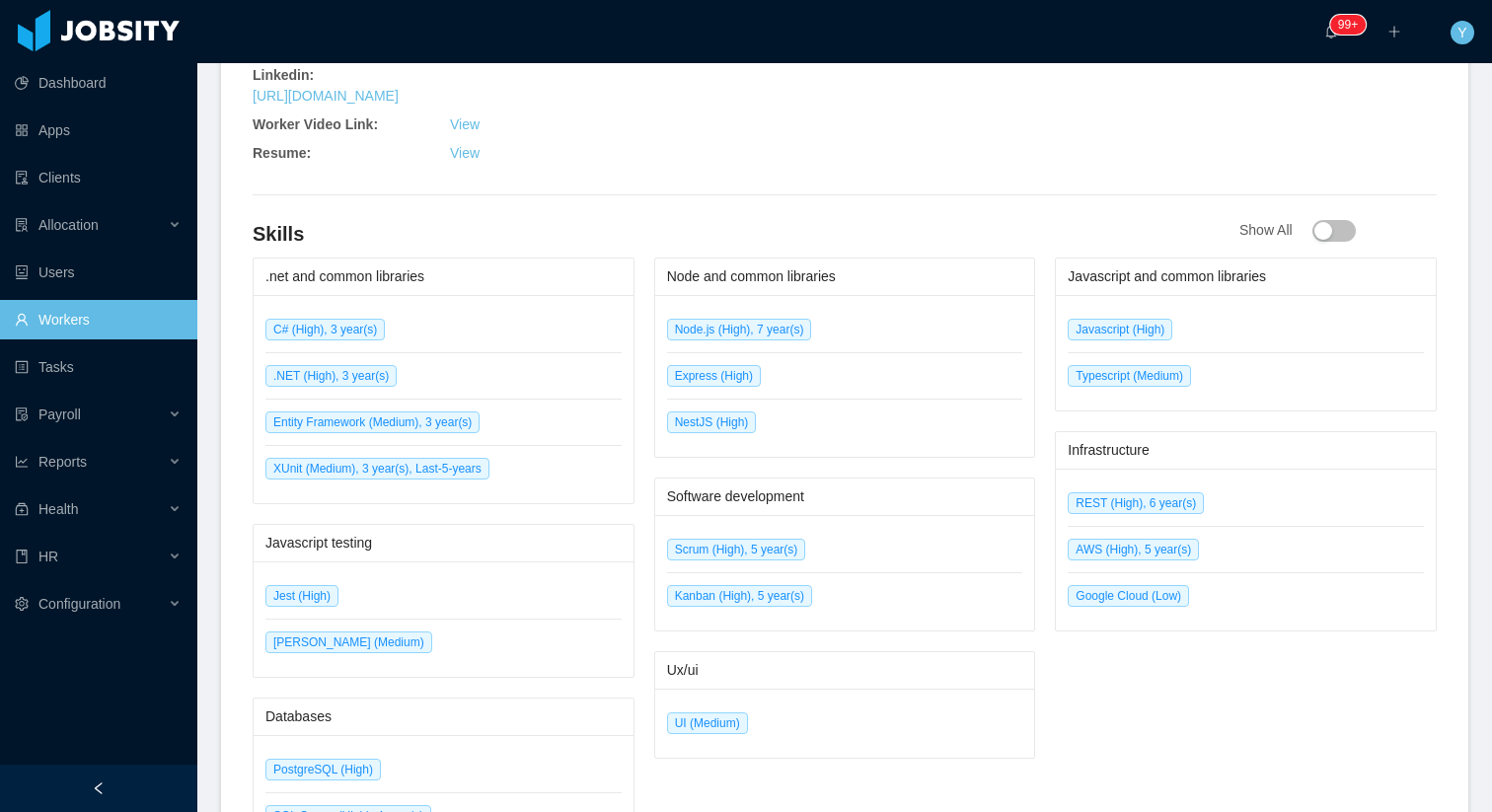
scroll to position [637, 0]
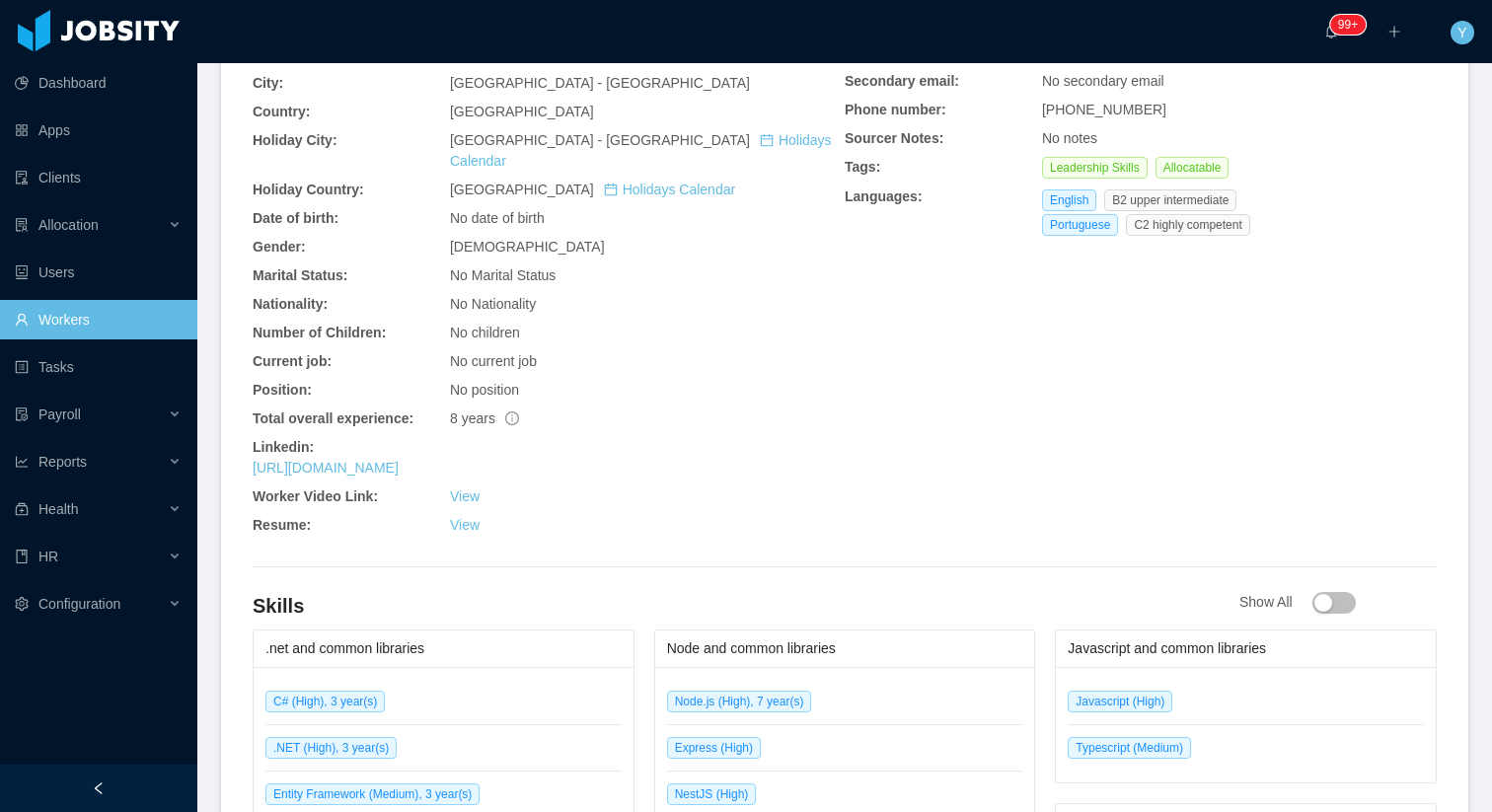
click at [380, 457] on div "https://www.linkedin.com/in/julio-lemes" at bounding box center [548, 467] width 592 height 21
click at [387, 459] on link "https://www.linkedin.com/in/julio-lemes" at bounding box center [326, 467] width 146 height 16
